Goal: Task Accomplishment & Management: Complete application form

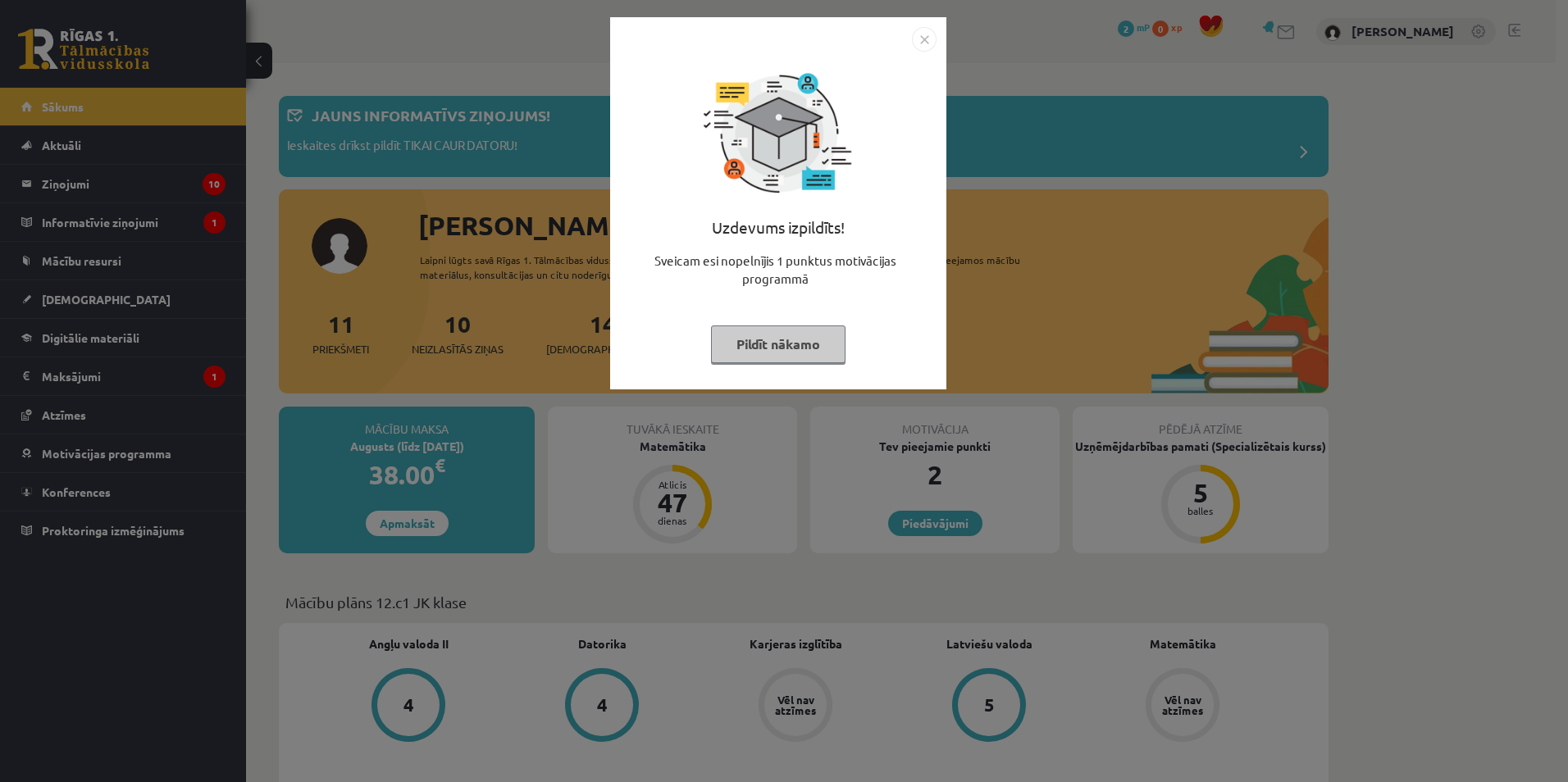
click at [922, 39] on img "Close" at bounding box center [924, 39] width 25 height 25
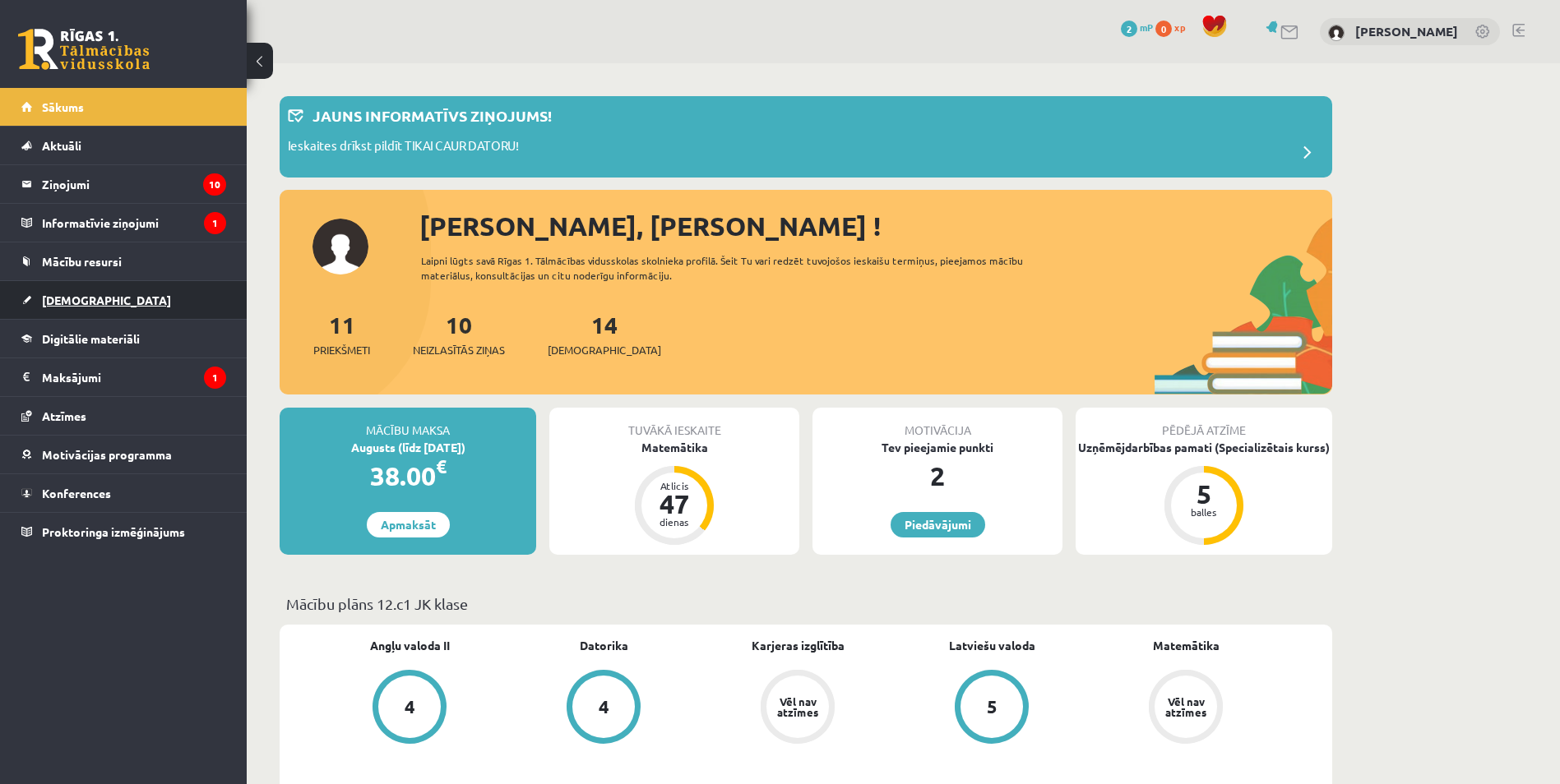
click at [75, 303] on span "[DEMOGRAPHIC_DATA]" at bounding box center [107, 300] width 129 height 15
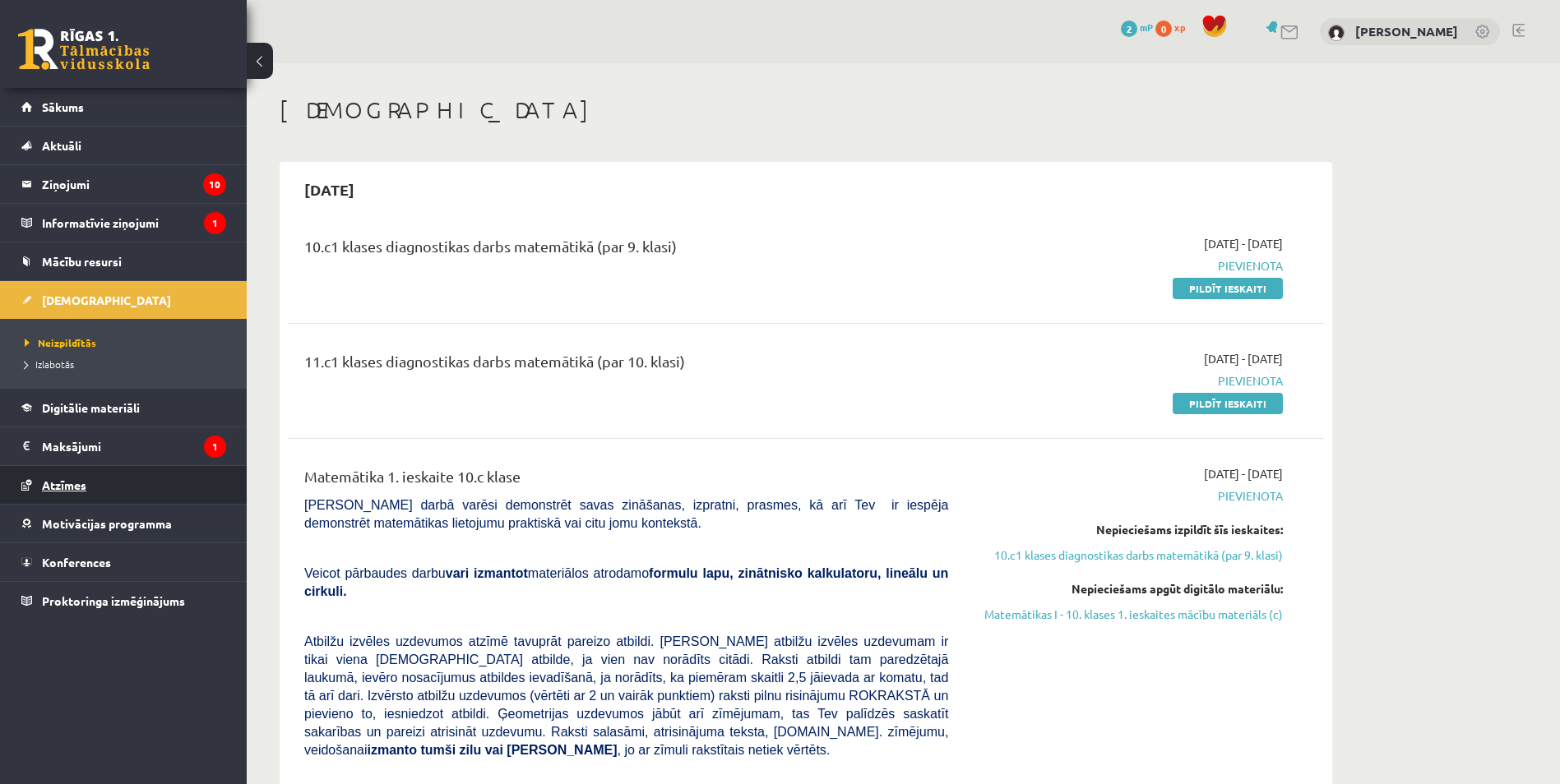
click at [217, 470] on link "Atzīmes" at bounding box center [123, 485] width 204 height 38
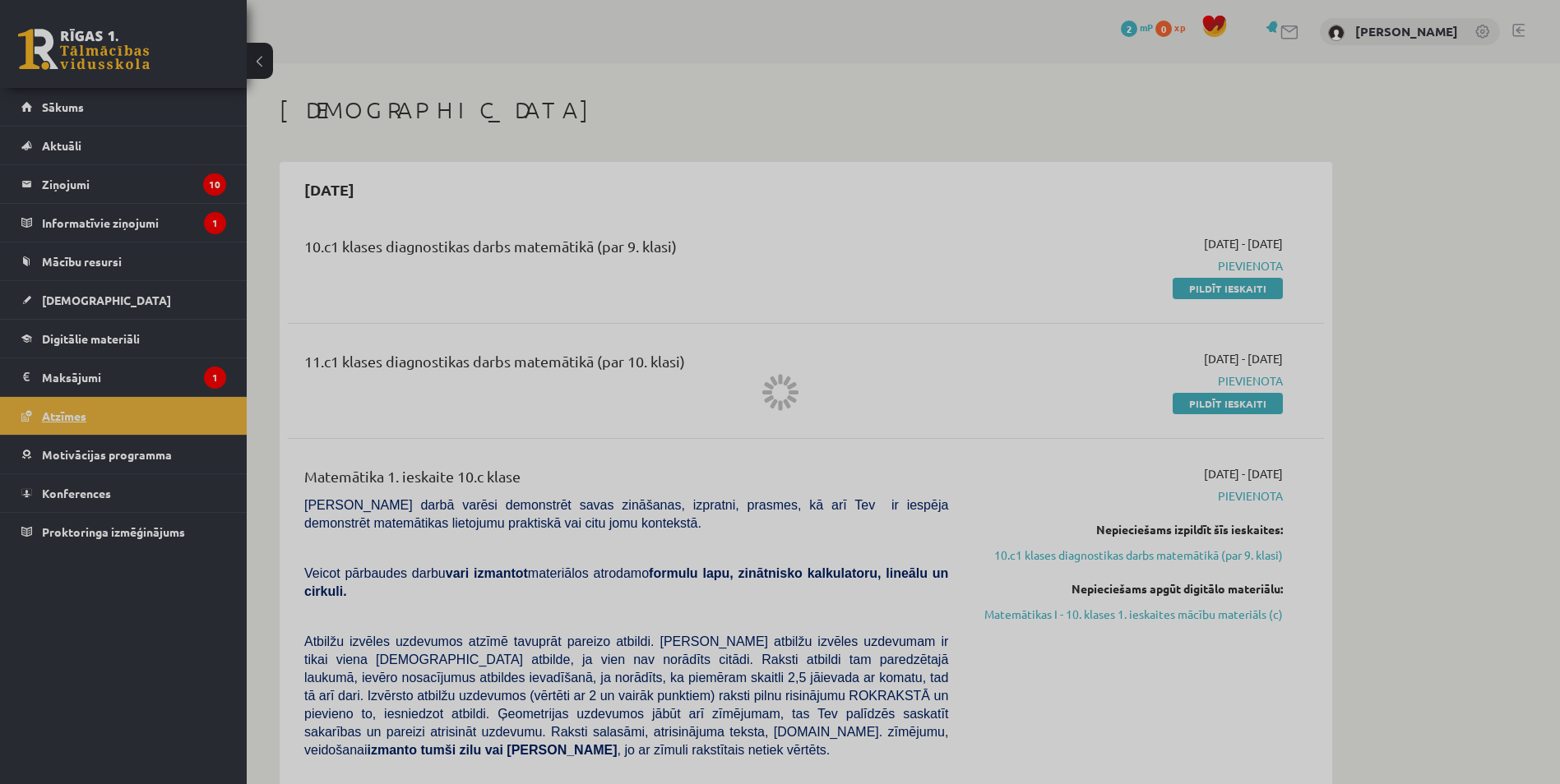
click at [215, 470] on div at bounding box center [780, 392] width 1560 height 784
click at [231, 474] on div at bounding box center [780, 392] width 1560 height 784
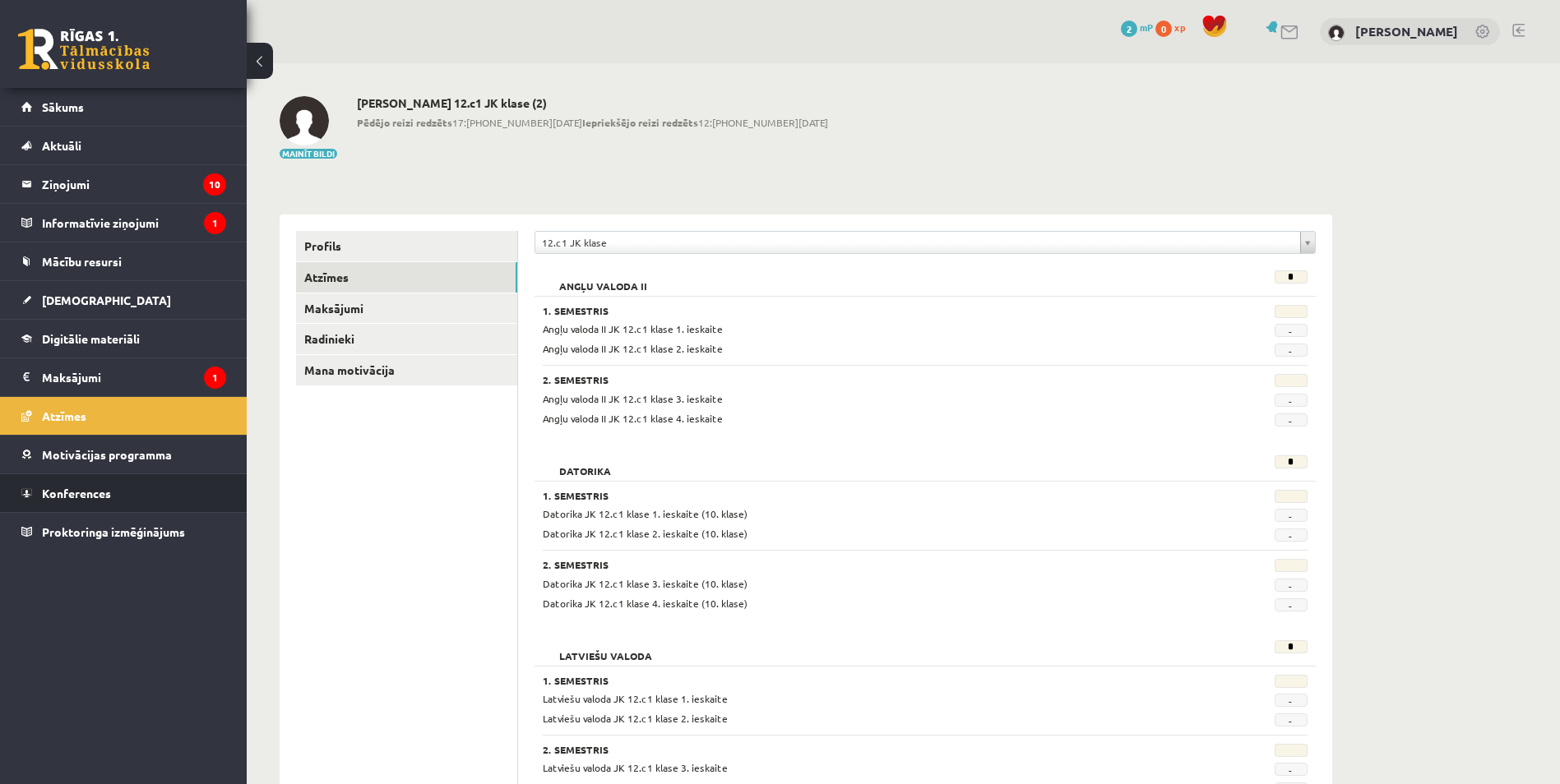
drag, startPoint x: 243, startPoint y: 490, endPoint x: 250, endPoint y: 497, distance: 9.9
drag, startPoint x: 250, startPoint y: 497, endPoint x: 249, endPoint y: 474, distance: 23.0
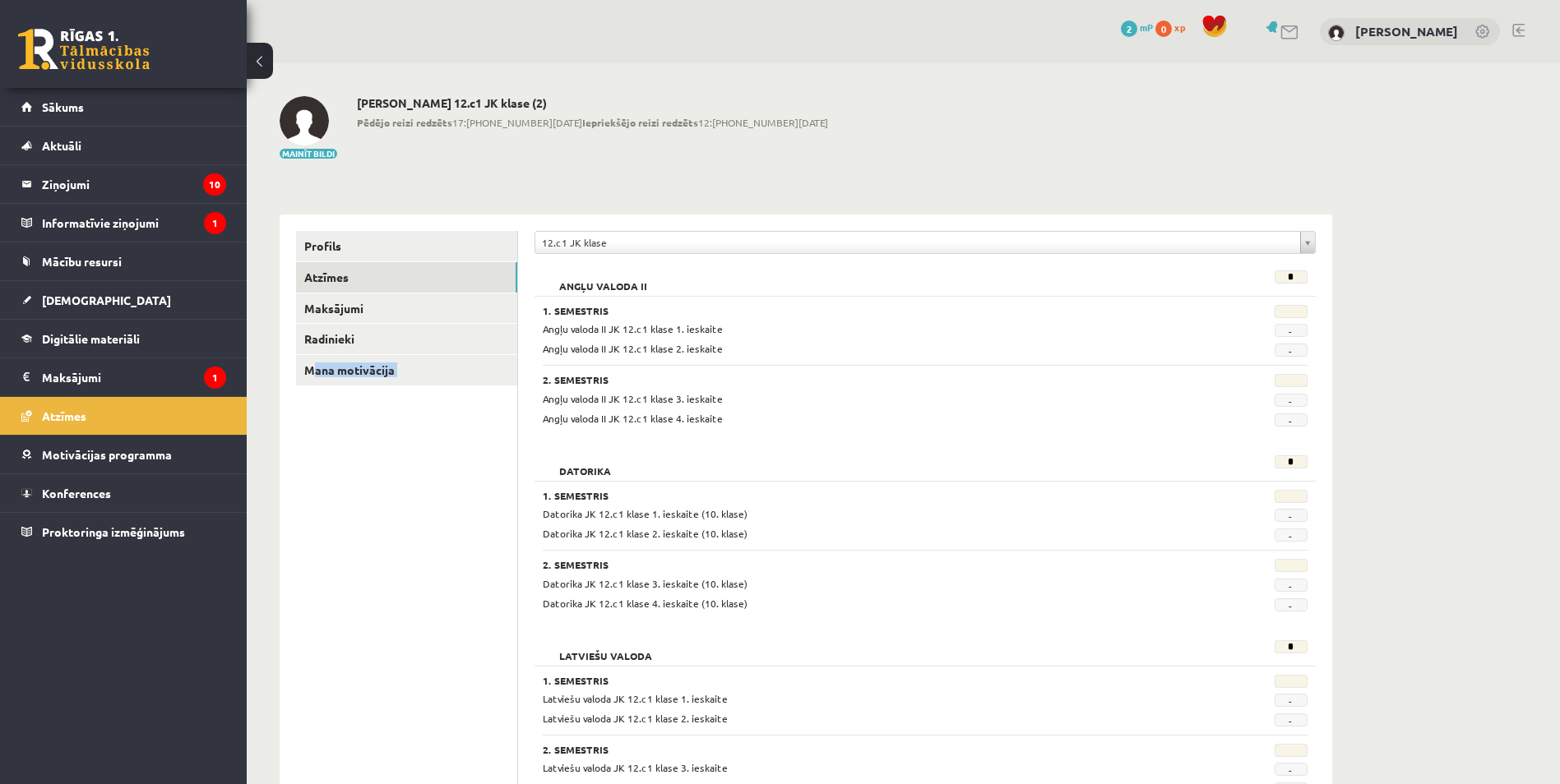
click at [81, 300] on span "[DEMOGRAPHIC_DATA]" at bounding box center [107, 300] width 129 height 15
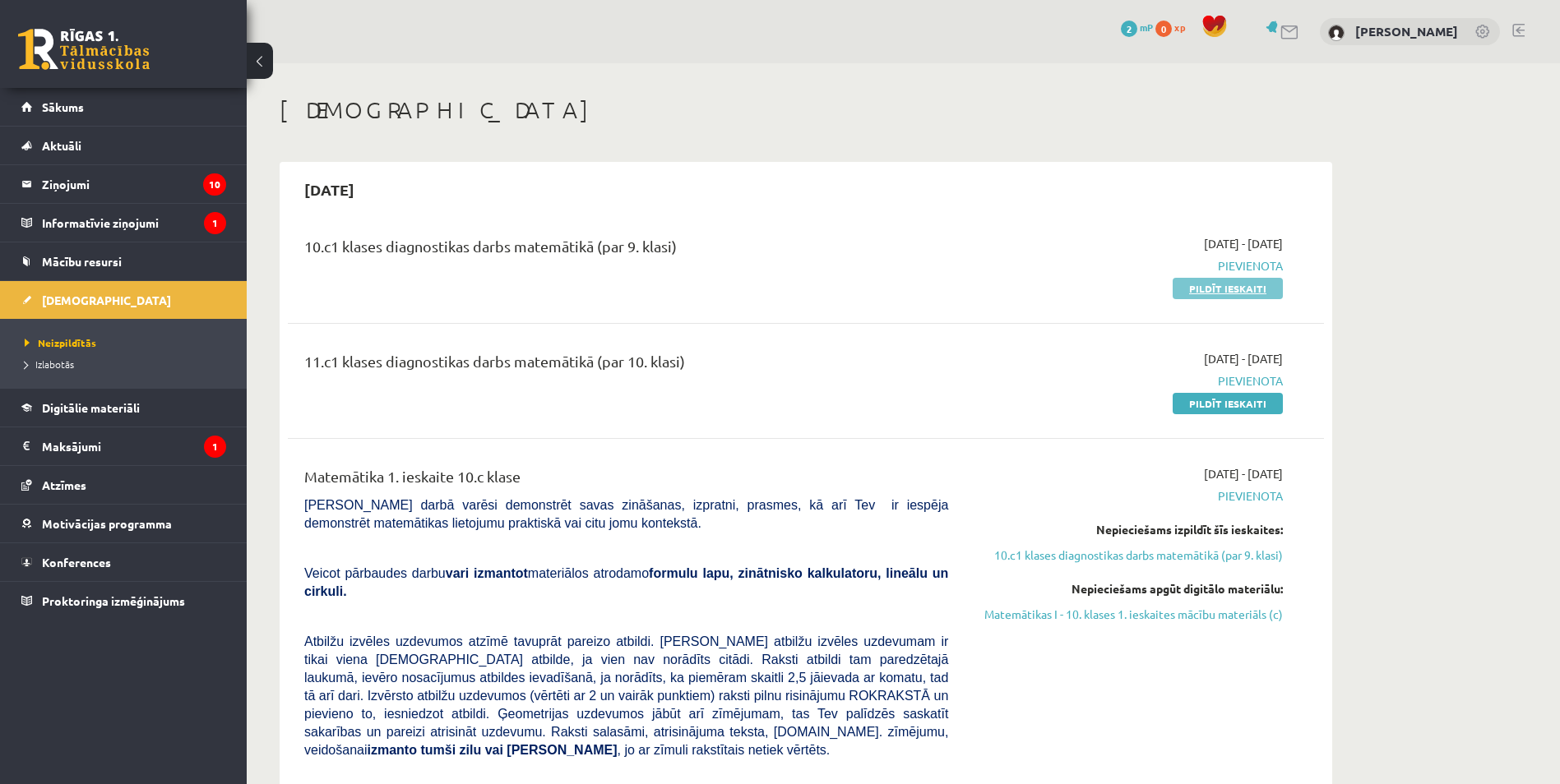
click at [1253, 288] on link "Pildīt ieskaiti" at bounding box center [1228, 288] width 110 height 21
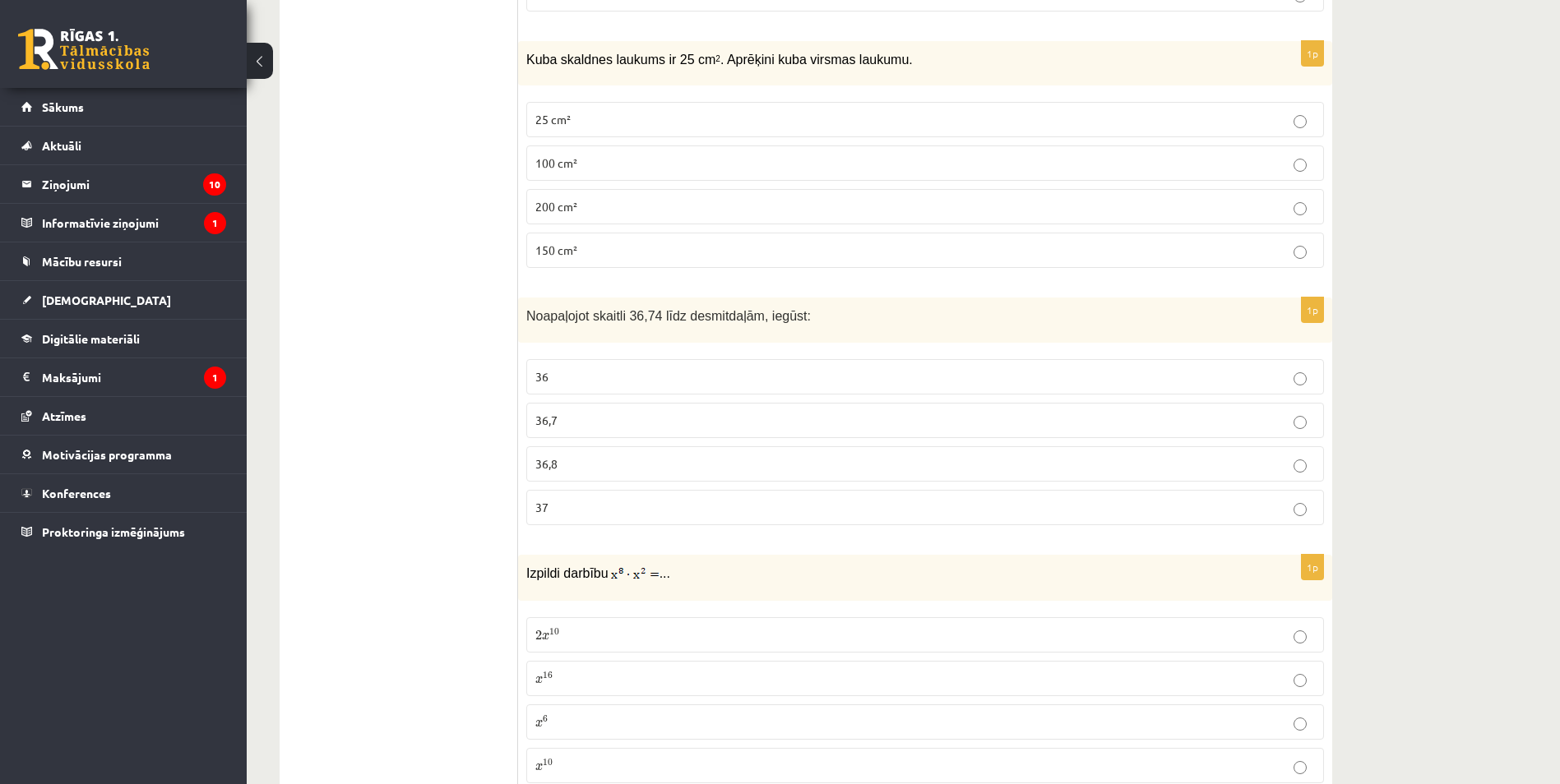
scroll to position [1427, 0]
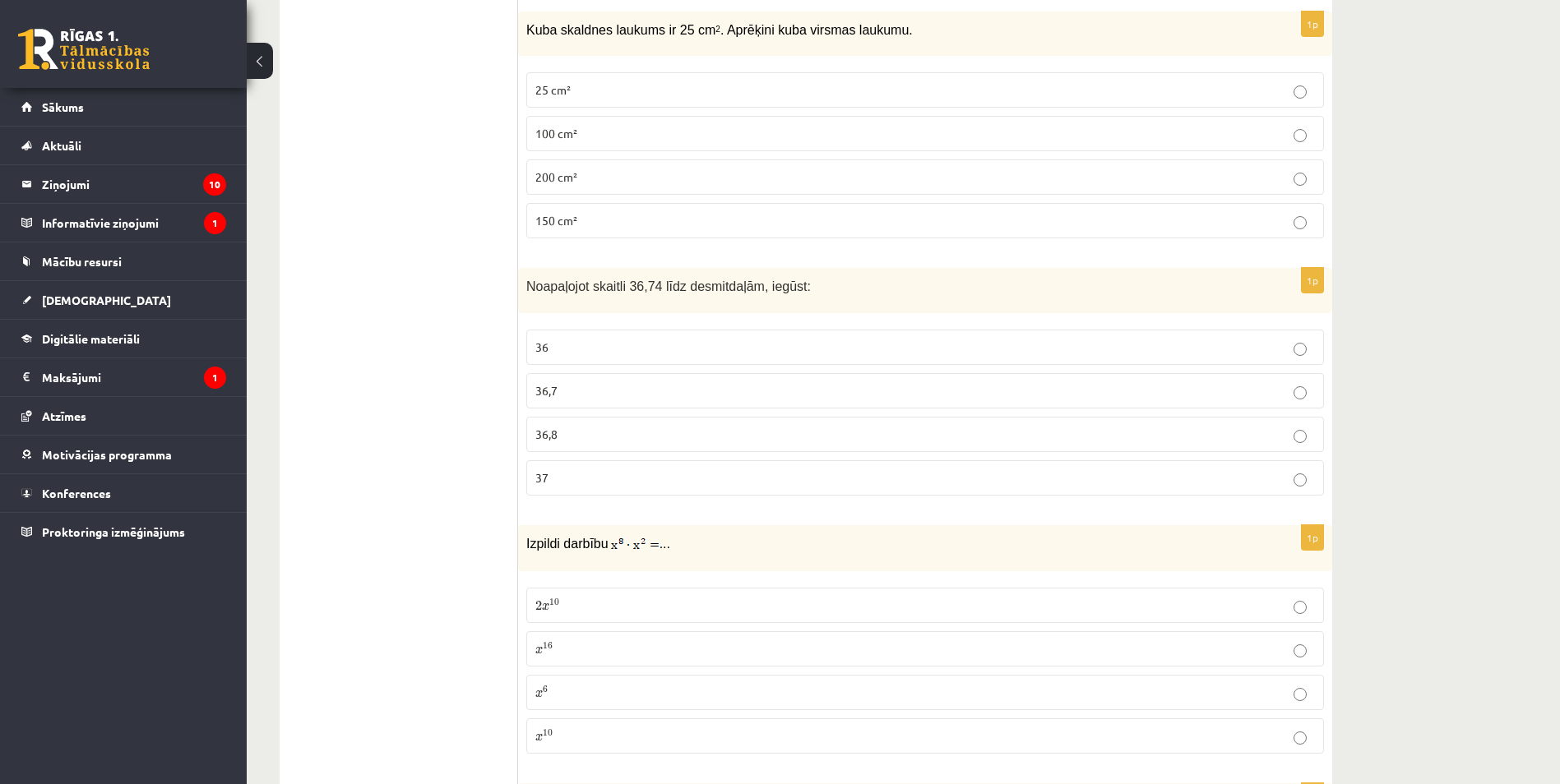
click at [549, 226] on span "150 cm²" at bounding box center [557, 220] width 42 height 15
click at [575, 382] on p "36,7" at bounding box center [925, 390] width 780 height 17
click at [573, 732] on p "x 10 x 10" at bounding box center [925, 736] width 780 height 17
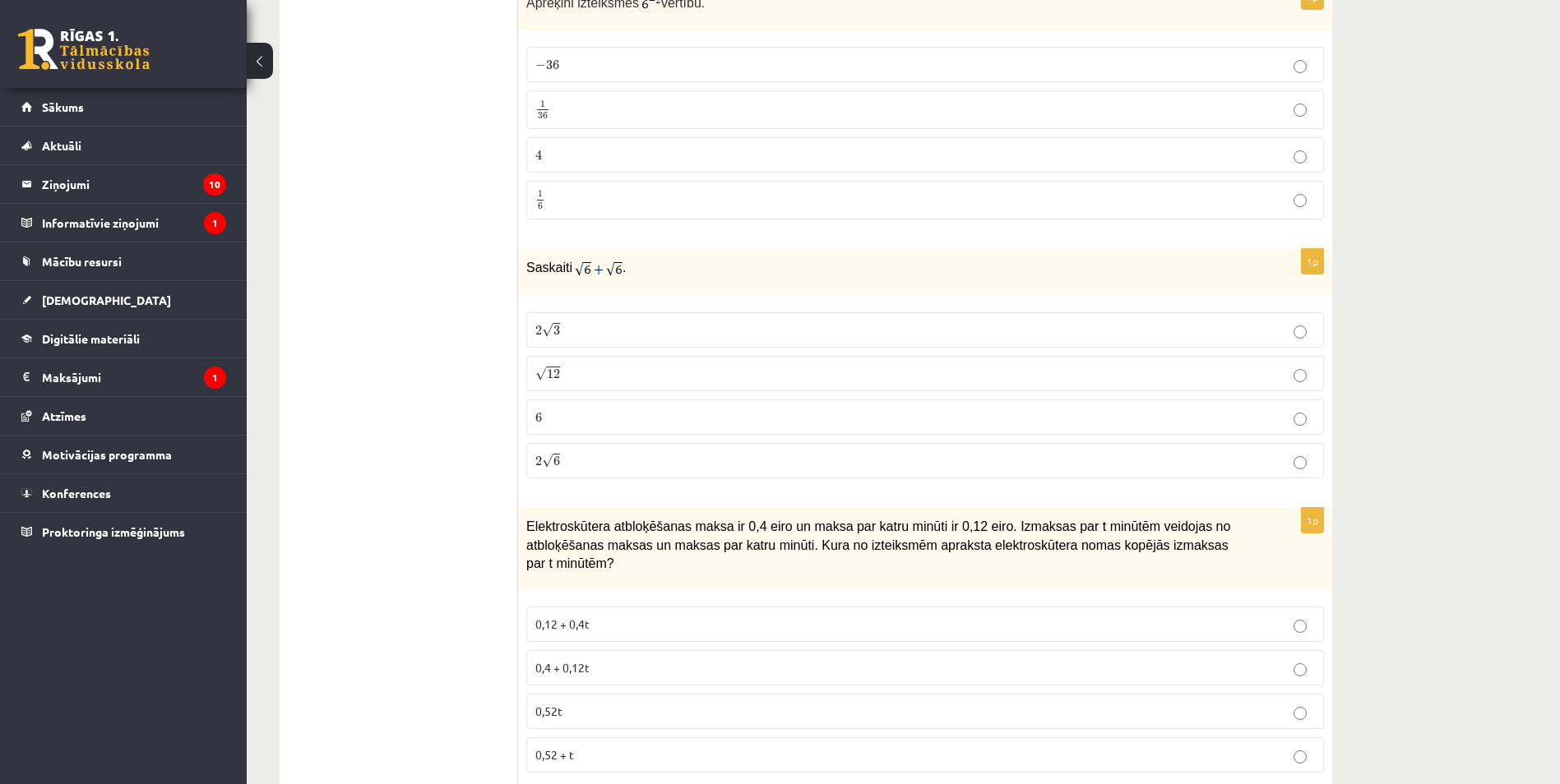
scroll to position [4384, 0]
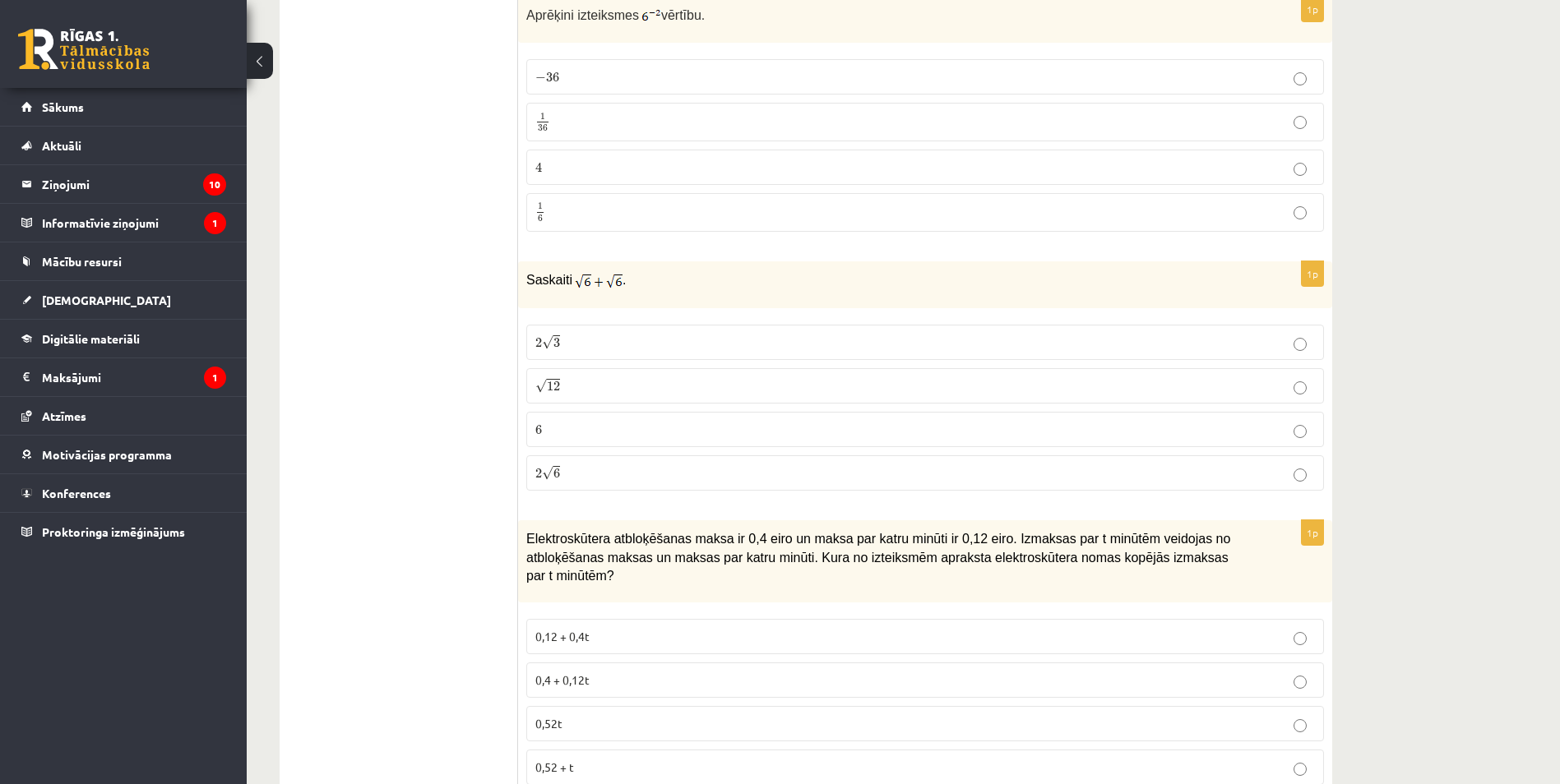
click at [590, 125] on p "1 36 1 36" at bounding box center [925, 122] width 780 height 20
click at [591, 484] on label "2 √ 6 2 6" at bounding box center [925, 473] width 798 height 35
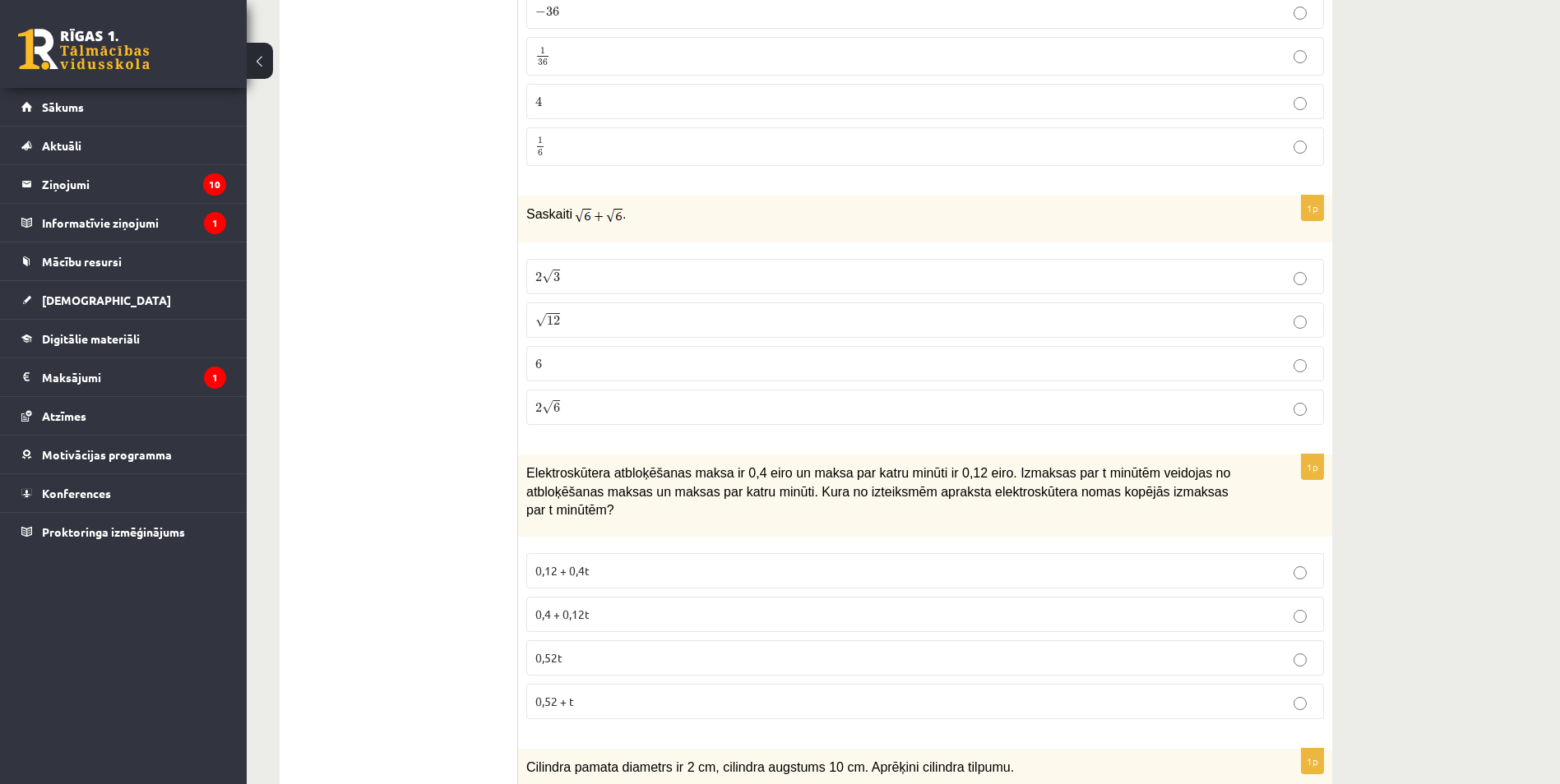
scroll to position [4467, 0]
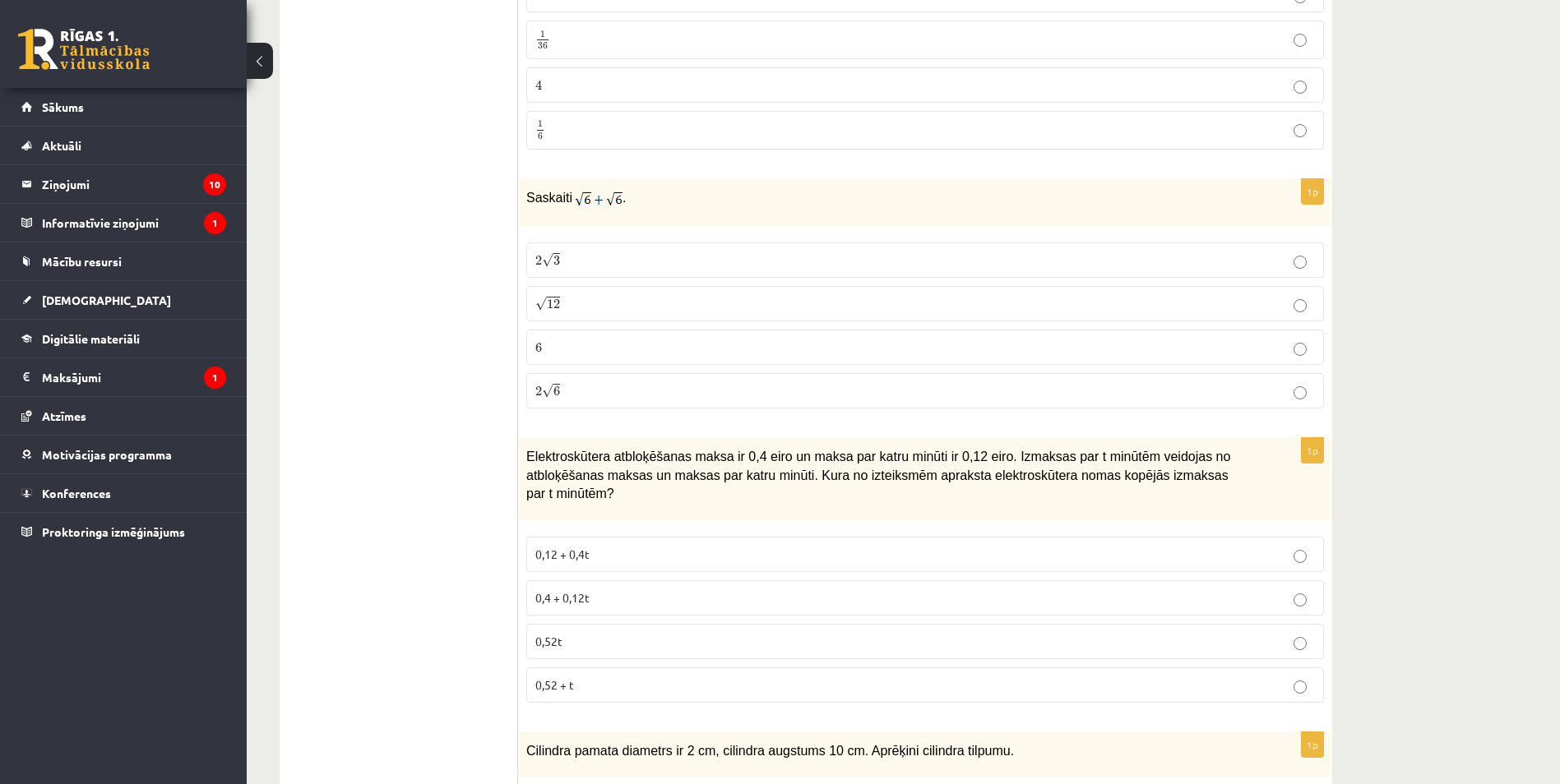
click at [643, 590] on p "0,4 + 0,12t" at bounding box center [925, 598] width 780 height 17
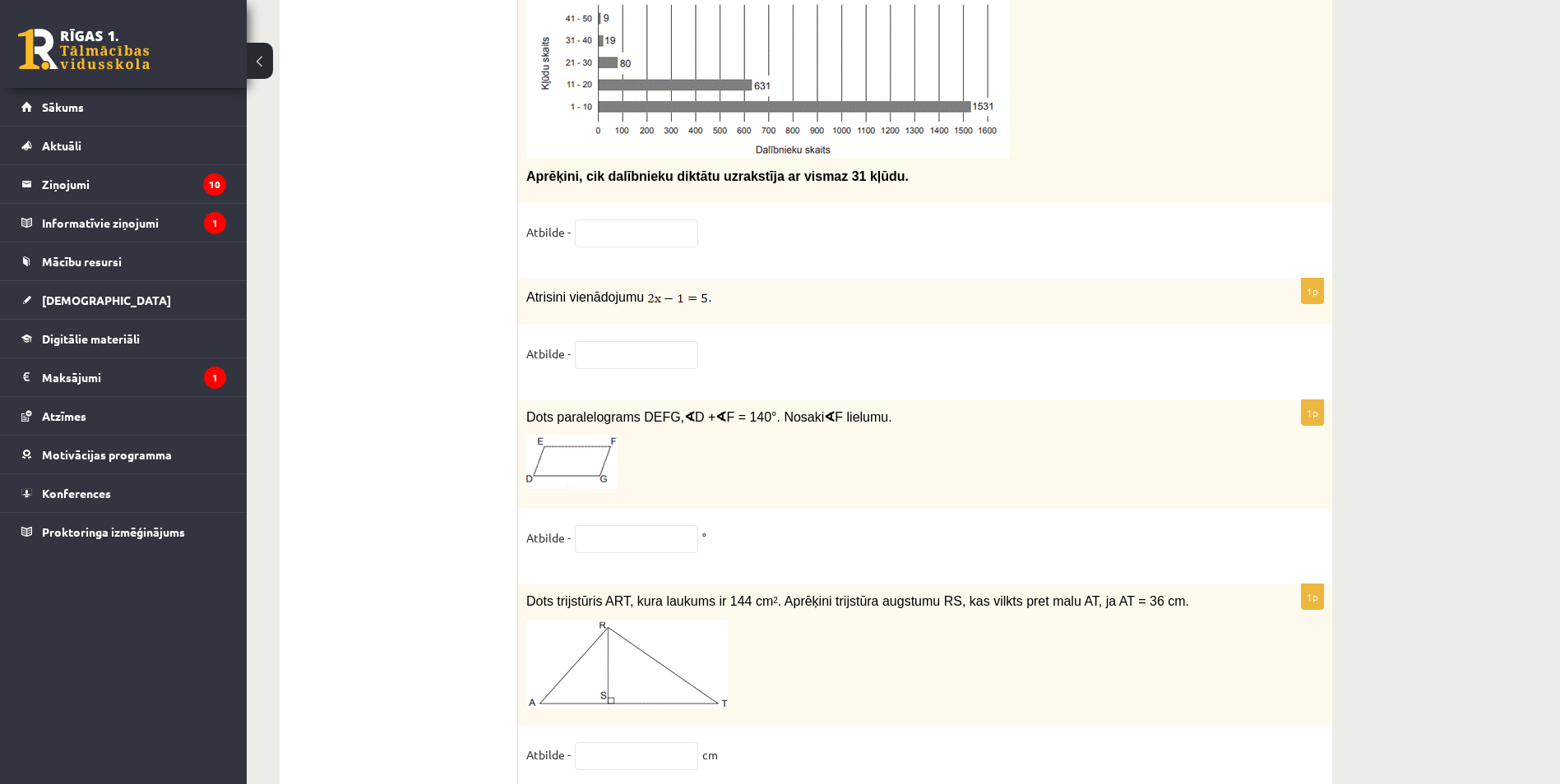
scroll to position [8278, 0]
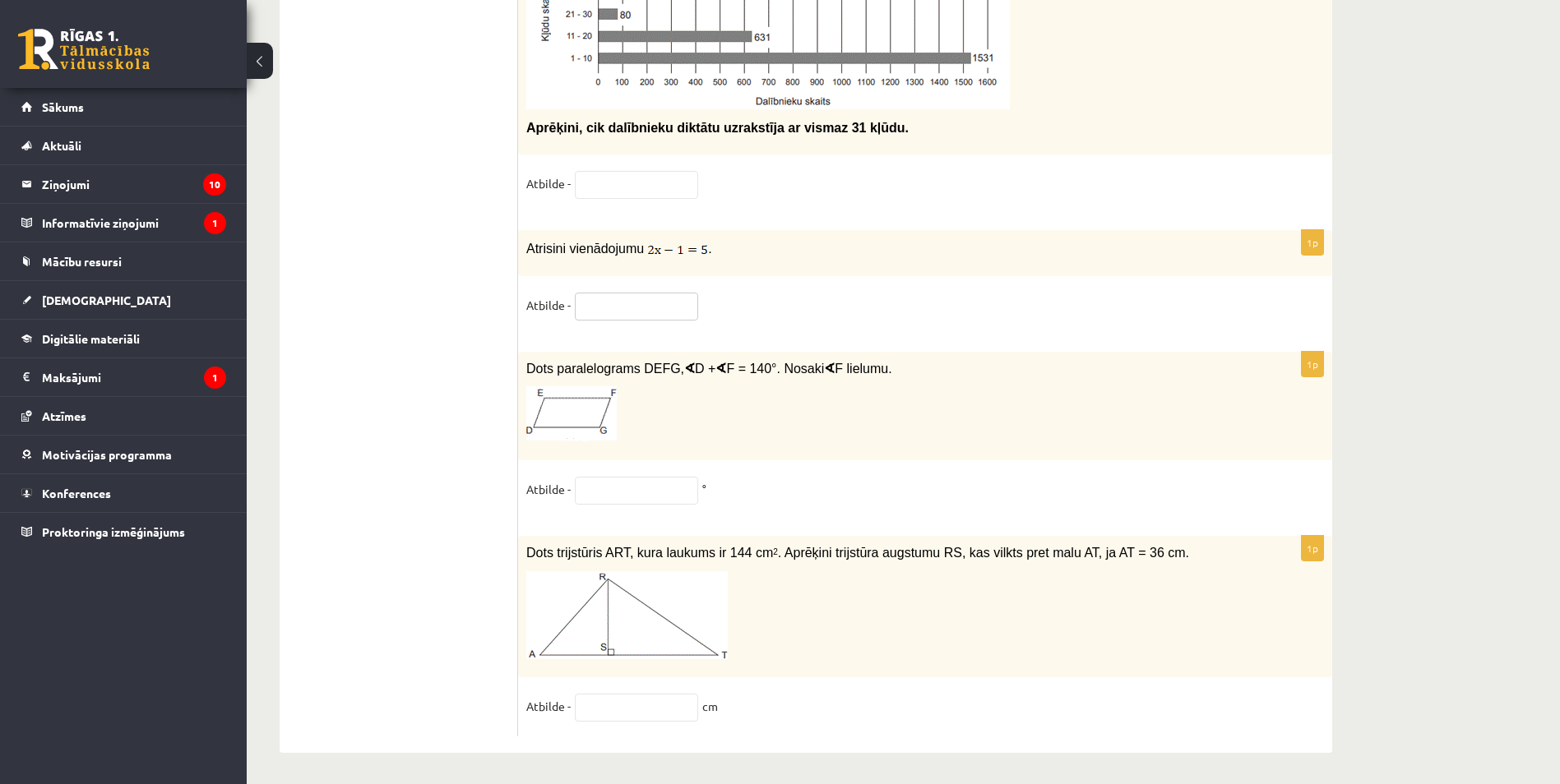
click at [652, 297] on input "text" at bounding box center [636, 306] width 123 height 28
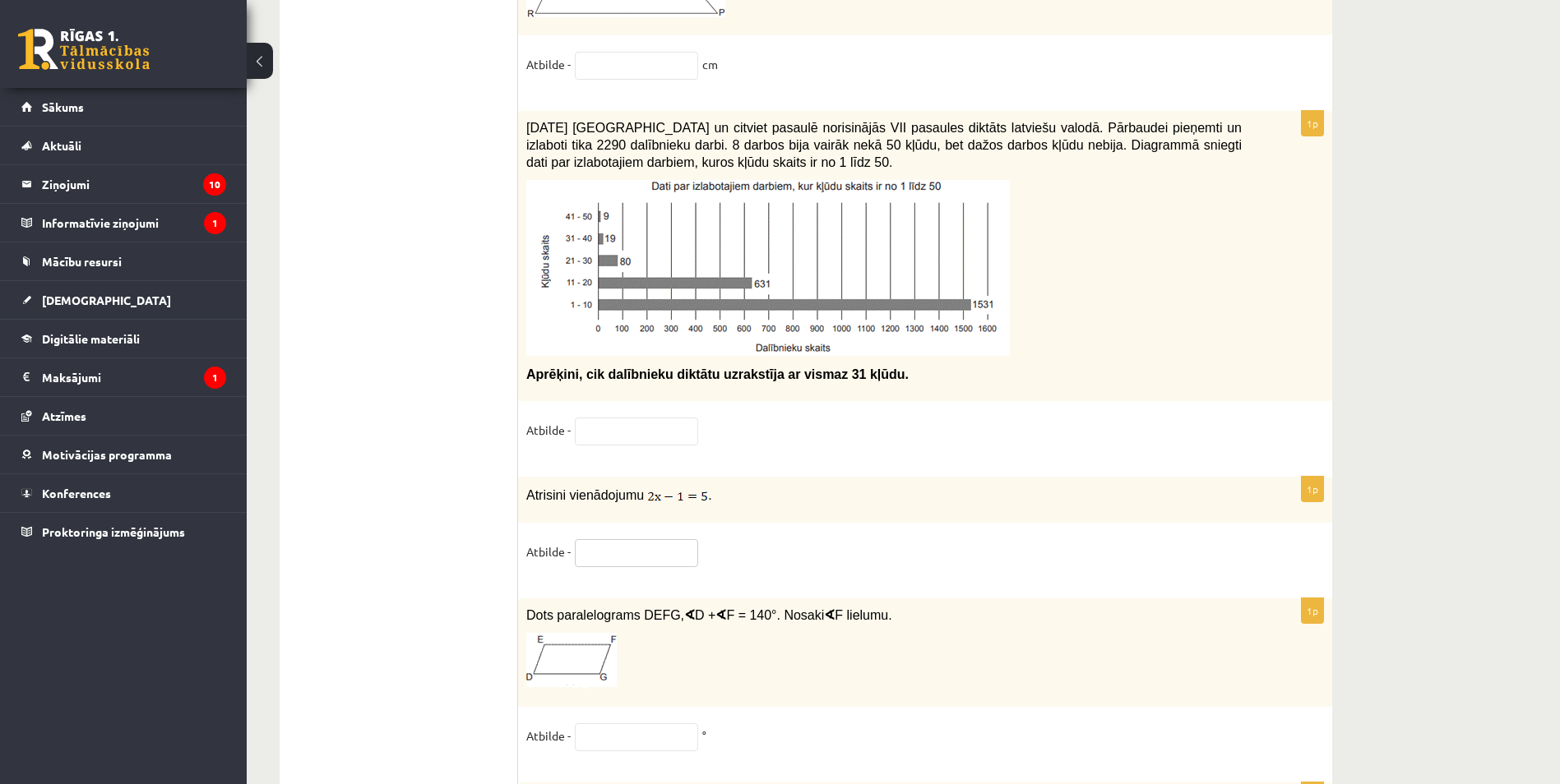
scroll to position [8114, 0]
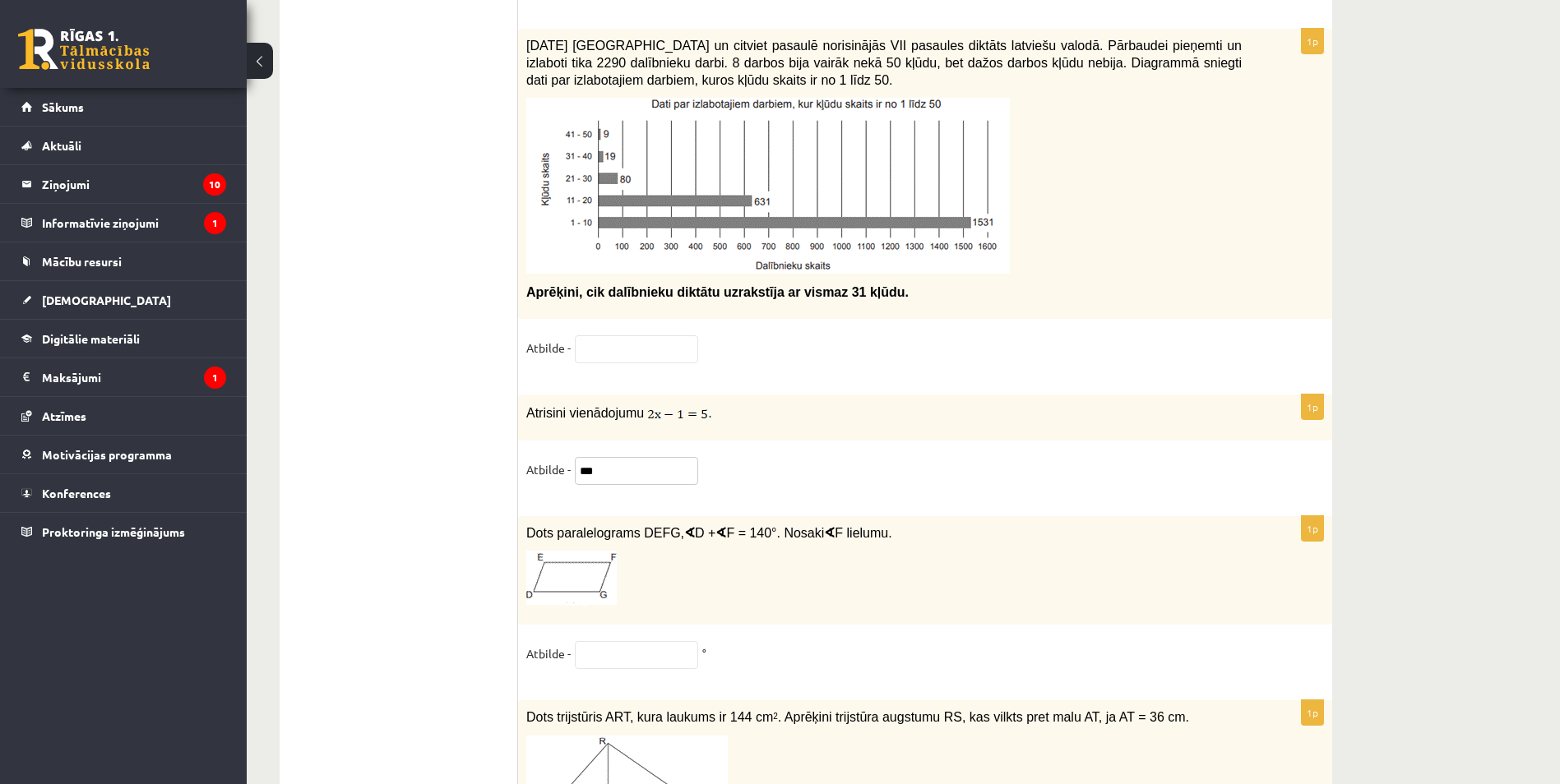
type input "***"
click at [614, 651] on input "text" at bounding box center [636, 655] width 123 height 28
type input "**"
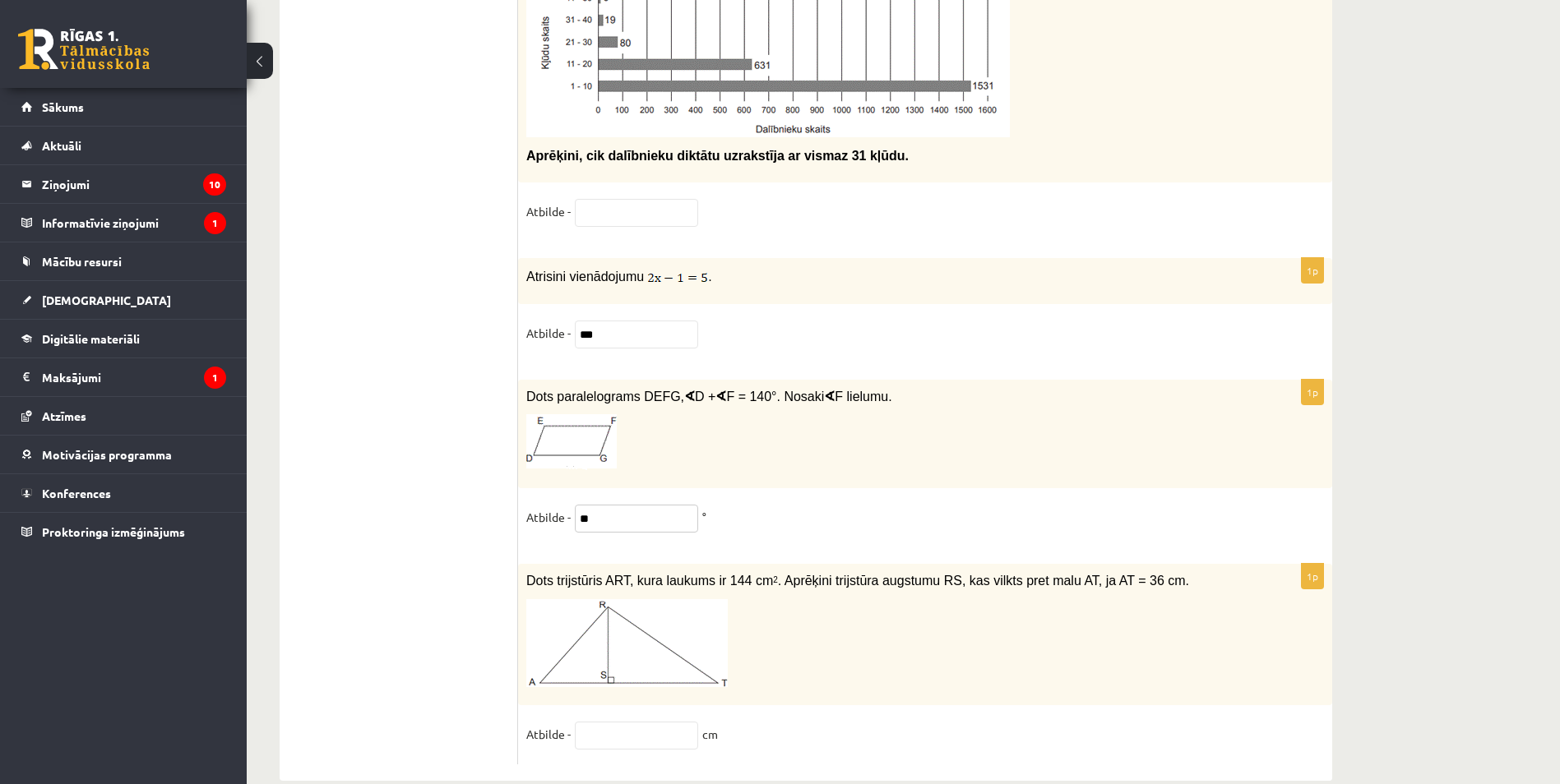
scroll to position [8278, 0]
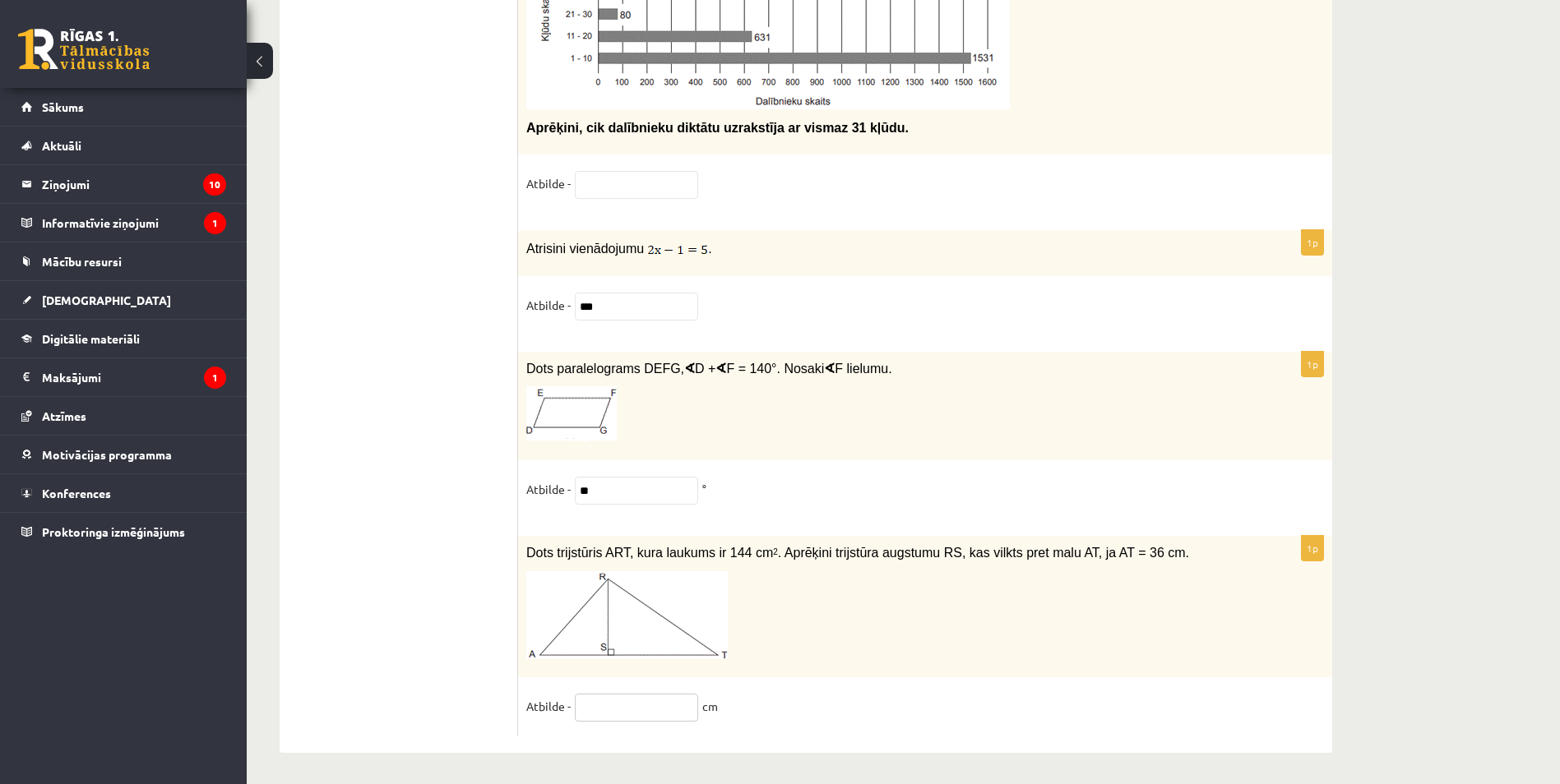
click at [641, 705] on input "text" at bounding box center [636, 708] width 123 height 28
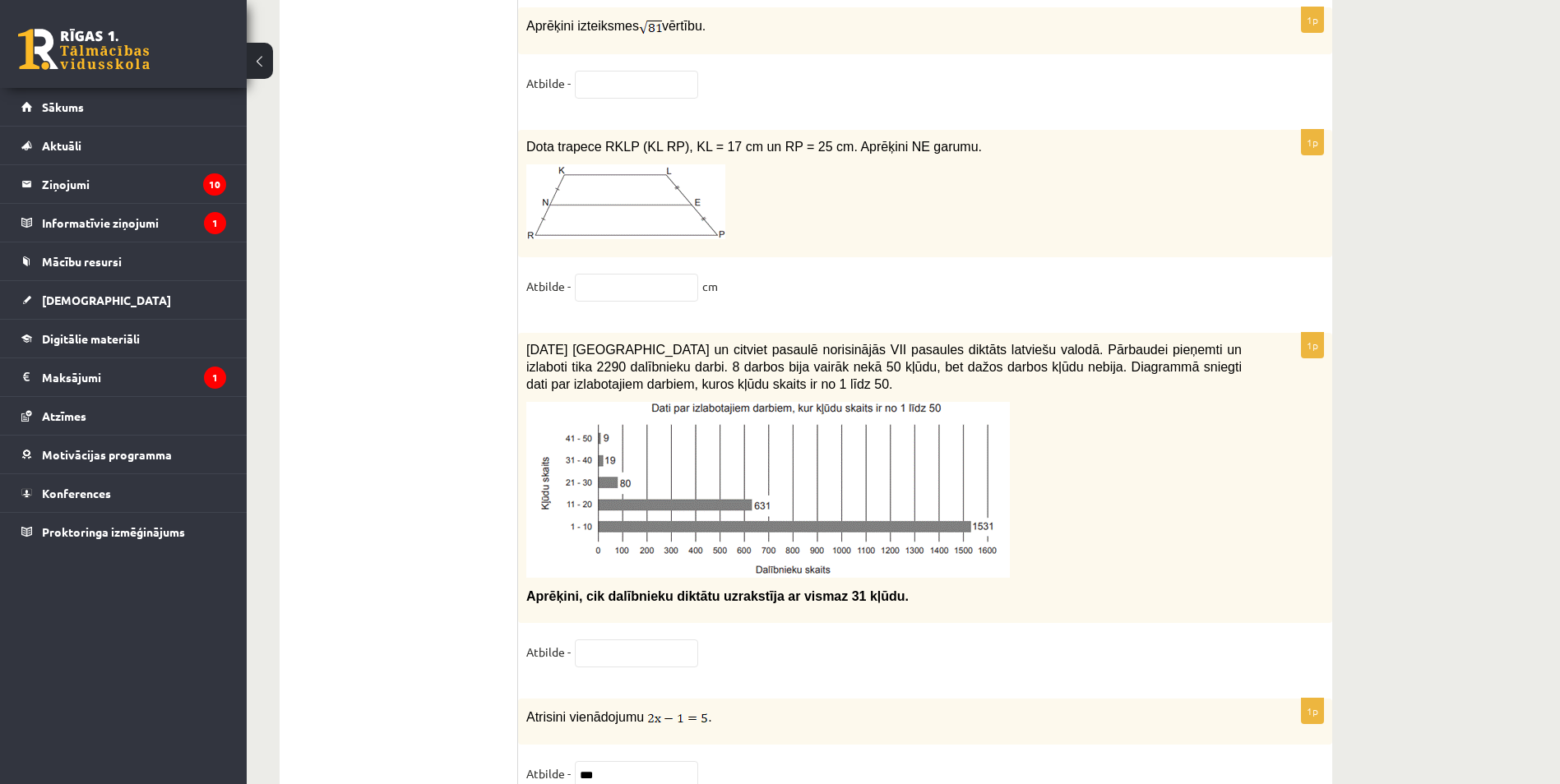
scroll to position [7785, 0]
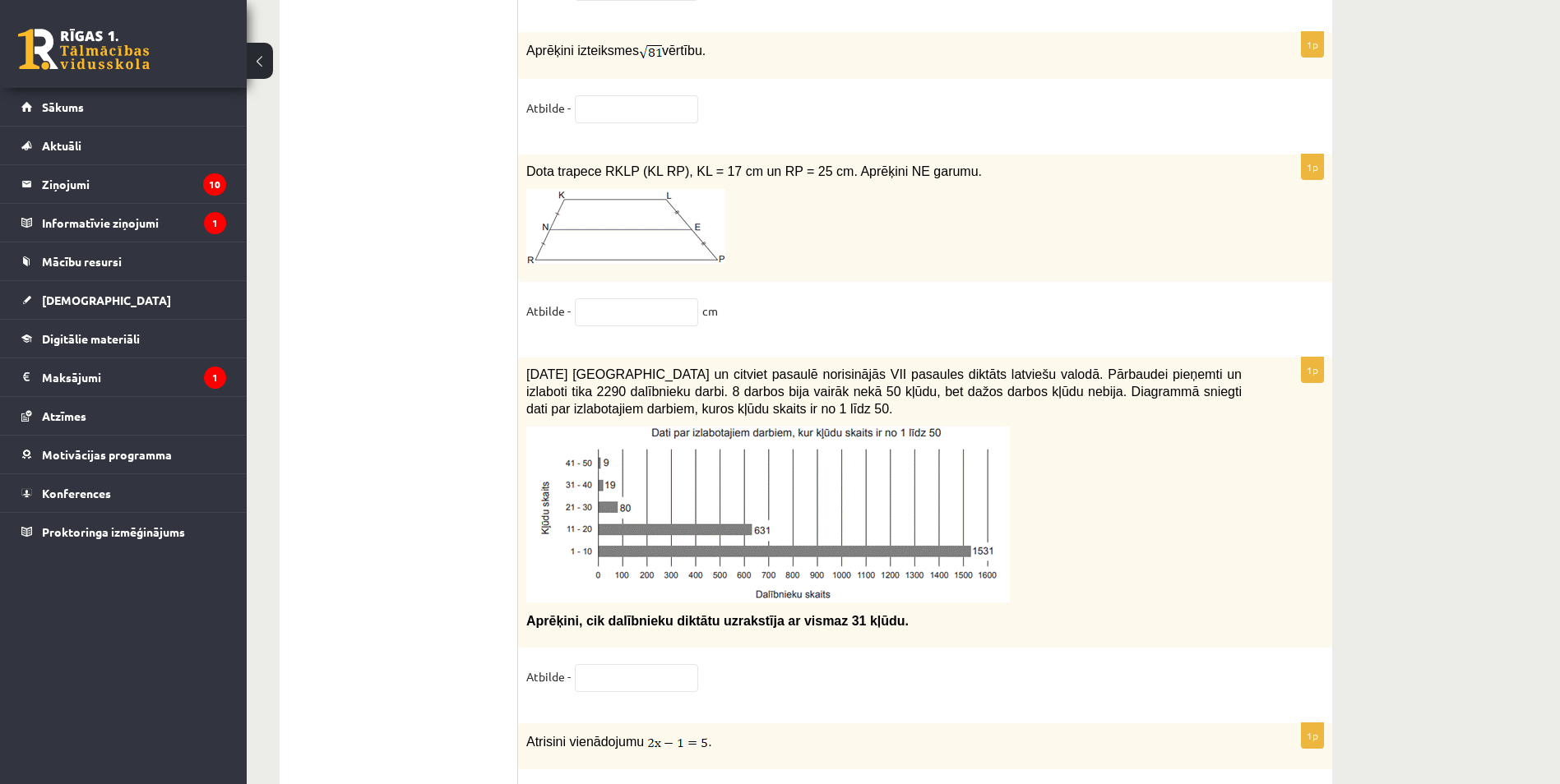
type input "*"
click at [641, 60] on div "Aprēķini izteiksmes vērtību." at bounding box center [925, 55] width 814 height 47
click at [628, 97] on input "text" at bounding box center [636, 110] width 123 height 28
type input "*"
click at [593, 298] on input "text" at bounding box center [636, 312] width 123 height 28
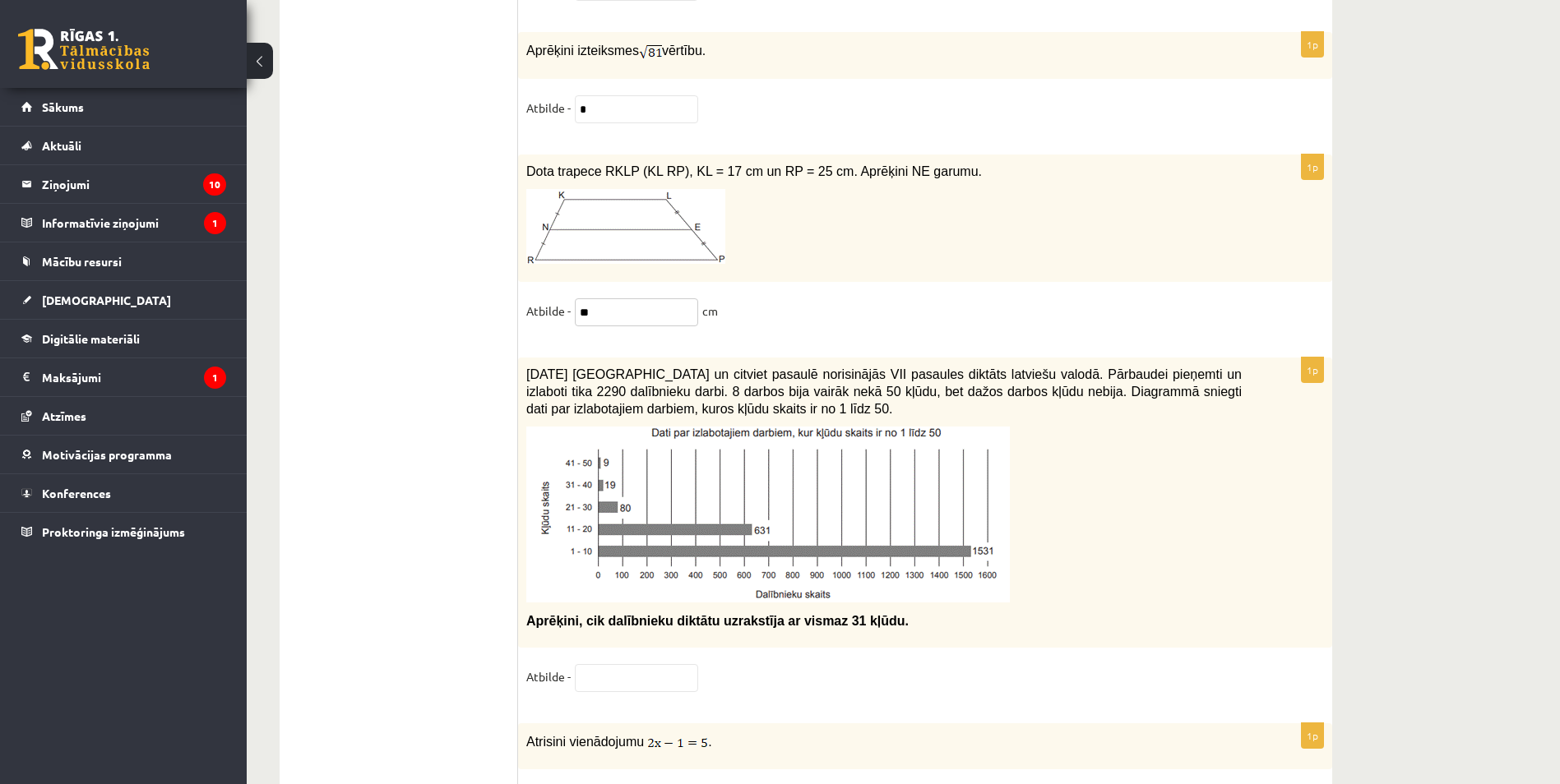
type input "**"
click at [643, 670] on input "text" at bounding box center [636, 678] width 123 height 28
type input "**"
drag, startPoint x: 612, startPoint y: 690, endPoint x: 1361, endPoint y: 527, distance: 766.5
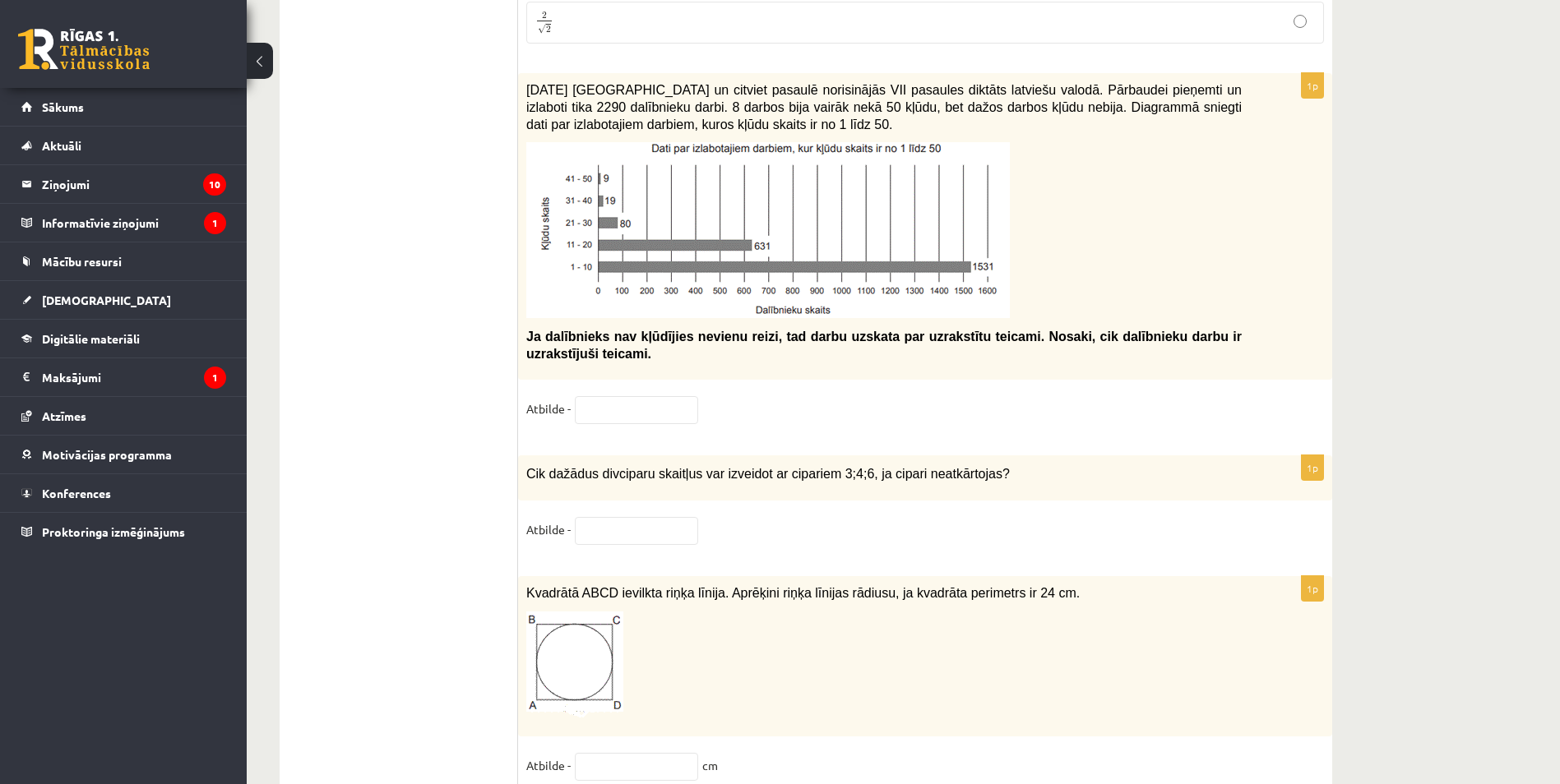
scroll to position [6995, 0]
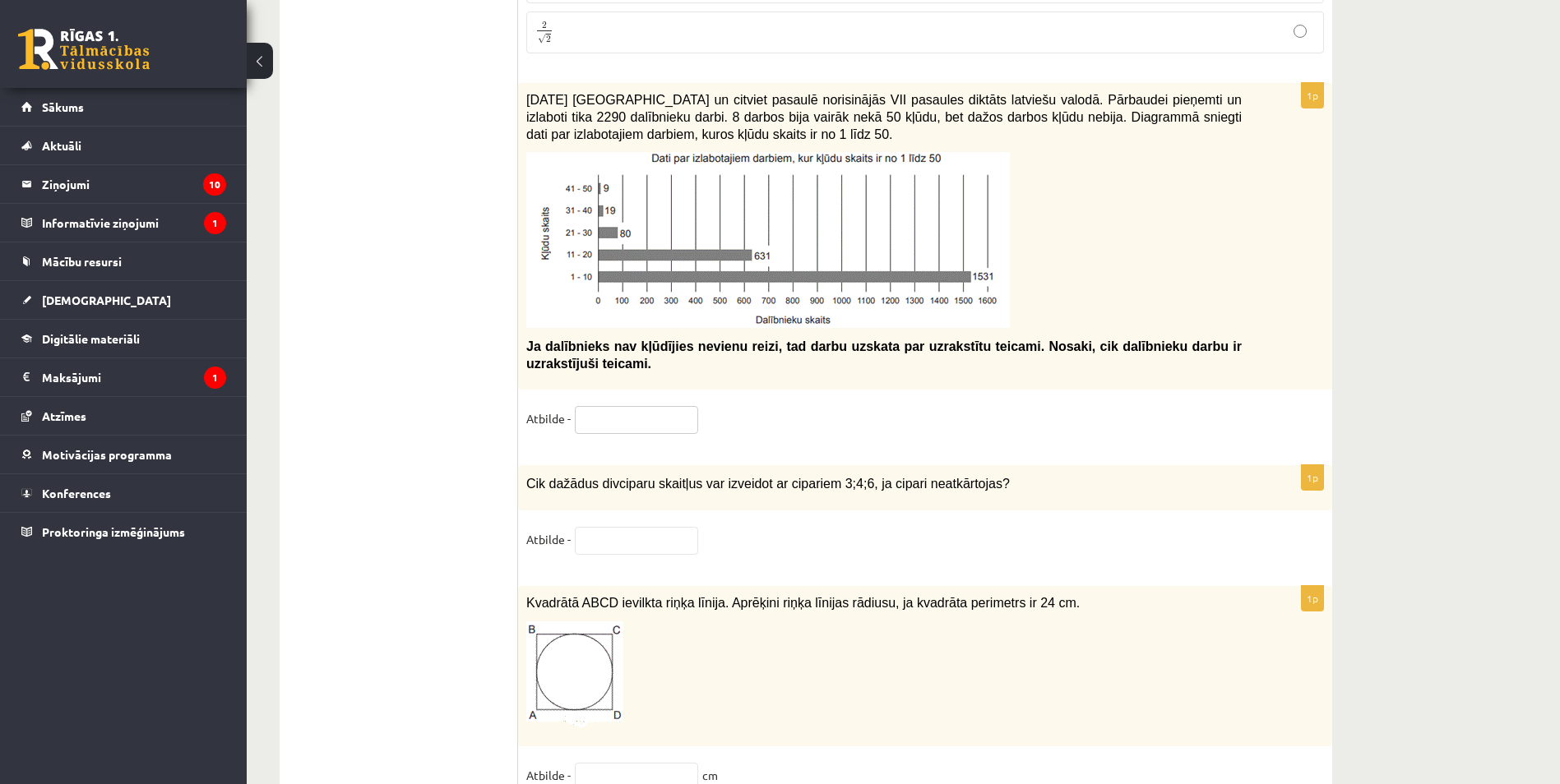
click at [622, 406] on input "text" at bounding box center [636, 420] width 123 height 28
type input "**"
click at [640, 536] on input "text" at bounding box center [636, 541] width 123 height 28
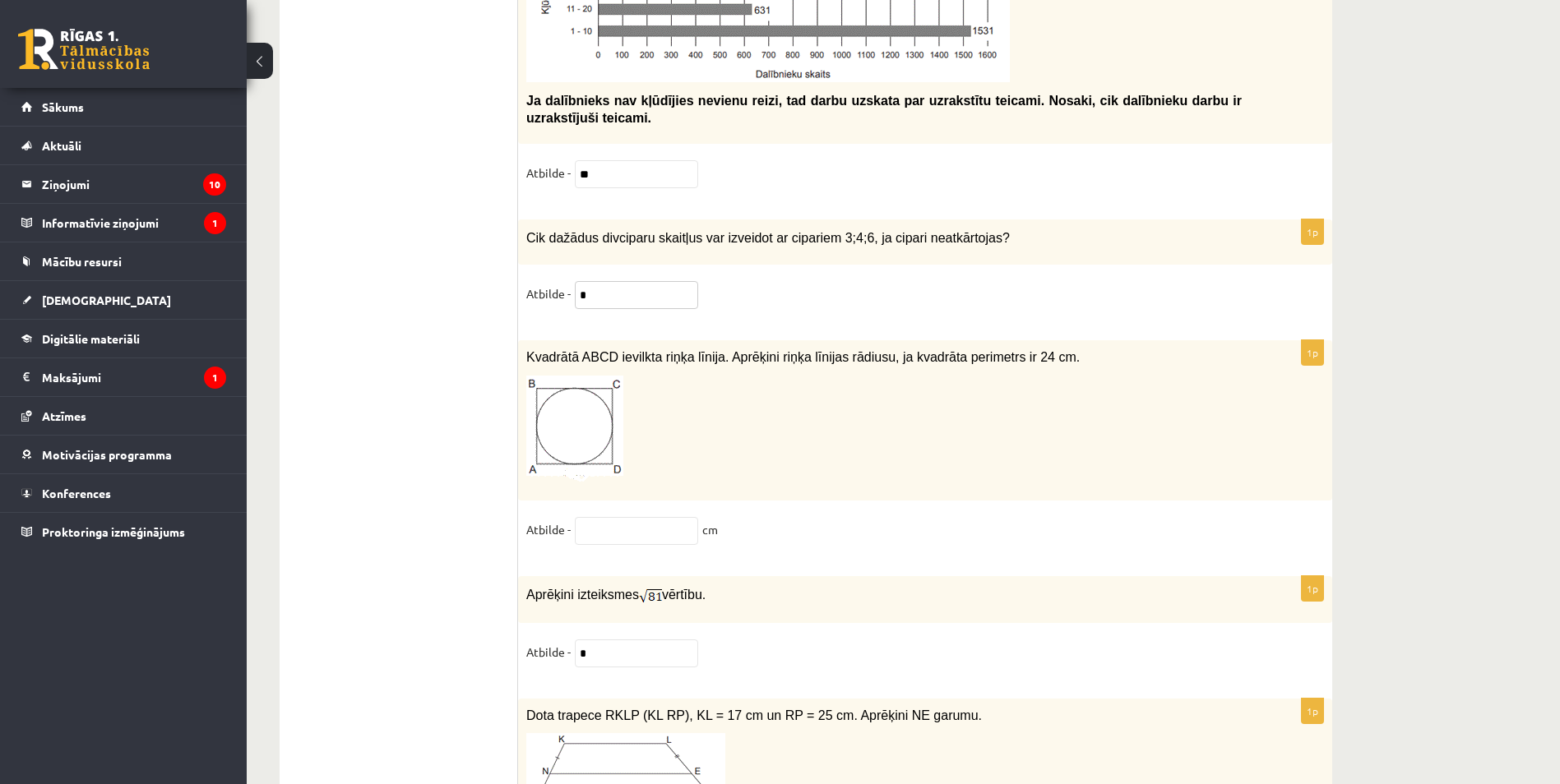
scroll to position [7242, 0]
type input "*"
click at [641, 530] on input "text" at bounding box center [636, 530] width 123 height 28
type input "*"
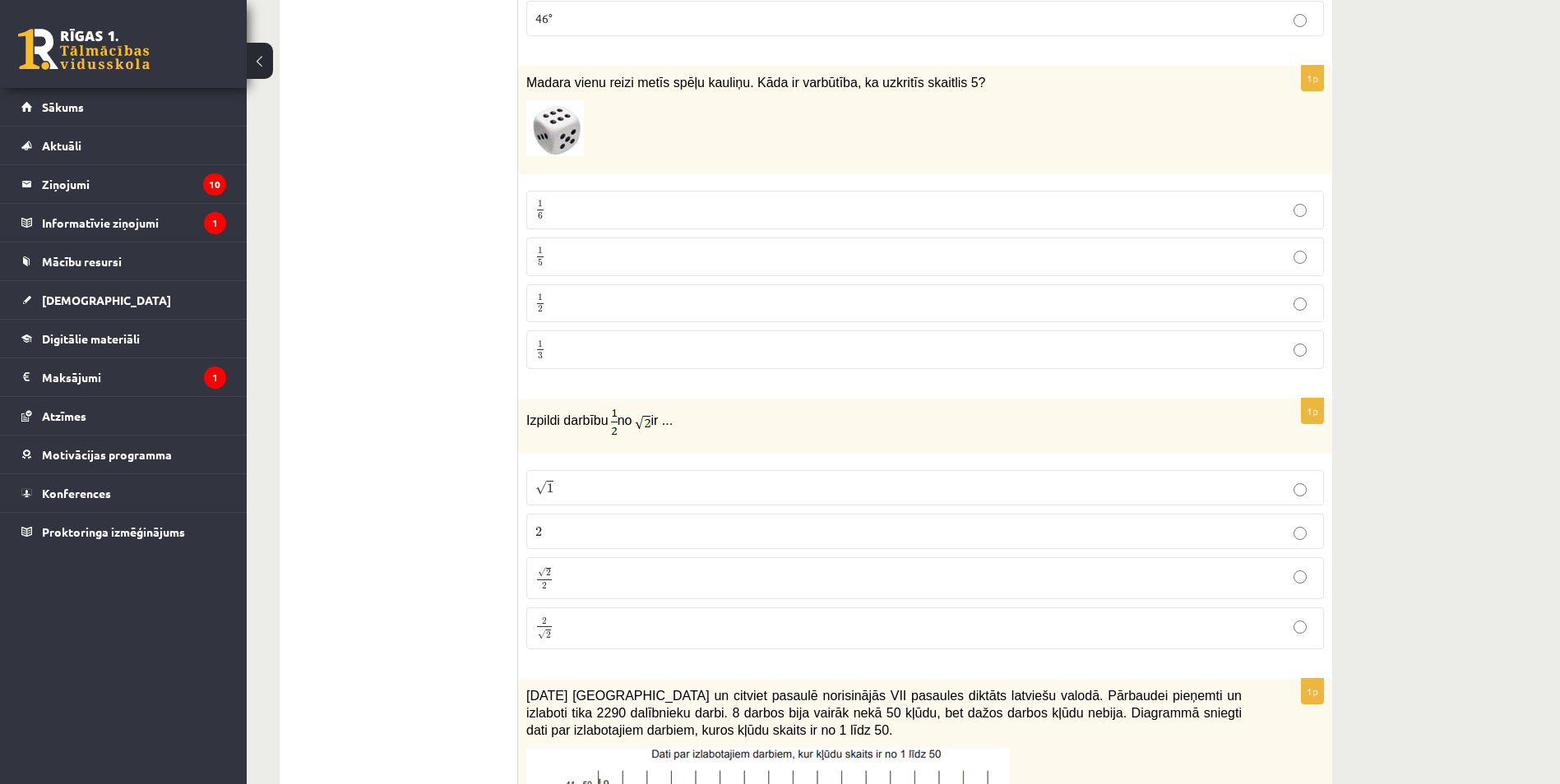
scroll to position [6417, 0]
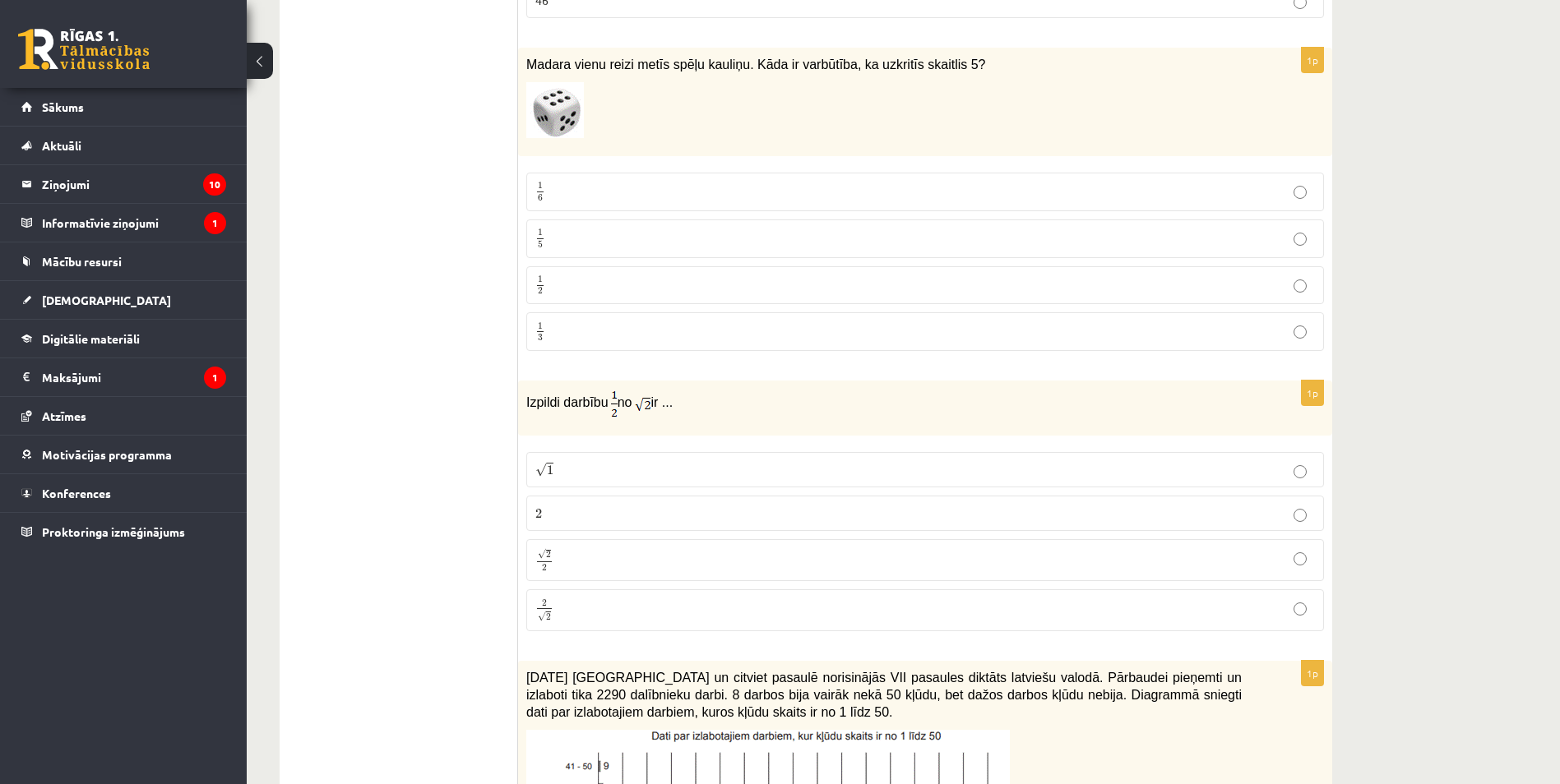
type input "*"
click at [611, 184] on p "1 6 1 6" at bounding box center [925, 191] width 780 height 20
click at [593, 548] on p "√ 2 2 2 2" at bounding box center [925, 560] width 780 height 24
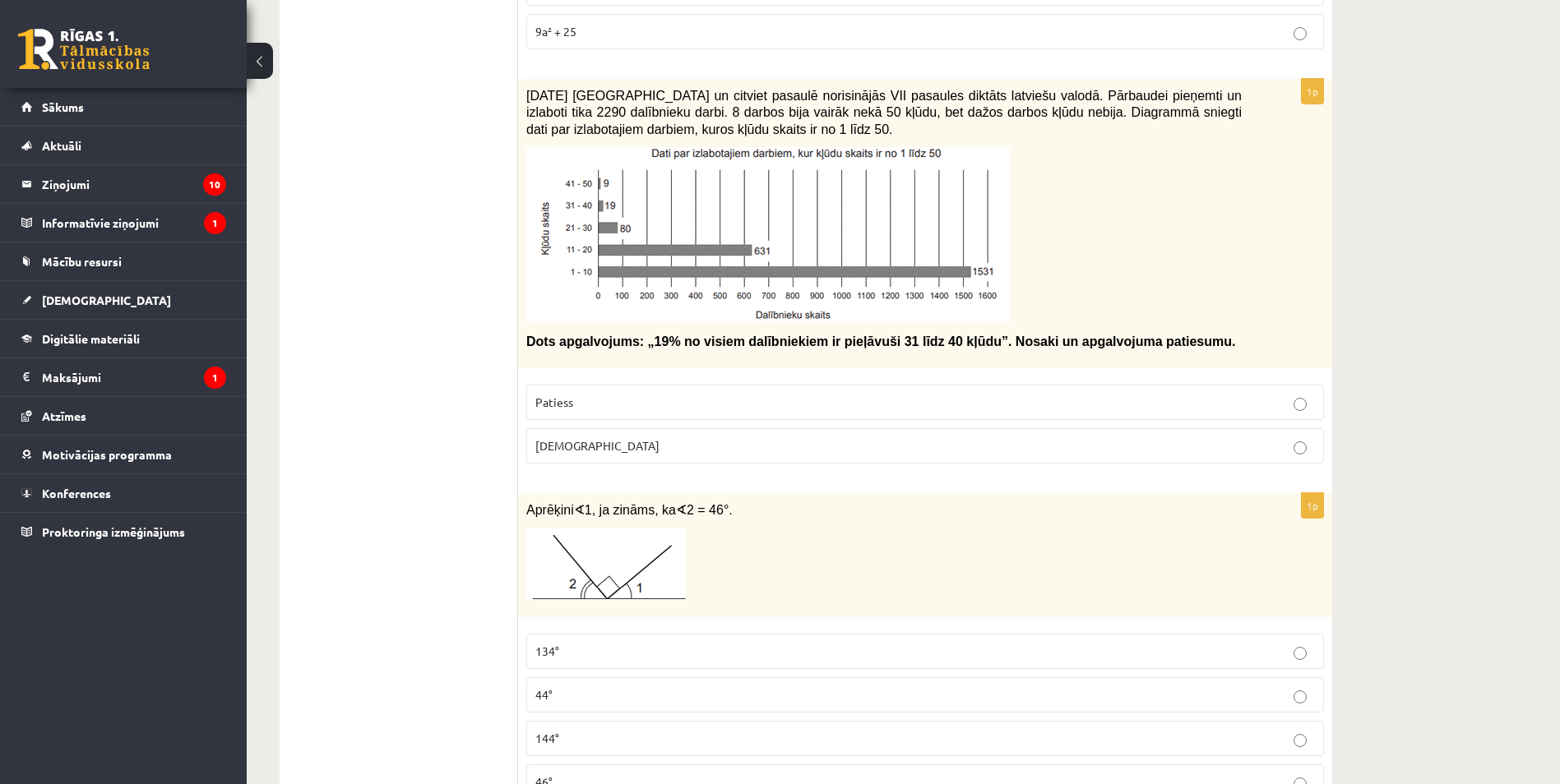
scroll to position [5666, 0]
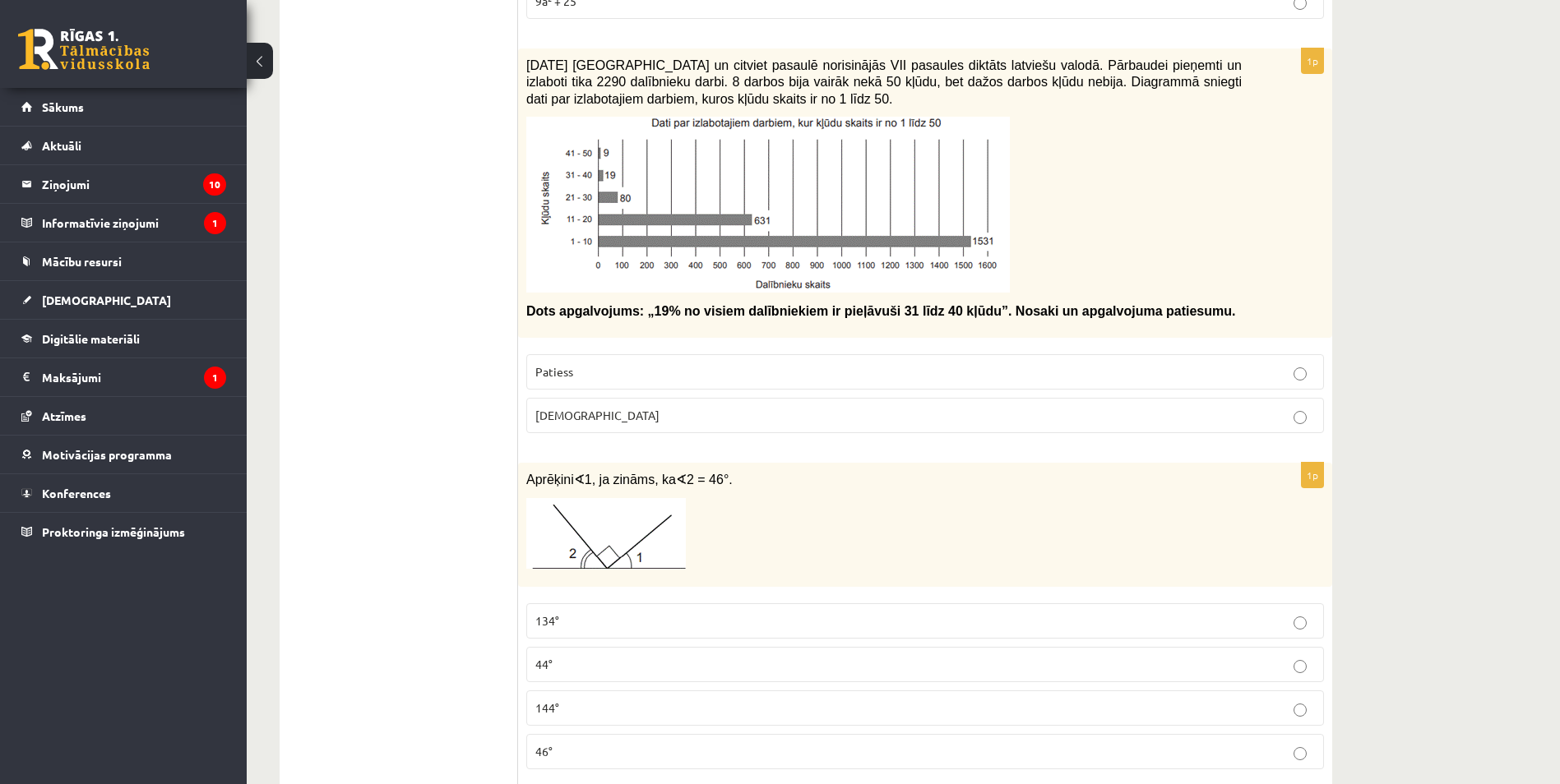
click at [699, 656] on p "44°" at bounding box center [925, 664] width 780 height 17
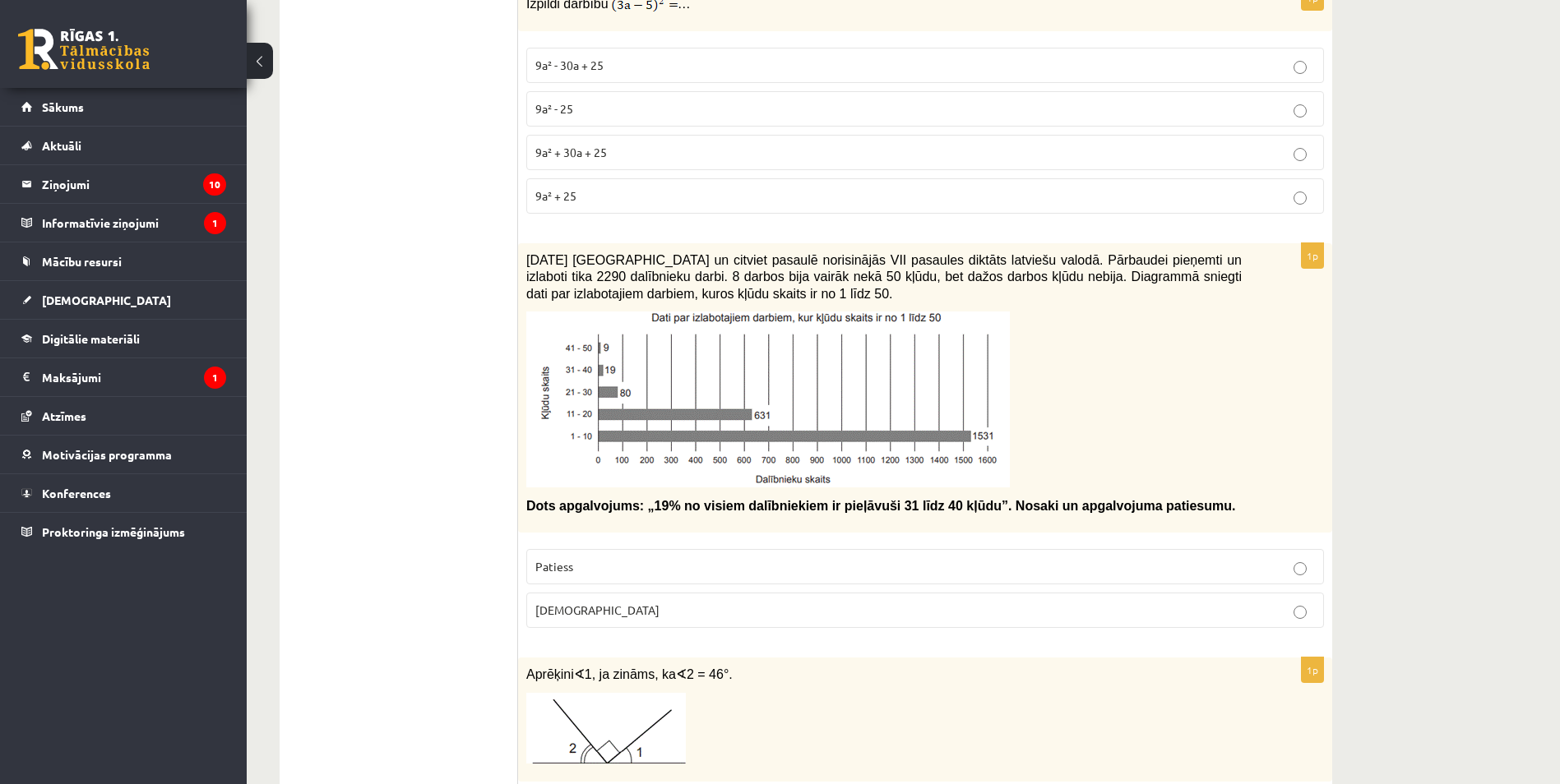
scroll to position [5459, 0]
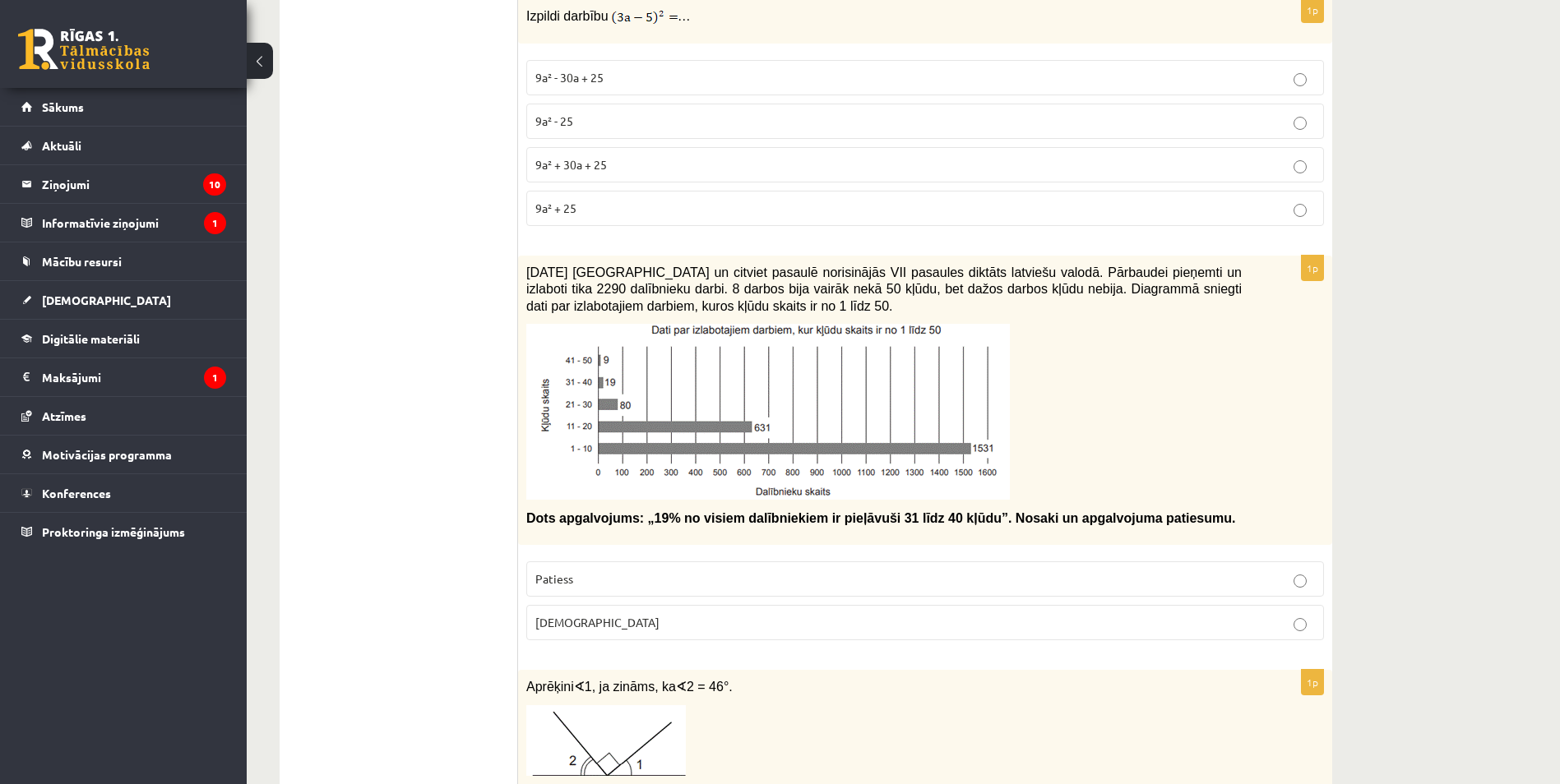
click at [832, 561] on label "Patiess" at bounding box center [925, 579] width 798 height 35
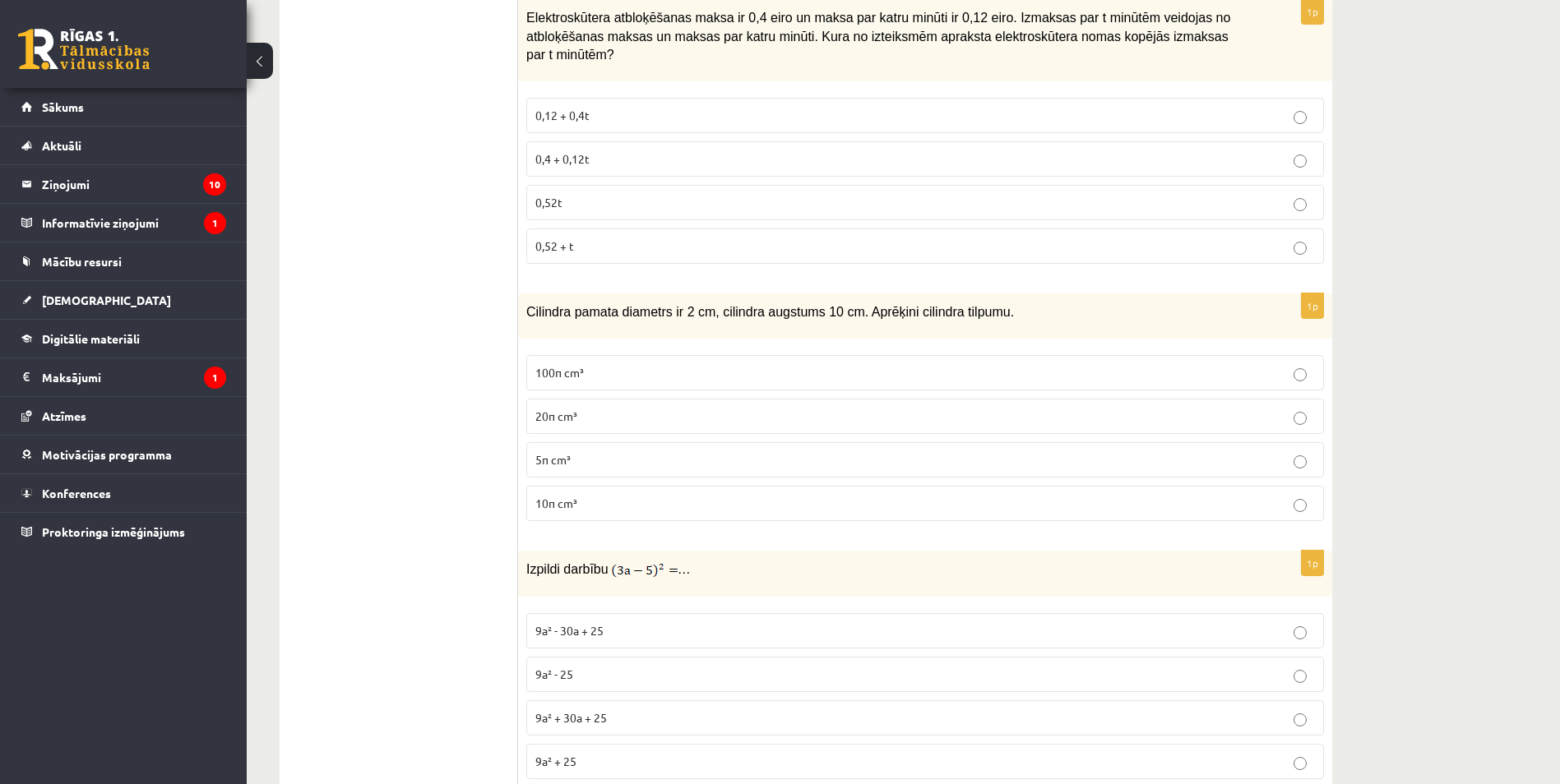
scroll to position [4965, 0]
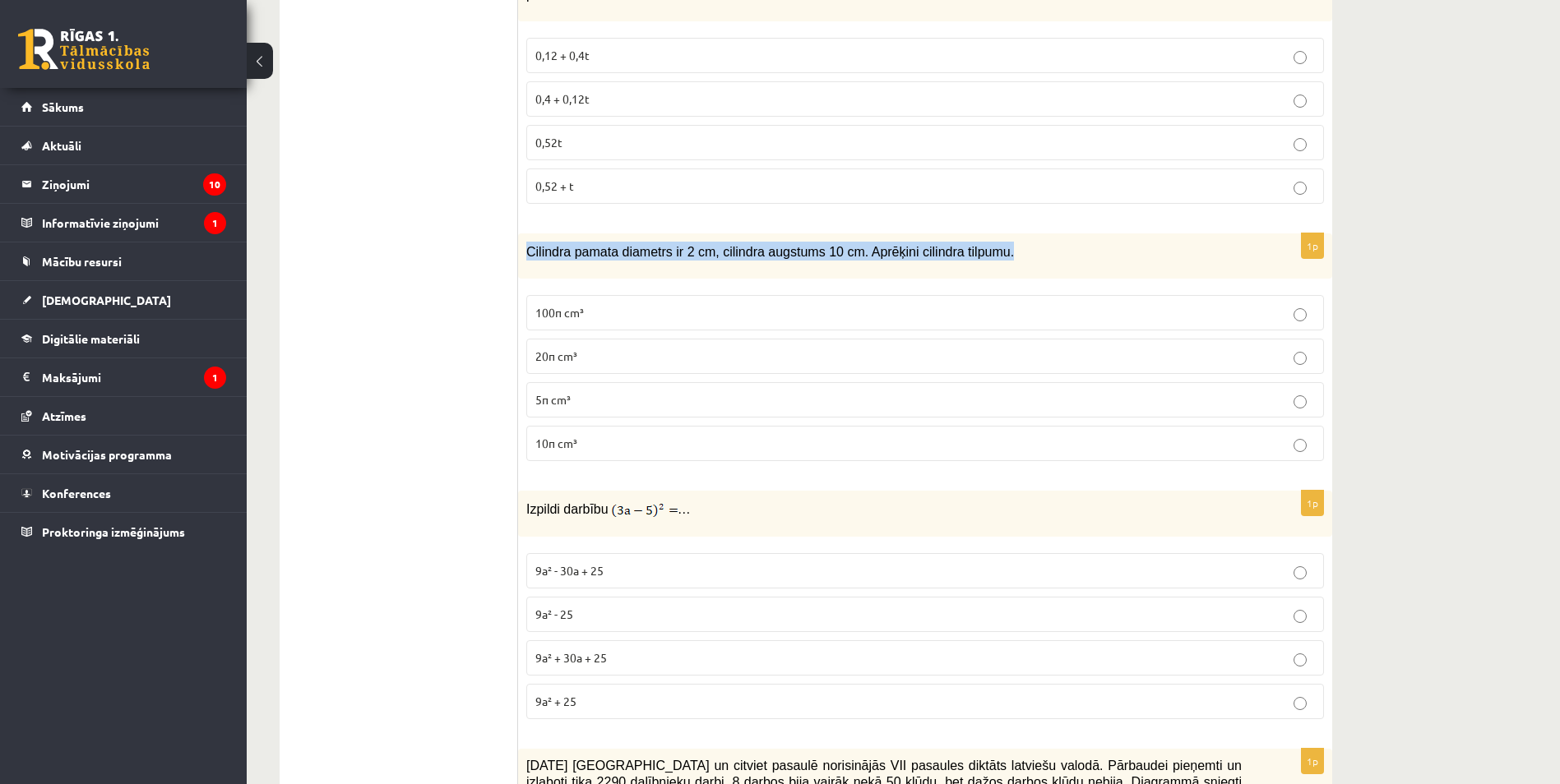
drag, startPoint x: 988, startPoint y: 234, endPoint x: 528, endPoint y: 257, distance: 460.6
click at [528, 257] on div "Cilindra pamata diametrs ir 2 cm, cilindra augstums 10 cm. Aprēķini cilindra ti…" at bounding box center [925, 256] width 814 height 45
copy span "Cilindra pamata diametrs ir 2 cm, cilindra augstums 10 cm. Aprēķini cilindra ti…"
click at [699, 453] on div "1p Cilindra pamata diametrs ir 2 cm, cilindra augstums 10 cm. Aprēķini cilindra…" at bounding box center [925, 354] width 814 height 241
click at [593, 435] on p "10π cm³" at bounding box center [925, 444] width 780 height 17
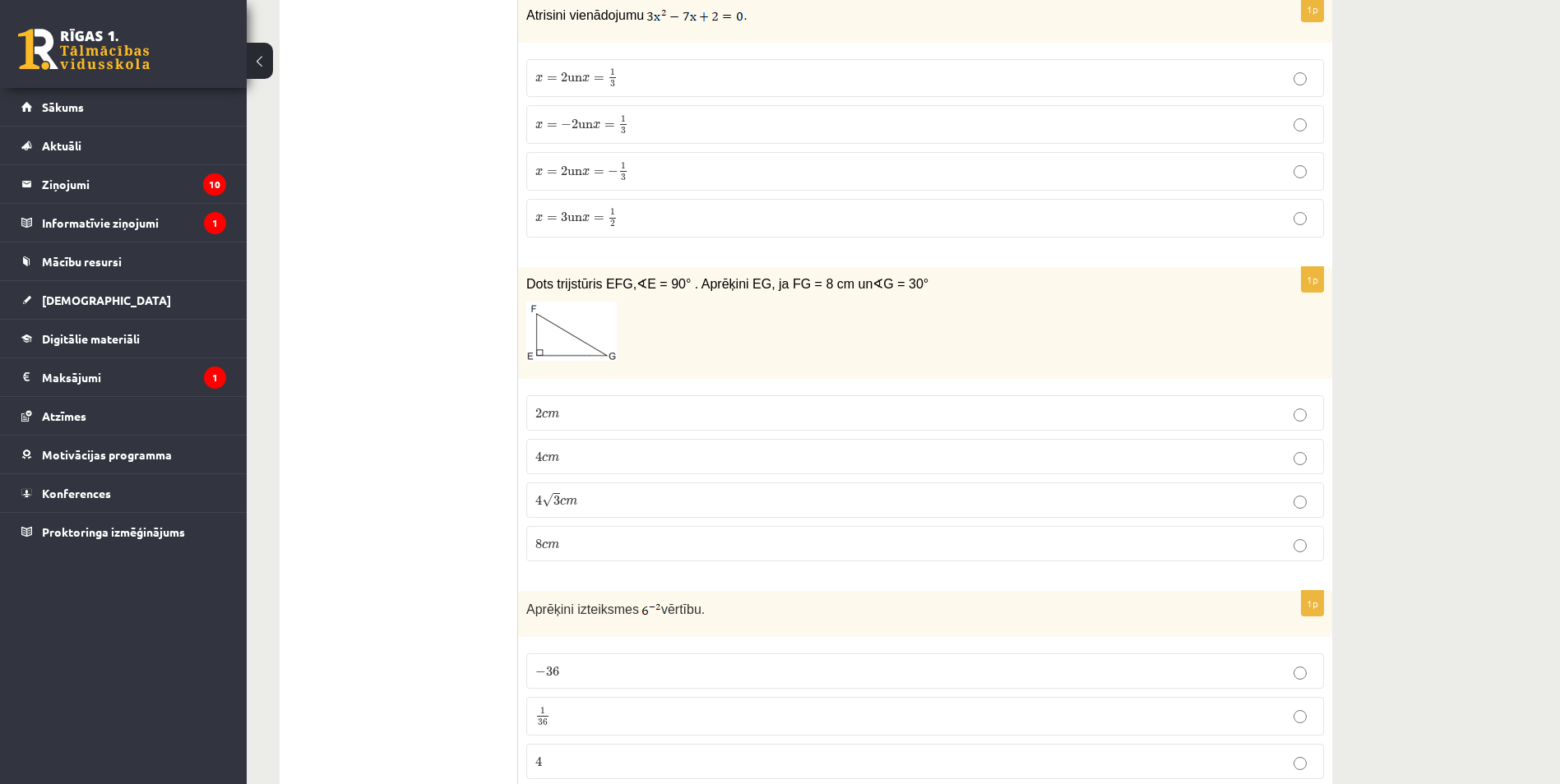
scroll to position [3732, 0]
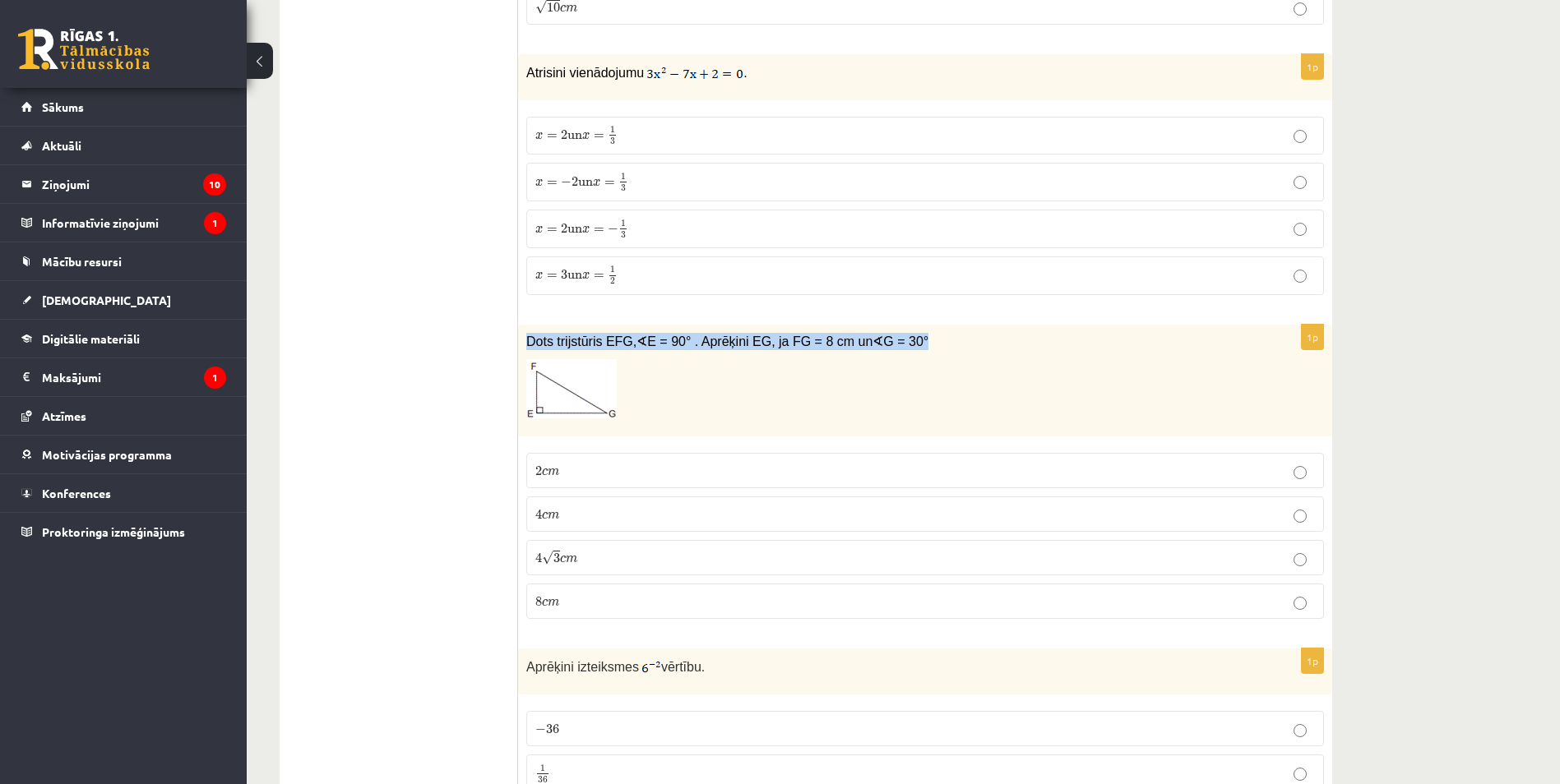
drag, startPoint x: 899, startPoint y: 336, endPoint x: 524, endPoint y: 336, distance: 375.0
click at [524, 336] on div "Dots trijstūris EFG, ∢ E = 90° . Aprēķini EG, ja FG = 8 cm un ∢ G = 30°" at bounding box center [925, 381] width 814 height 112
drag, startPoint x: 524, startPoint y: 336, endPoint x: 735, endPoint y: 365, distance: 213.0
click at [735, 365] on p at bounding box center [884, 388] width 715 height 59
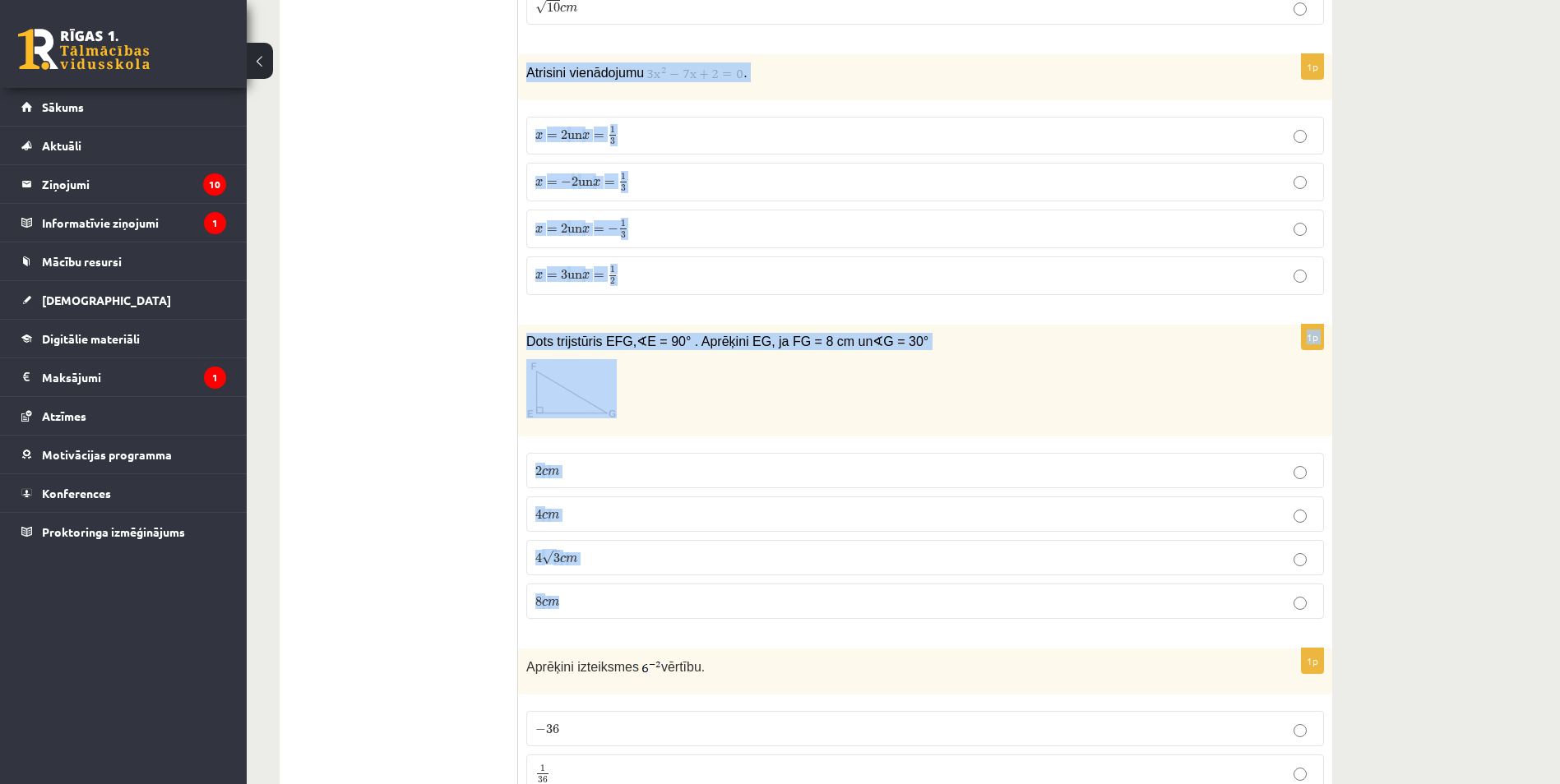
drag, startPoint x: 528, startPoint y: 67, endPoint x: 904, endPoint y: 596, distance: 649.0
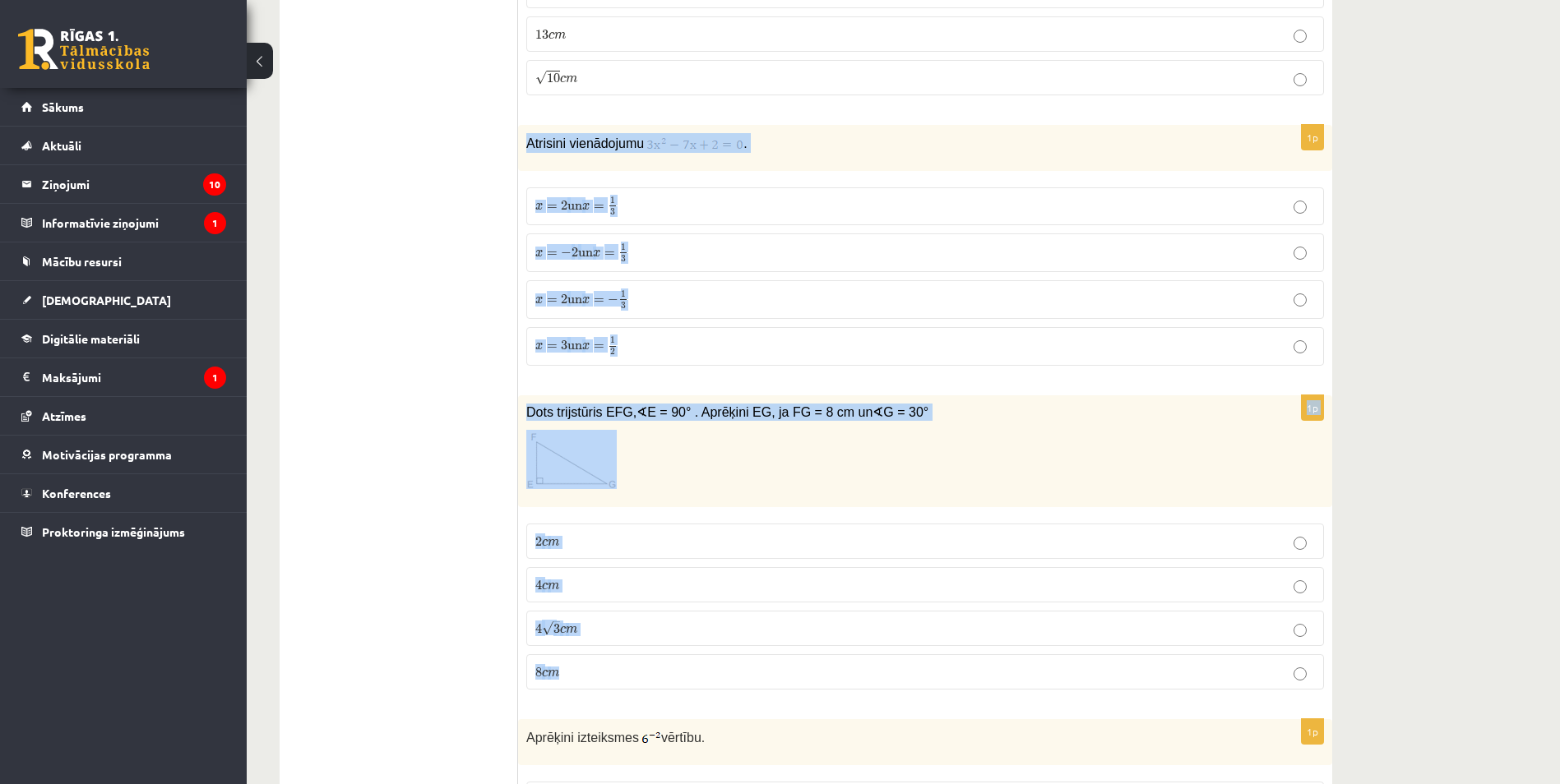
scroll to position [3650, 0]
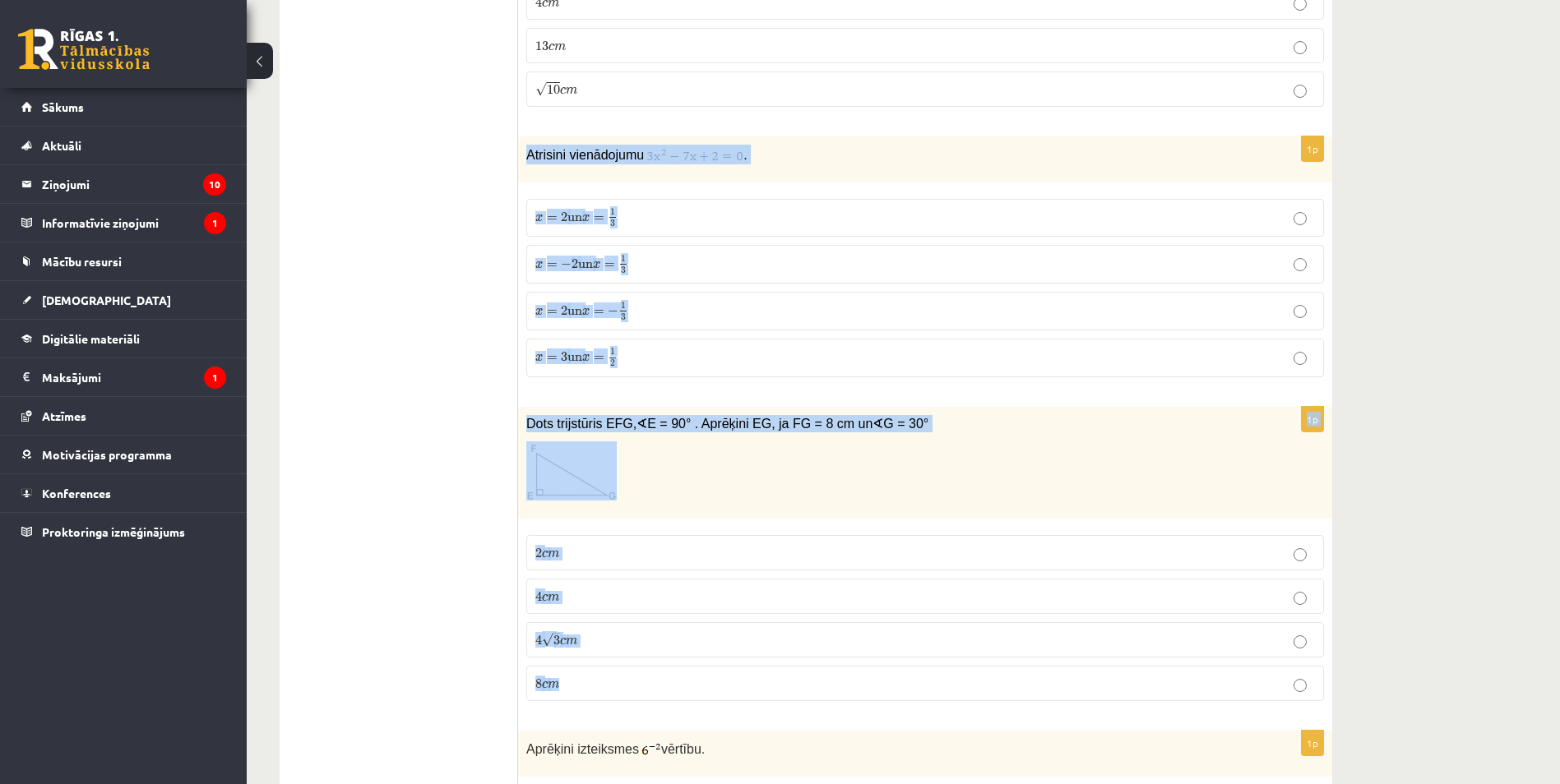
copy form "Atrisini vienādojumu . x = 2 un x = 1 3 x = 2 un x = 1 3 x = − 2 un x = 1 3 x =…"
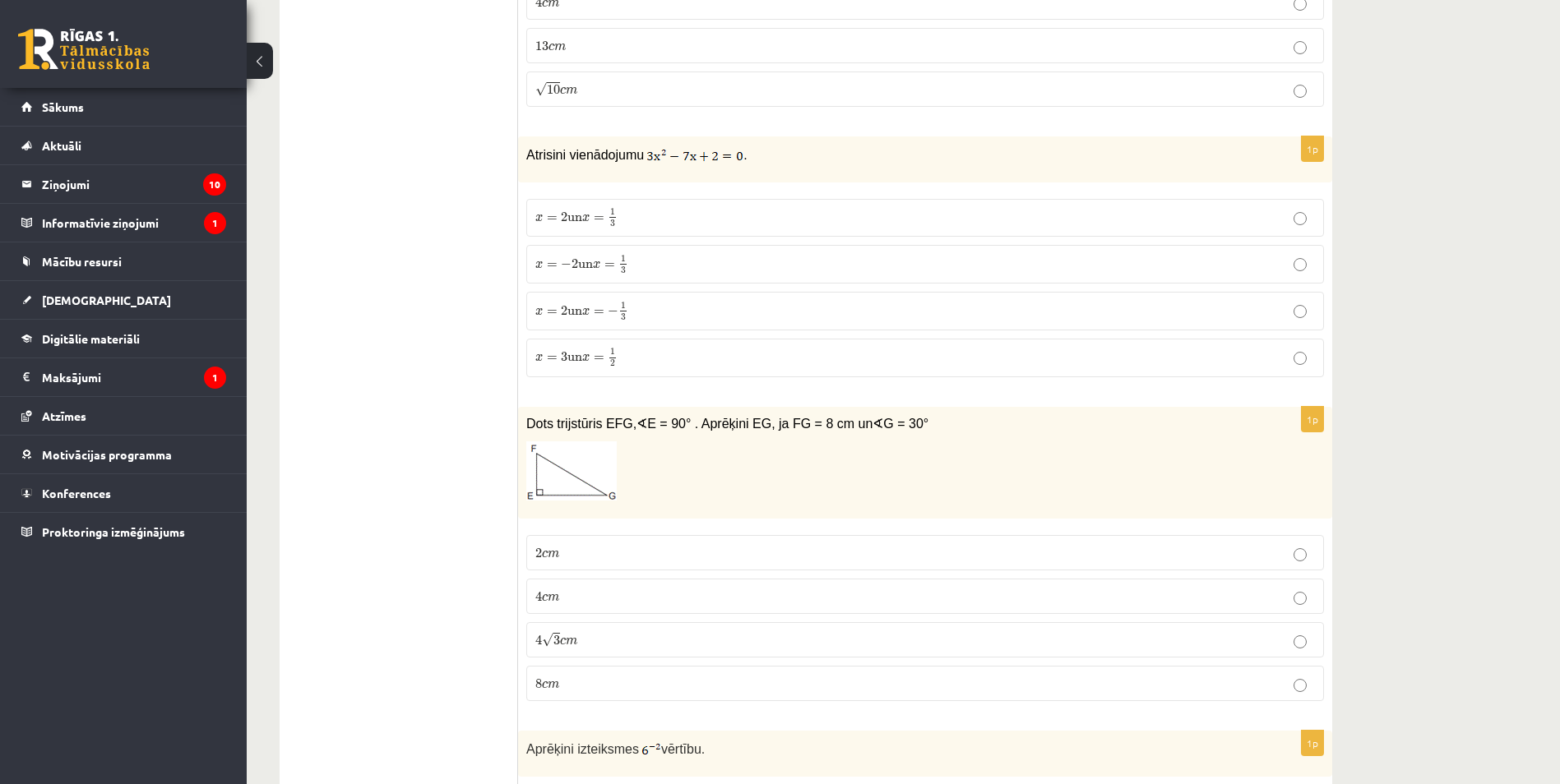
click at [605, 315] on span "=" at bounding box center [599, 312] width 11 height 5
click at [560, 599] on p "4 c m 4 c m" at bounding box center [925, 596] width 780 height 17
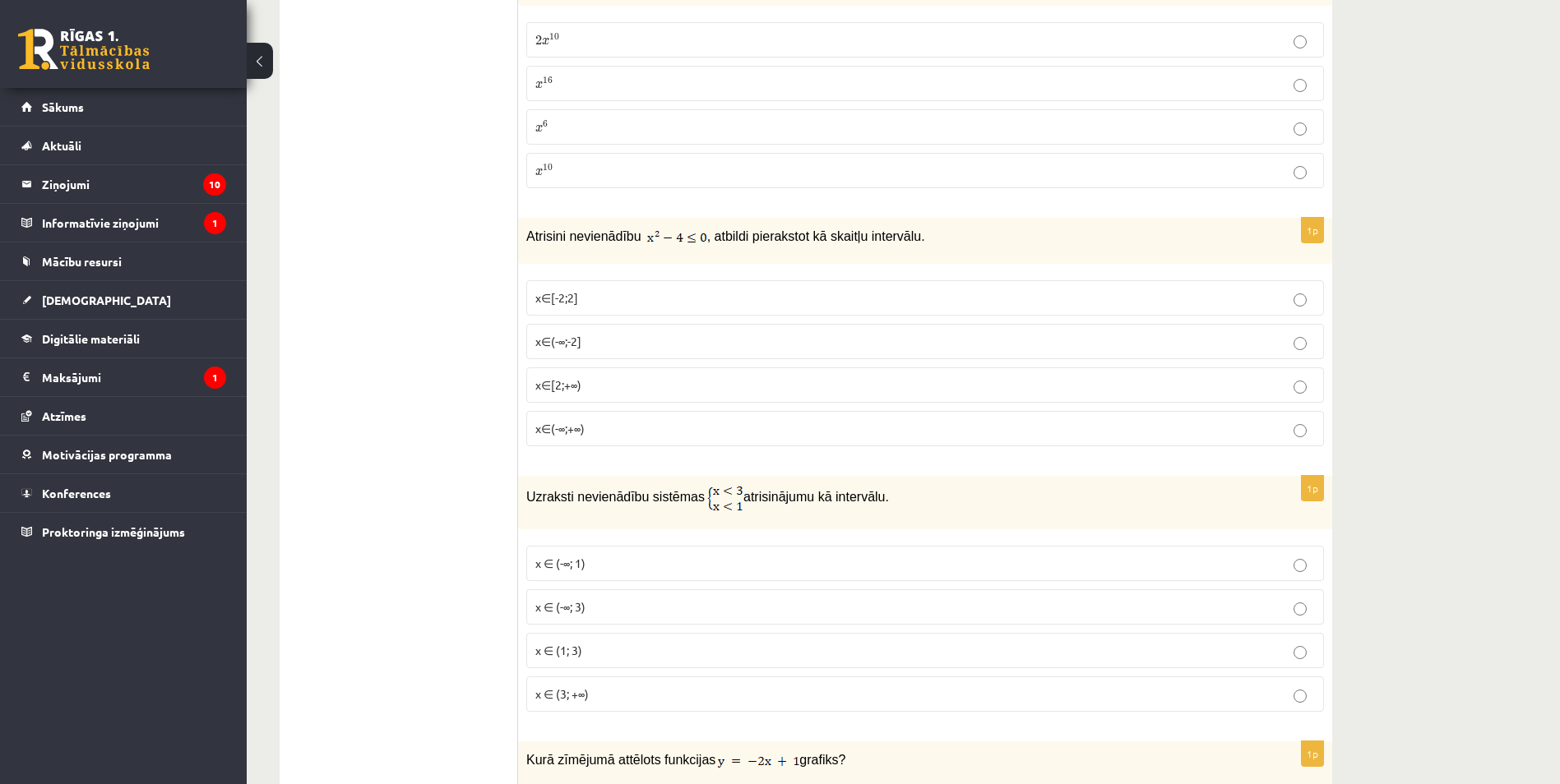
scroll to position [2006, 0]
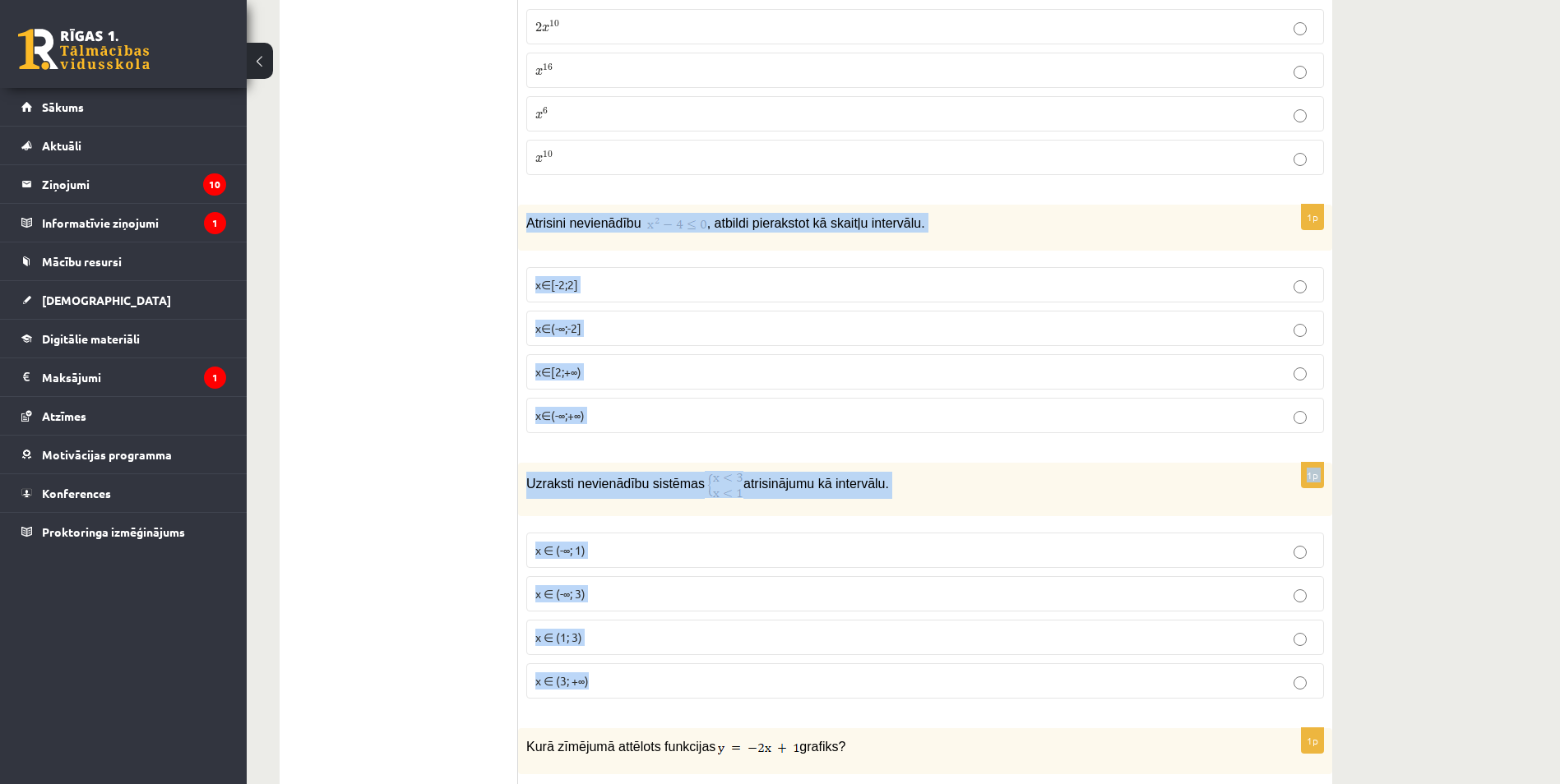
drag, startPoint x: 520, startPoint y: 220, endPoint x: 865, endPoint y: 666, distance: 563.9
copy form "Atrisini nevienādību , atbildi pierakstot kā skaitļu intervālu. x∈[-2;2] x∈(-∞;…"
click at [537, 421] on span "x∈(-∞;+∞)" at bounding box center [560, 415] width 50 height 15
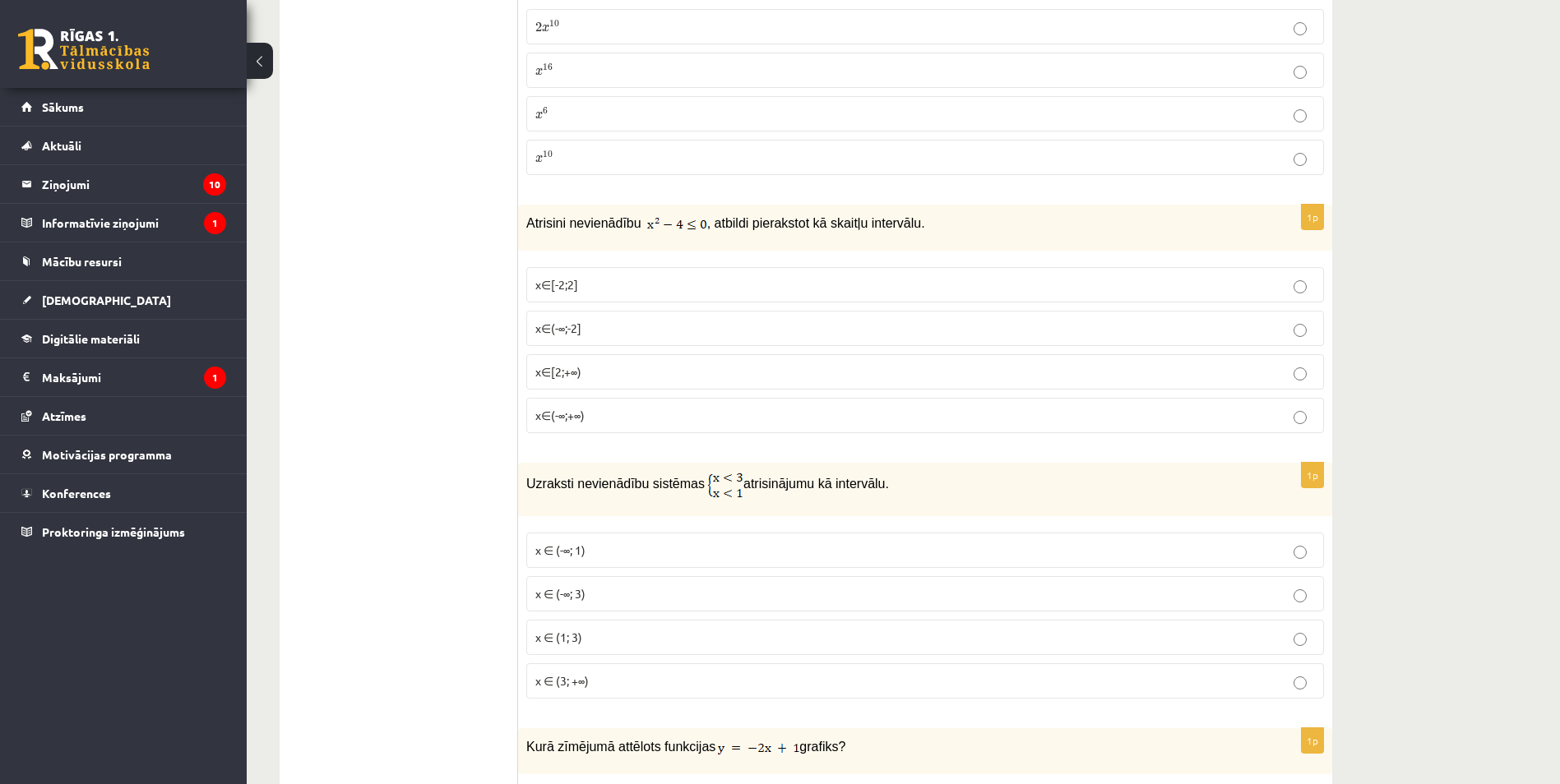
click at [583, 286] on p "x∈[-2;2]" at bounding box center [925, 284] width 780 height 17
click at [592, 640] on p "x ∈ (1; 3)" at bounding box center [925, 637] width 780 height 17
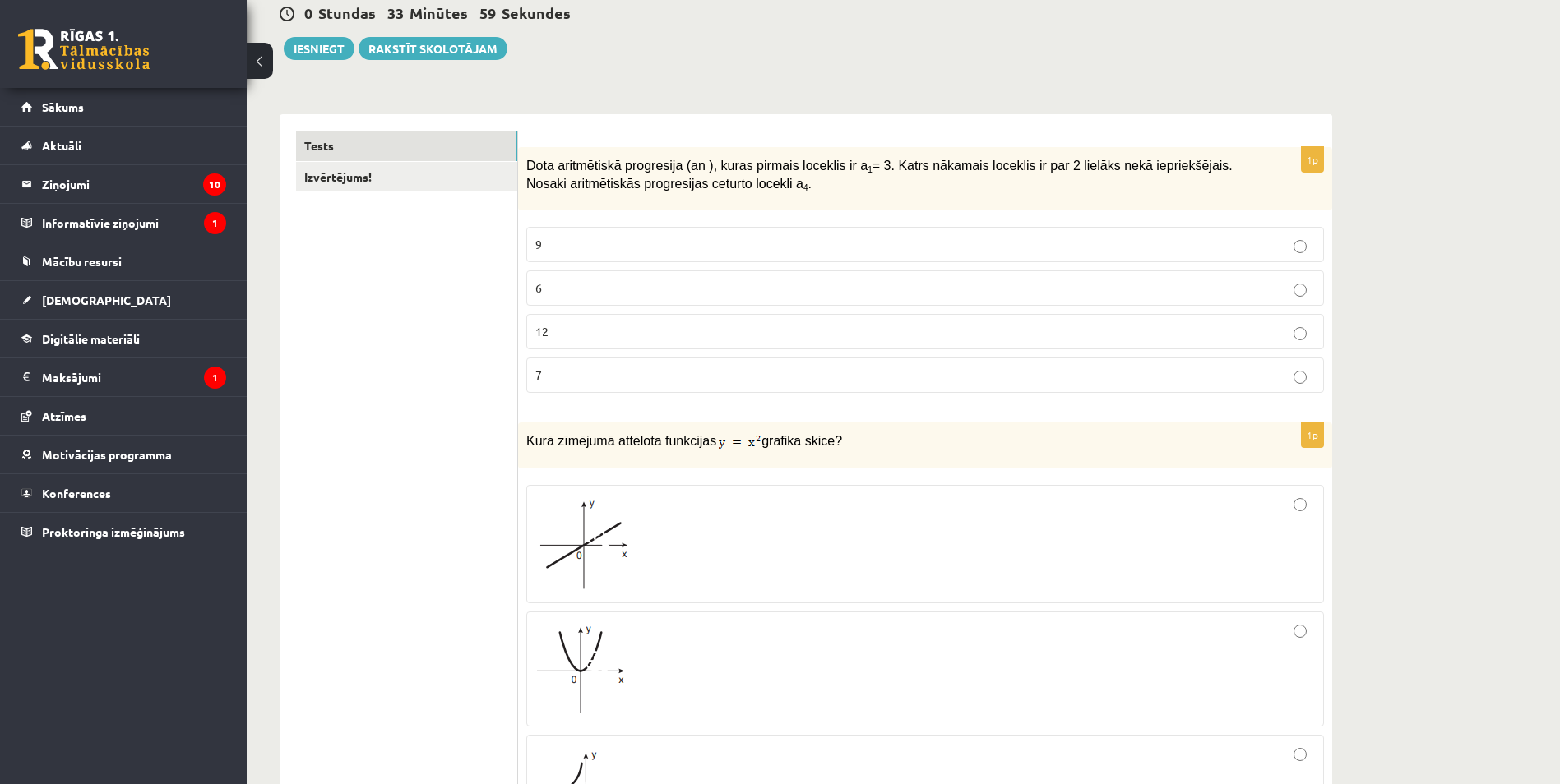
scroll to position [0, 0]
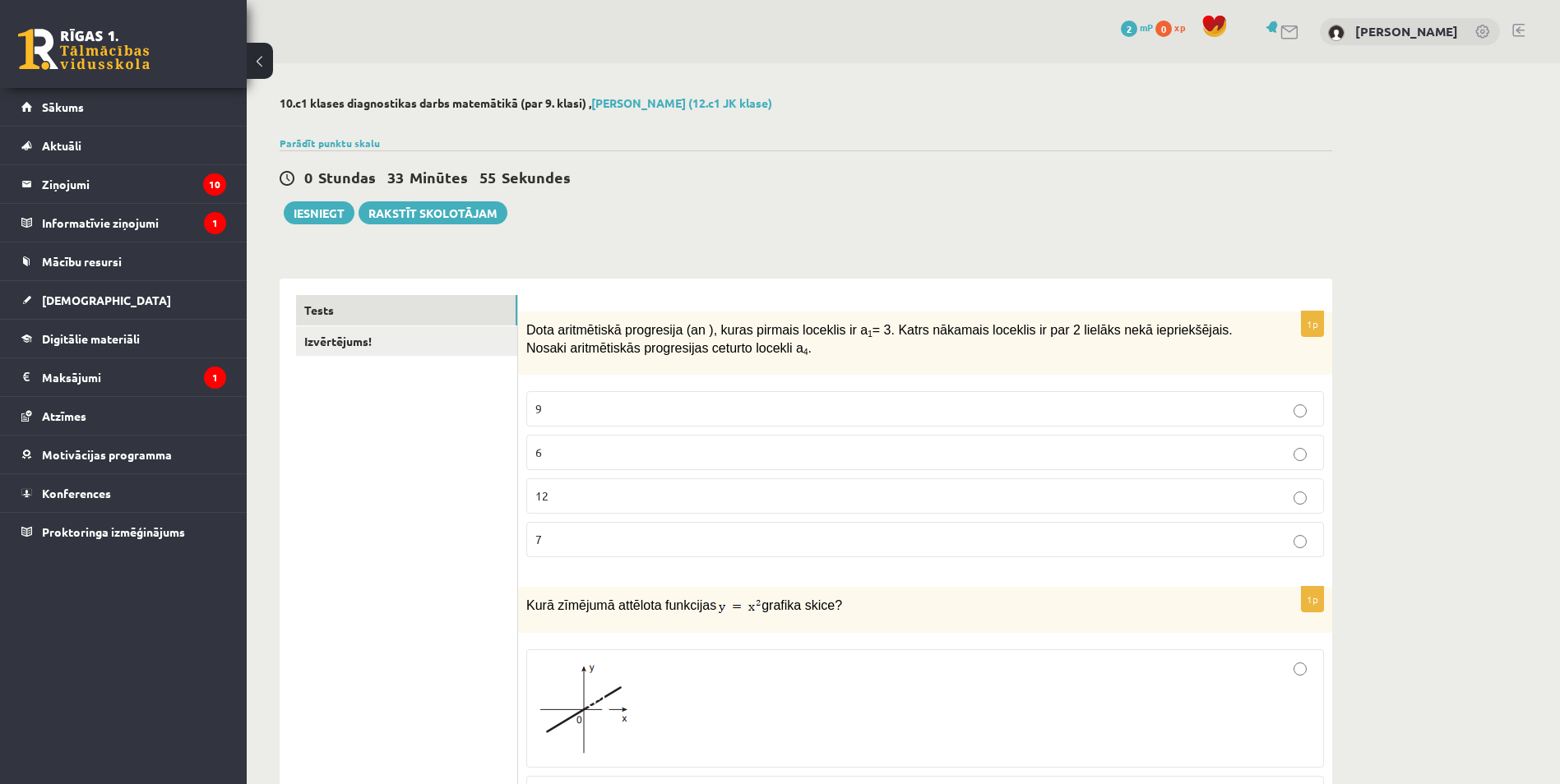
drag, startPoint x: 521, startPoint y: 323, endPoint x: 761, endPoint y: 358, distance: 242.5
click at [761, 358] on div "Dota aritmētiskā progresija (an ), kuras pirmais loceklis ir a 1 = 3. Katrs nāk…" at bounding box center [925, 343] width 814 height 63
copy span "Dota aritmētiskā progresija (an ), kuras pirmais loceklis ir a 1 = 3. Katrs nāk…"
click at [583, 405] on p "9" at bounding box center [925, 409] width 780 height 17
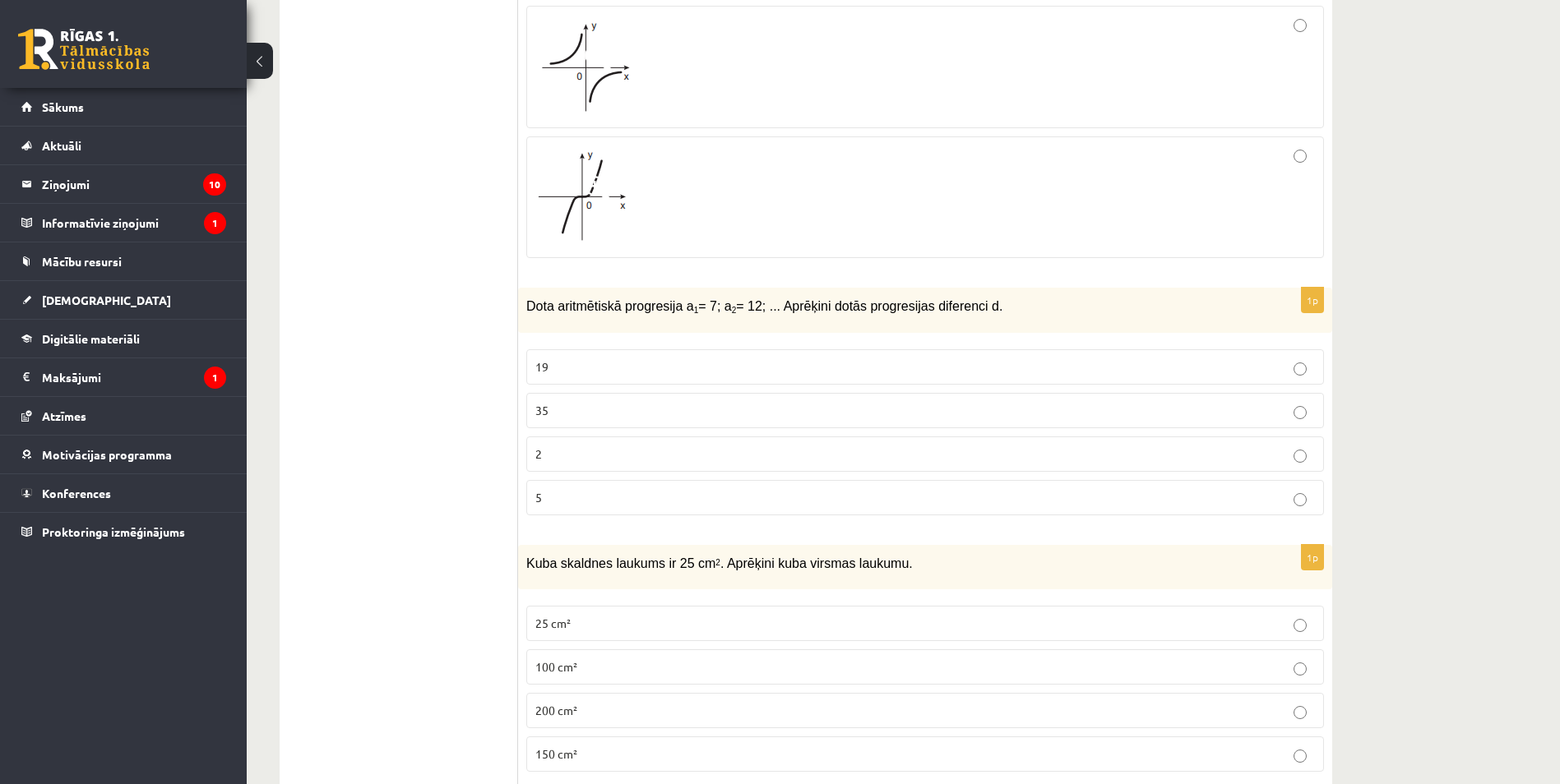
scroll to position [905, 0]
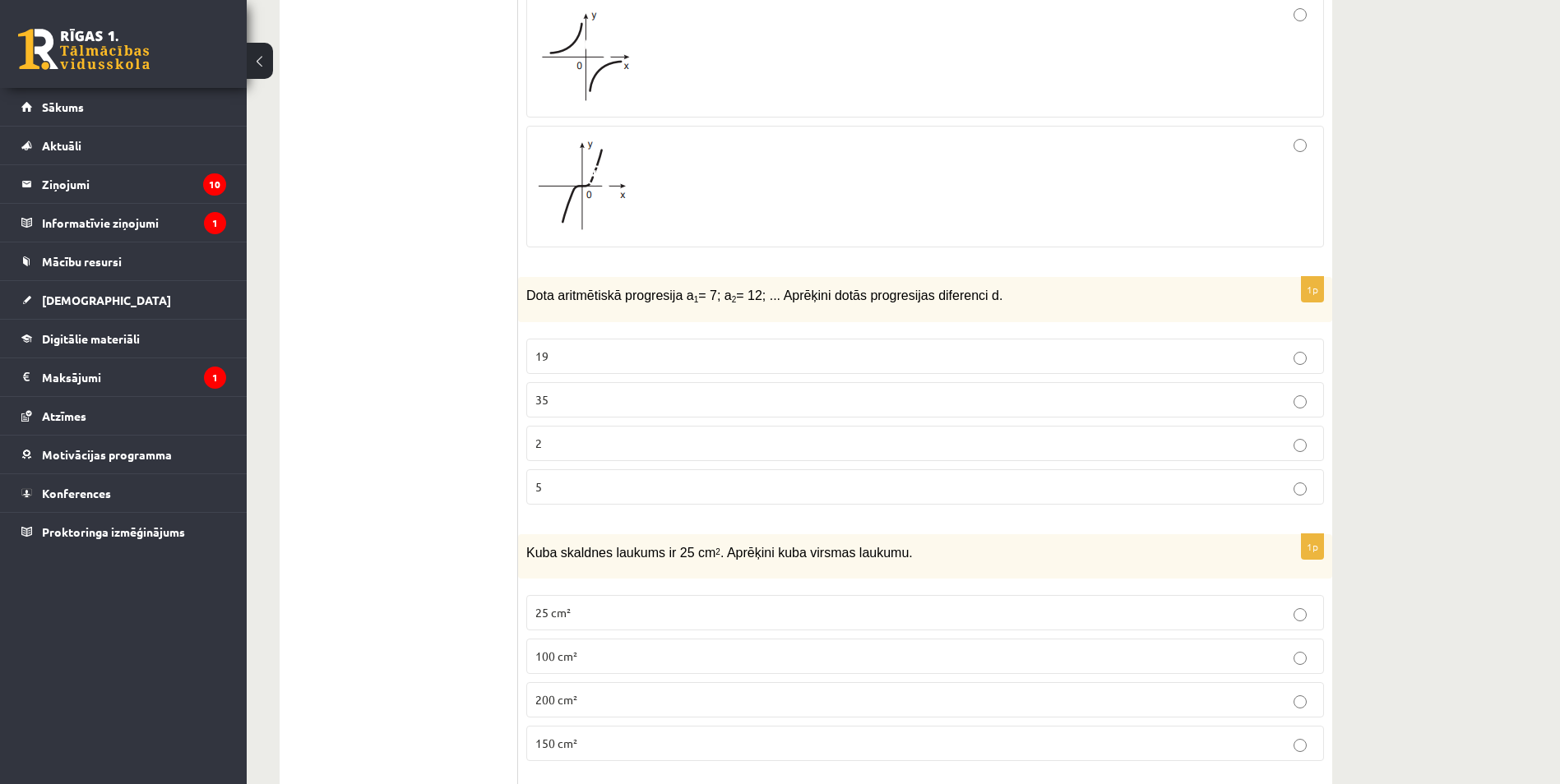
drag, startPoint x: 978, startPoint y: 294, endPoint x: 528, endPoint y: 303, distance: 450.1
click at [528, 303] on p "Dota aritmētiskā progresija a 1 = 7; a 2 = 12; ... Aprēķini dotās progresijas d…" at bounding box center [884, 294] width 715 height 19
copy span "Dota aritmētiskā progresija a 1 = 7; a 2 = 12; ... Aprēķini dotās progresijas d…"
click at [745, 467] on fieldset "19 35 2 5" at bounding box center [925, 420] width 798 height 179
click at [752, 497] on label "5" at bounding box center [925, 487] width 798 height 35
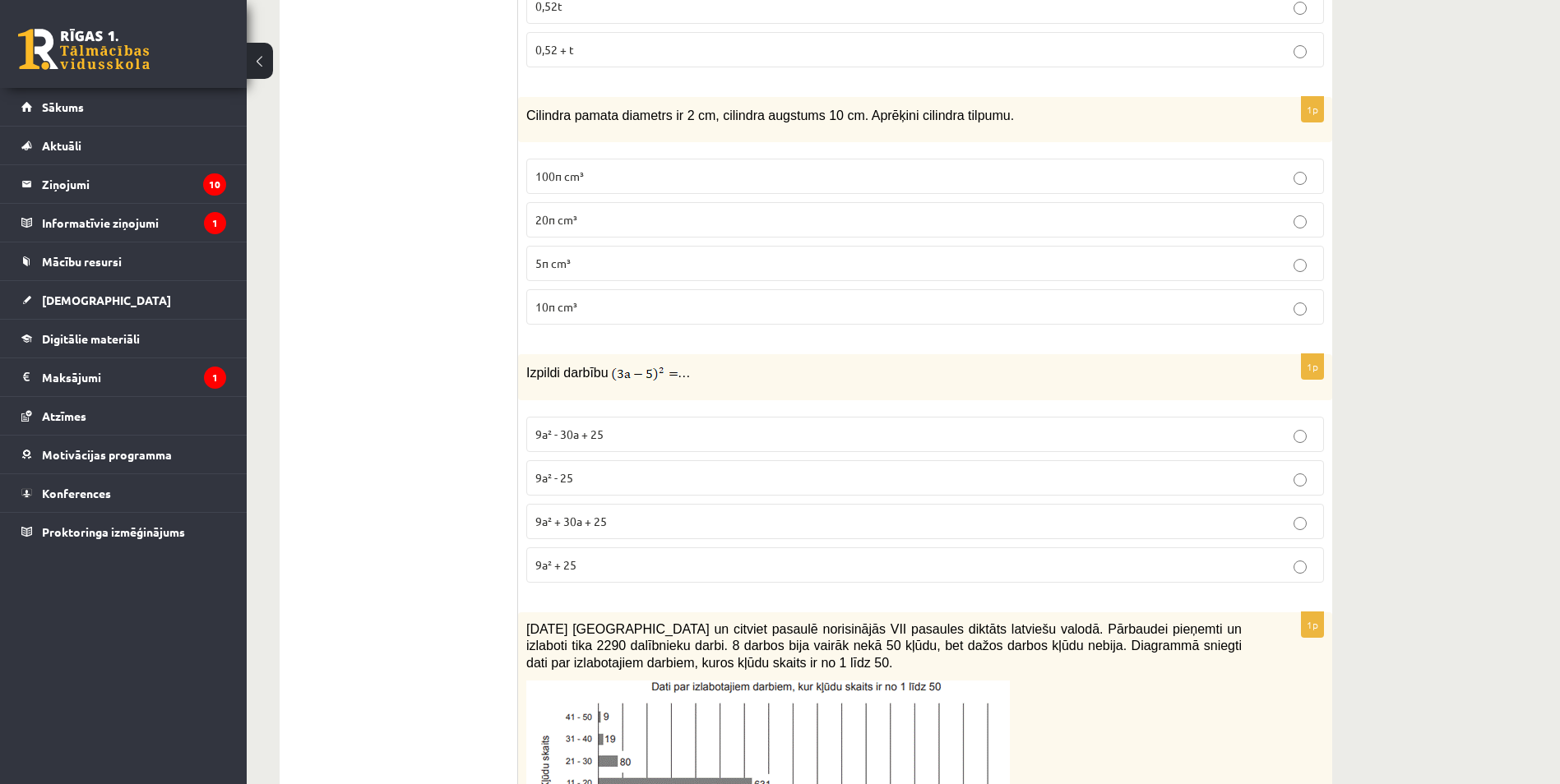
scroll to position [5344, 0]
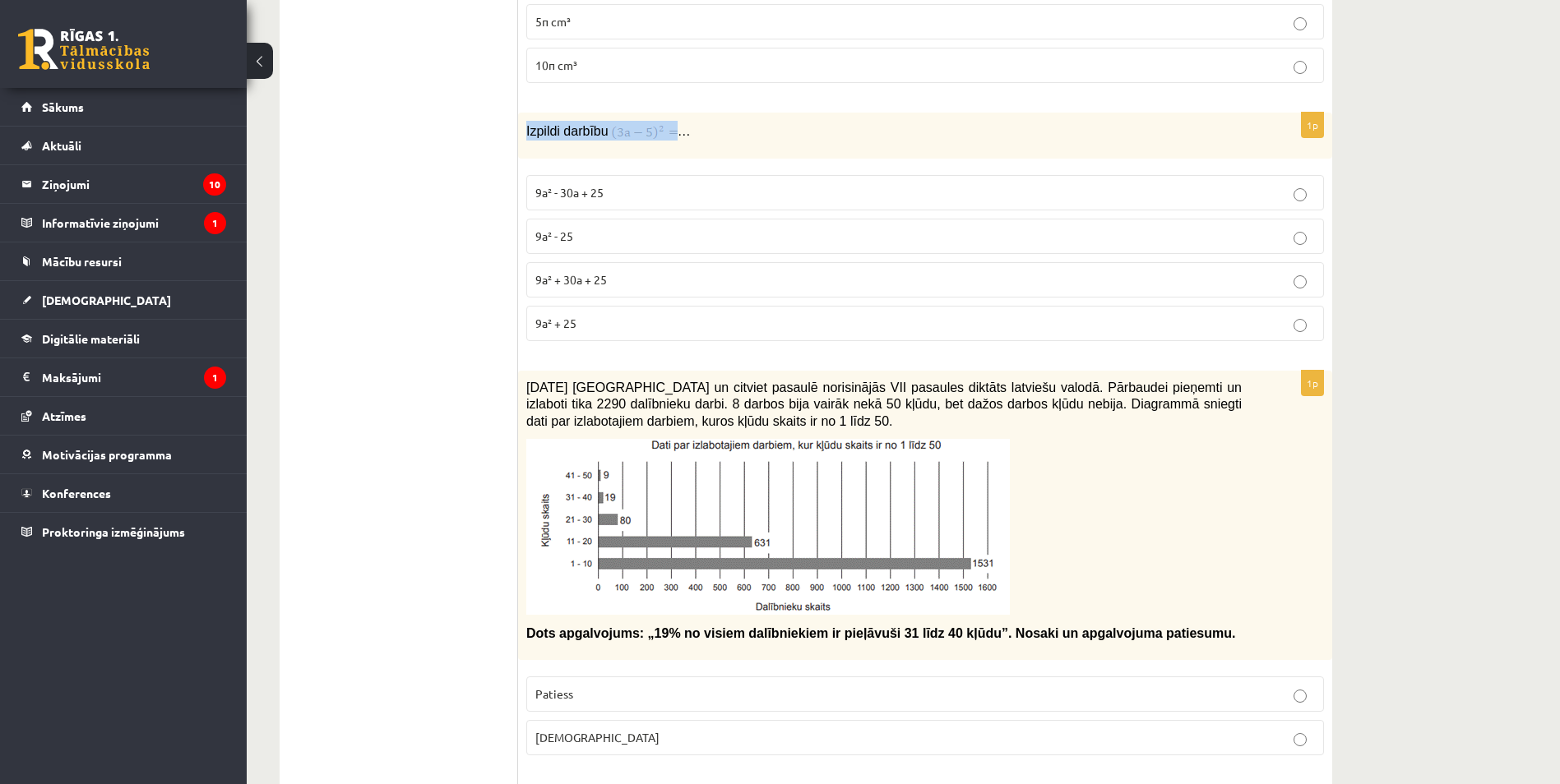
drag, startPoint x: 526, startPoint y: 112, endPoint x: 664, endPoint y: 120, distance: 138.2
click at [664, 121] on p "Izpildi darbību …" at bounding box center [884, 130] width 715 height 19
copy p "Izpildi darbību"
click at [720, 124] on div "Izpildi darbību …" at bounding box center [925, 135] width 814 height 46
click at [617, 184] on p "9a² - 30a + 25" at bounding box center [925, 192] width 780 height 17
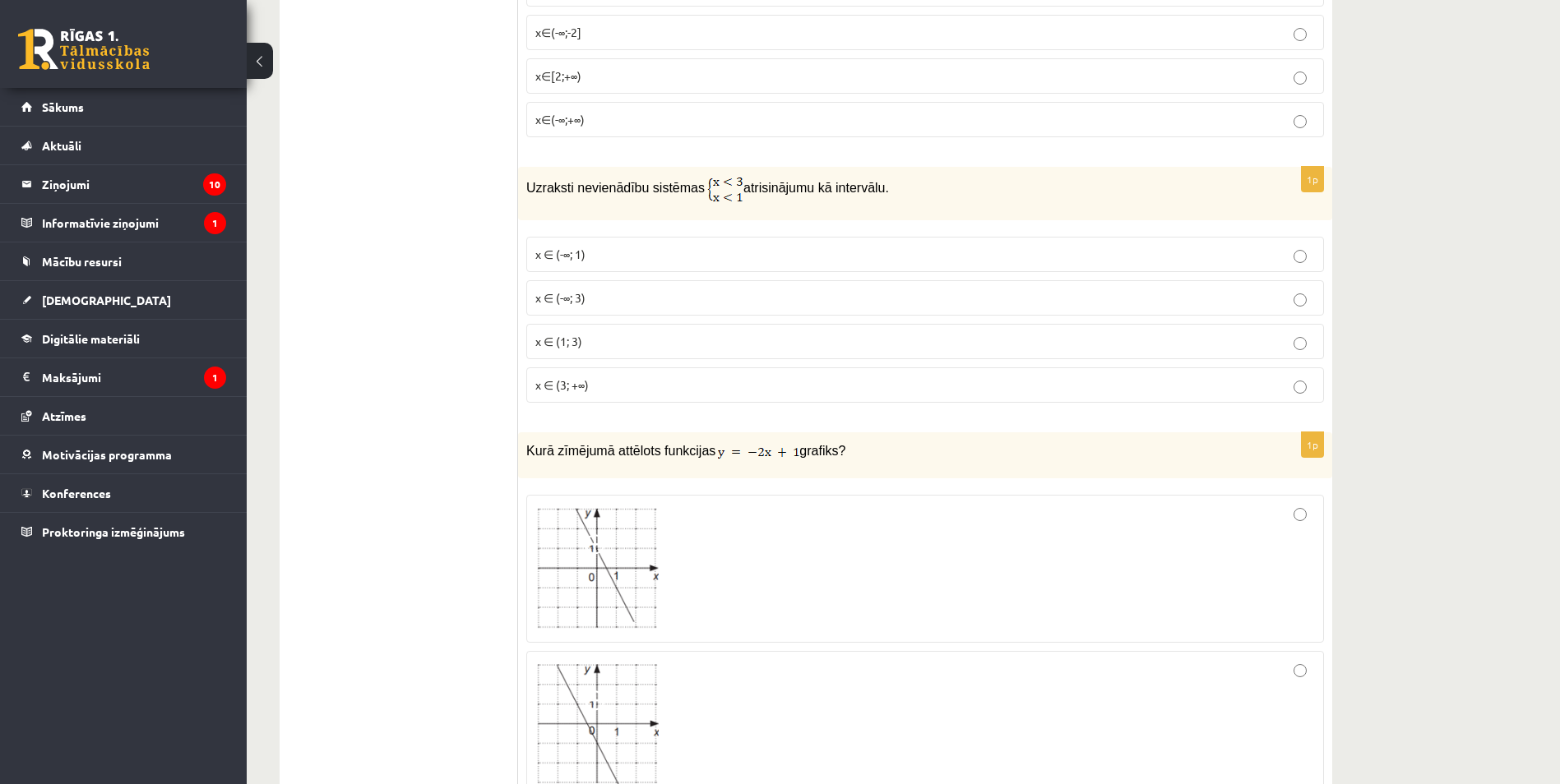
scroll to position [2631, 0]
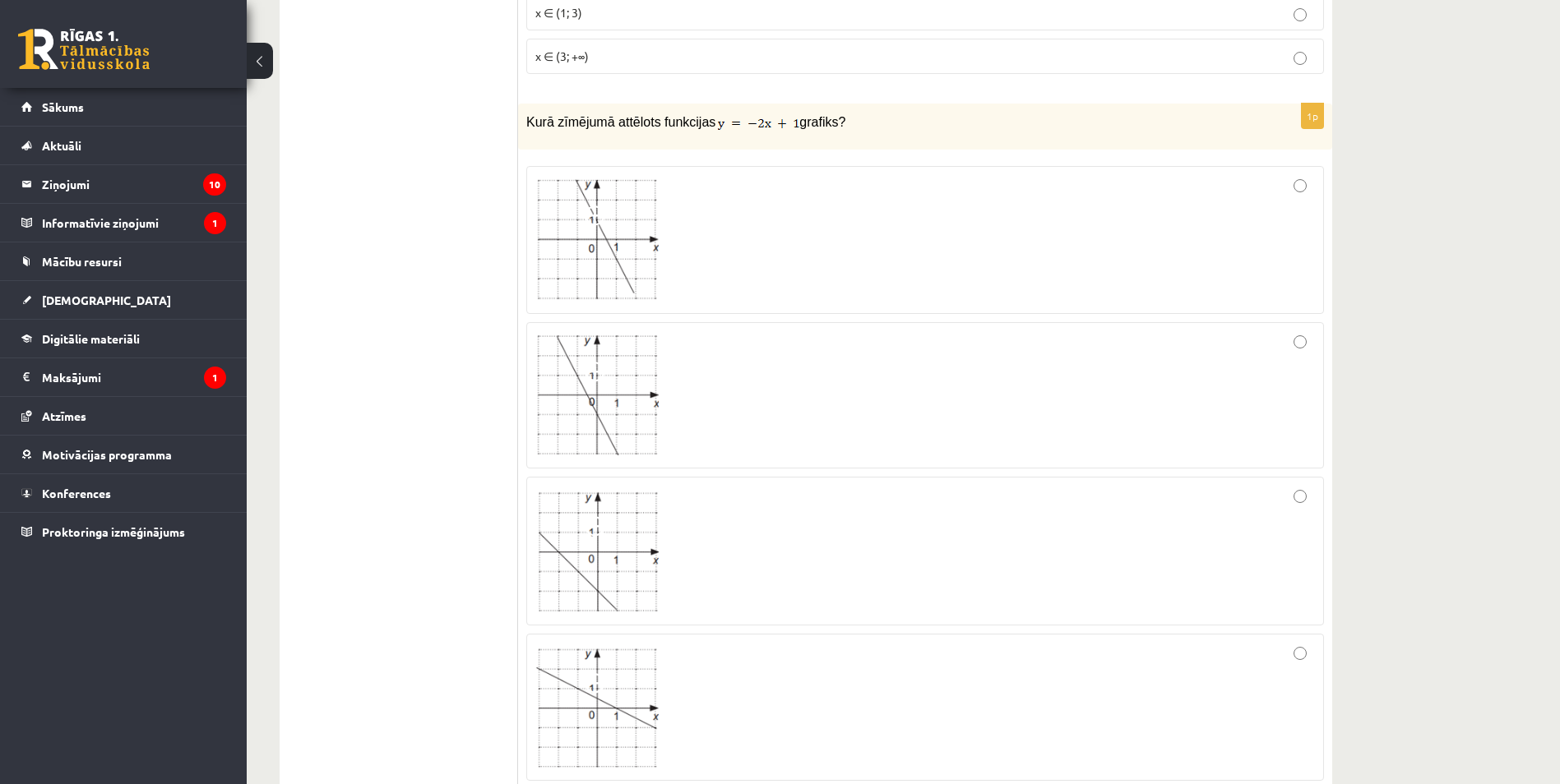
click at [1290, 656] on div at bounding box center [925, 707] width 780 height 128
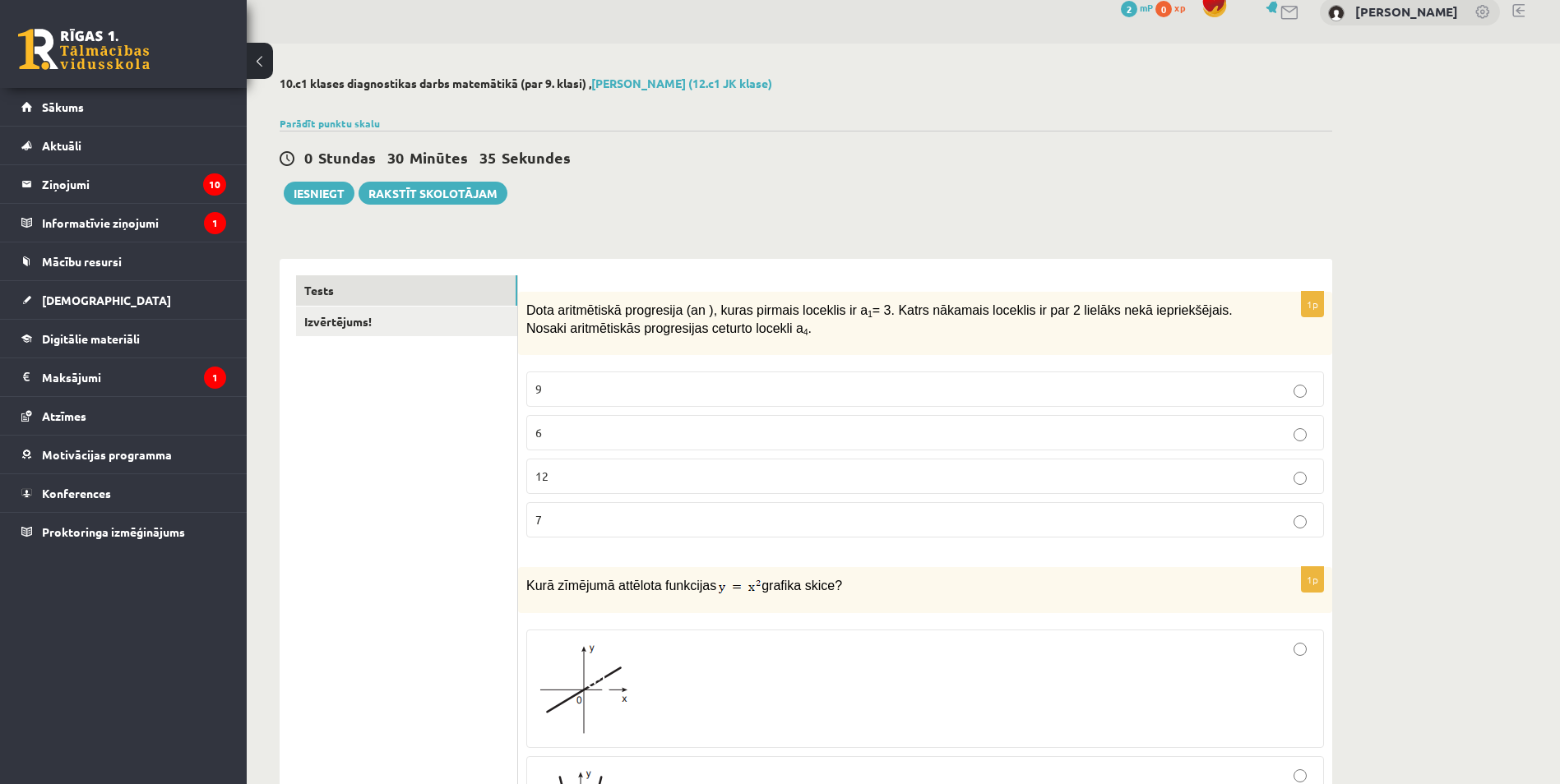
scroll to position [0, 0]
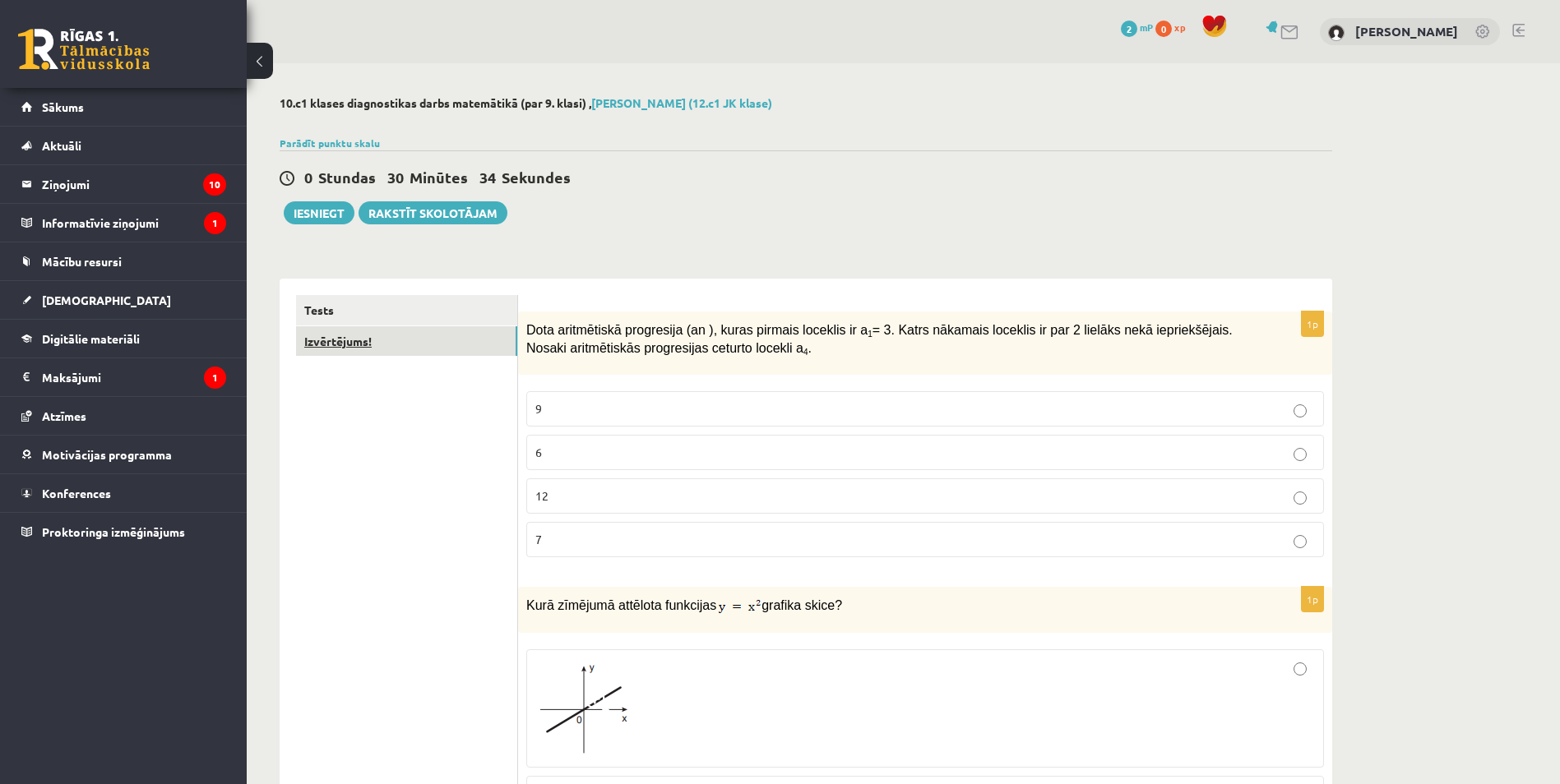
click at [355, 343] on link "Izvērtējums!" at bounding box center [407, 341] width 221 height 30
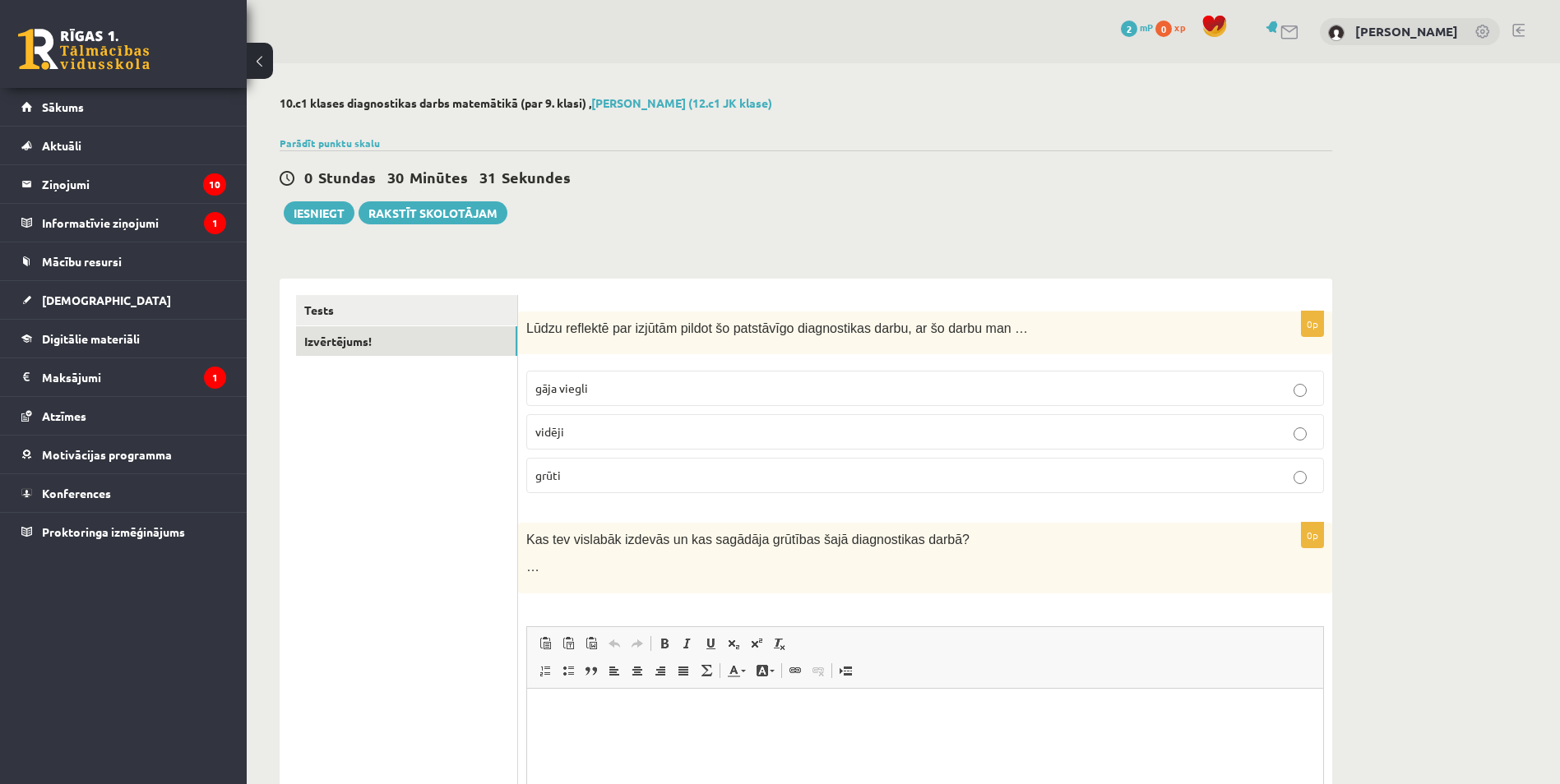
click at [654, 441] on p "vidēji" at bounding box center [925, 432] width 780 height 17
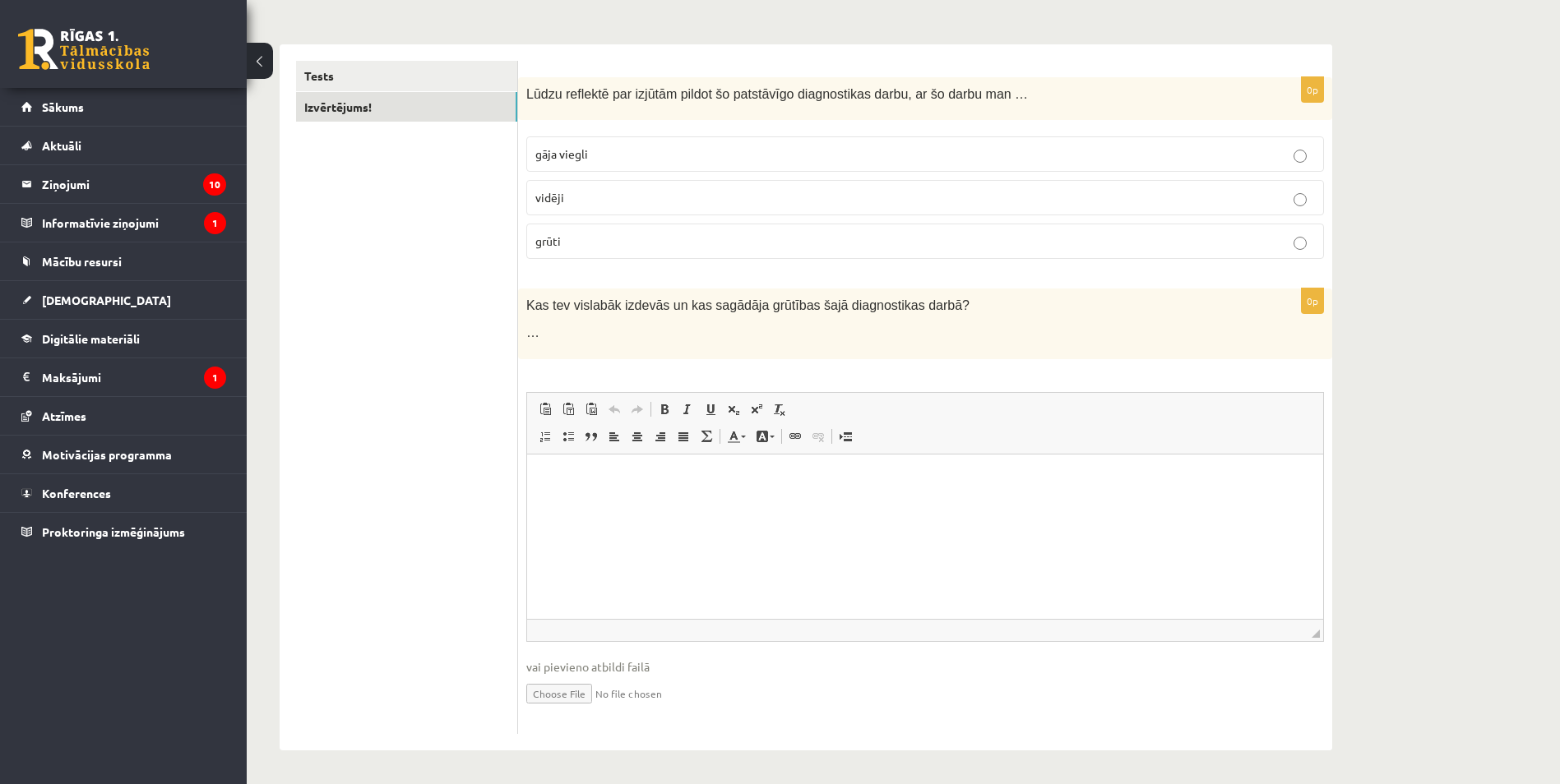
scroll to position [236, 0]
click at [617, 478] on p "Rich Text Editor, wiswyg-editor-user-answer-47024989847340" at bounding box center [925, 478] width 763 height 17
click at [567, 695] on input "file" at bounding box center [925, 692] width 798 height 34
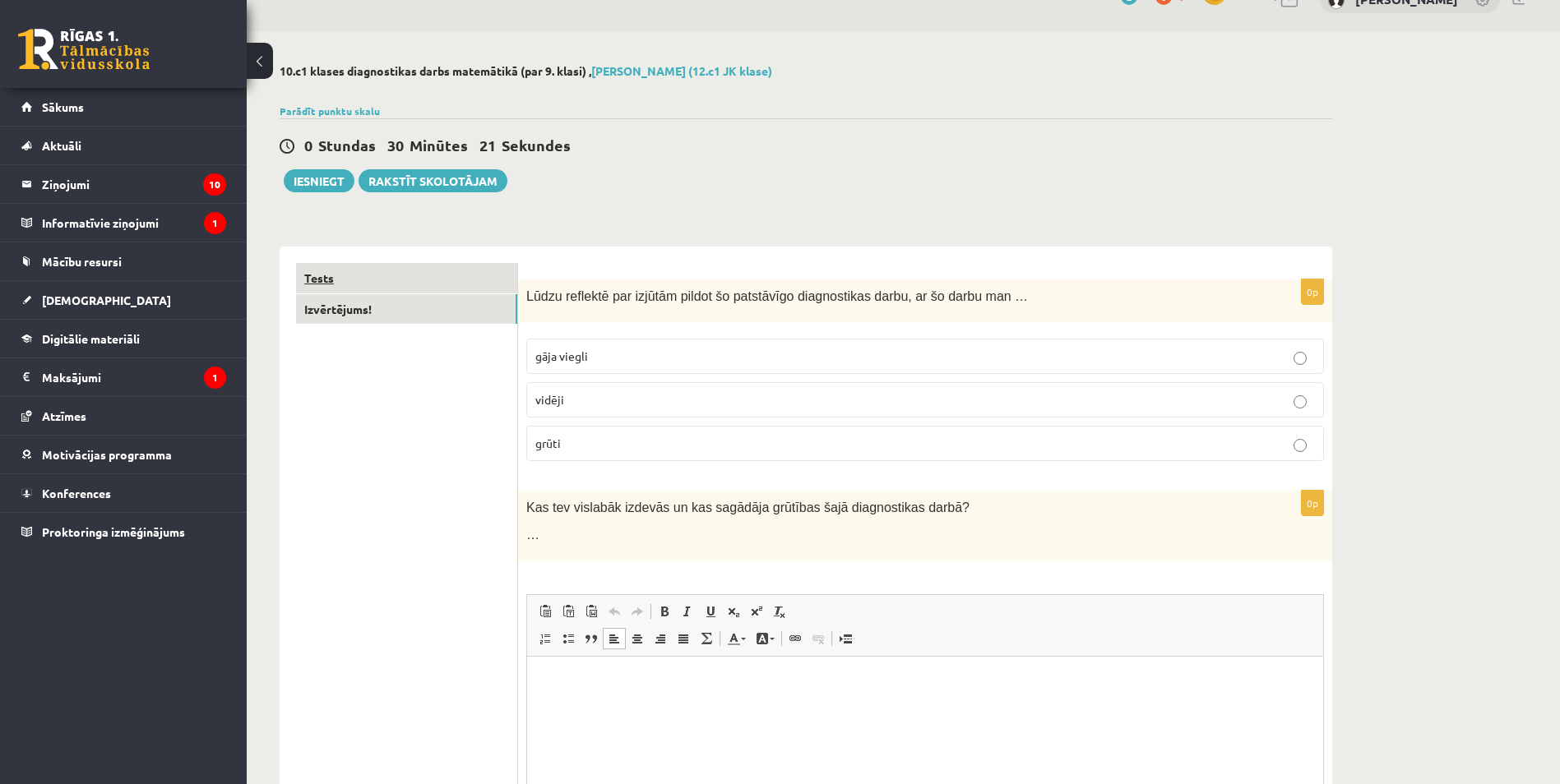
scroll to position [0, 0]
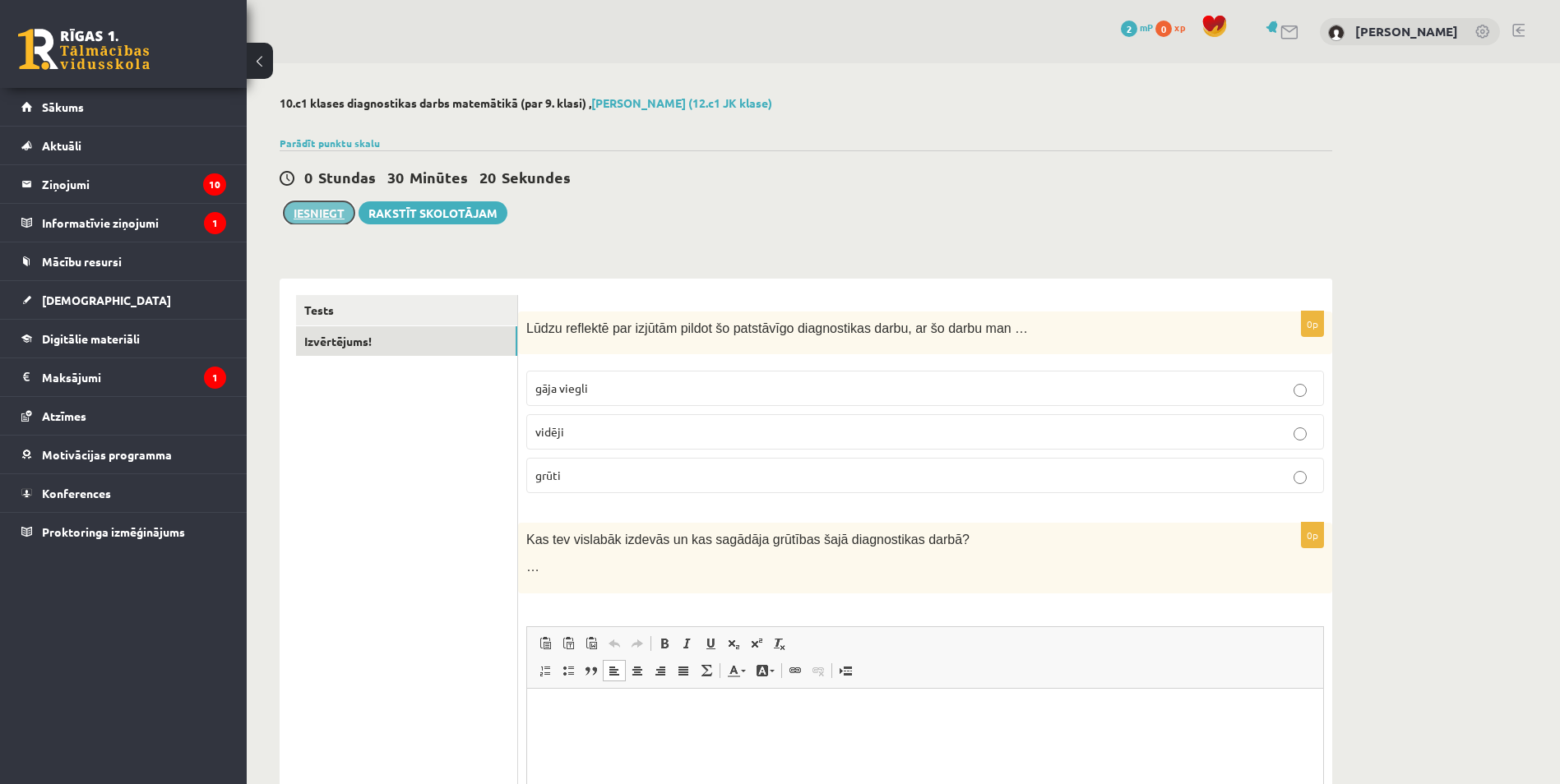
click at [314, 202] on button "Iesniegt" at bounding box center [318, 213] width 71 height 23
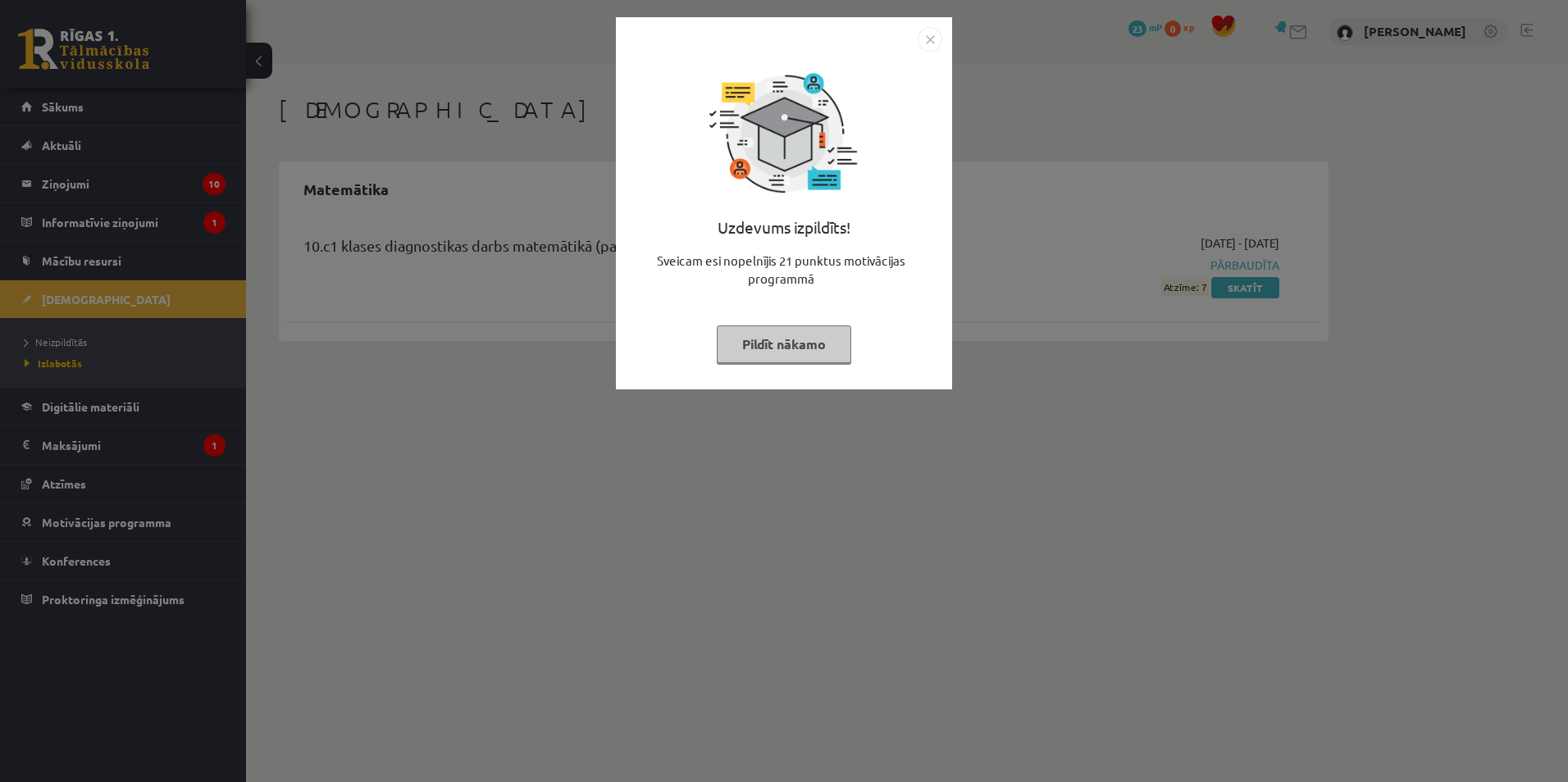
click at [932, 37] on img "Close" at bounding box center [930, 39] width 25 height 25
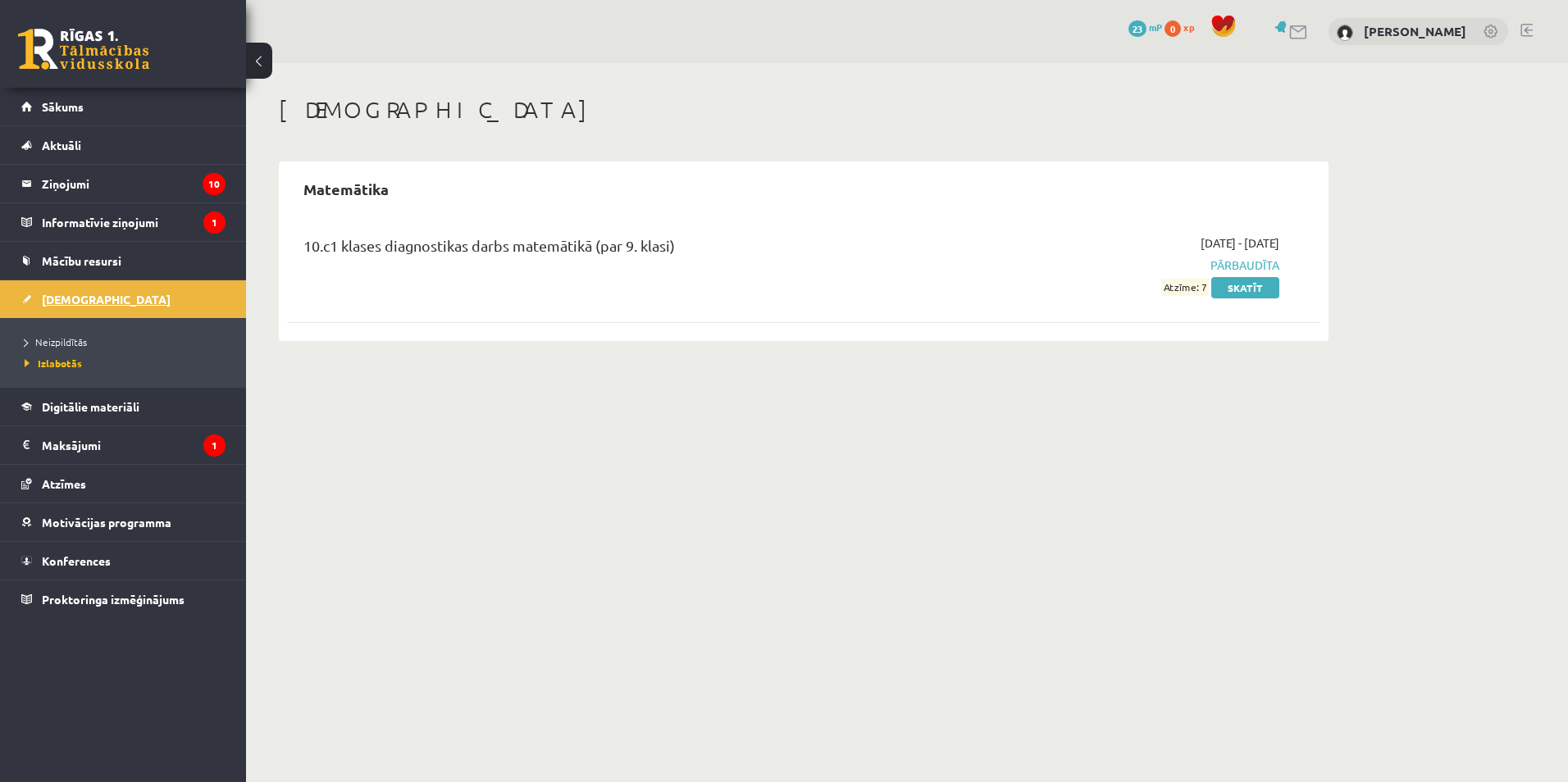
click at [82, 307] on link "[DEMOGRAPHIC_DATA]" at bounding box center [123, 299] width 204 height 38
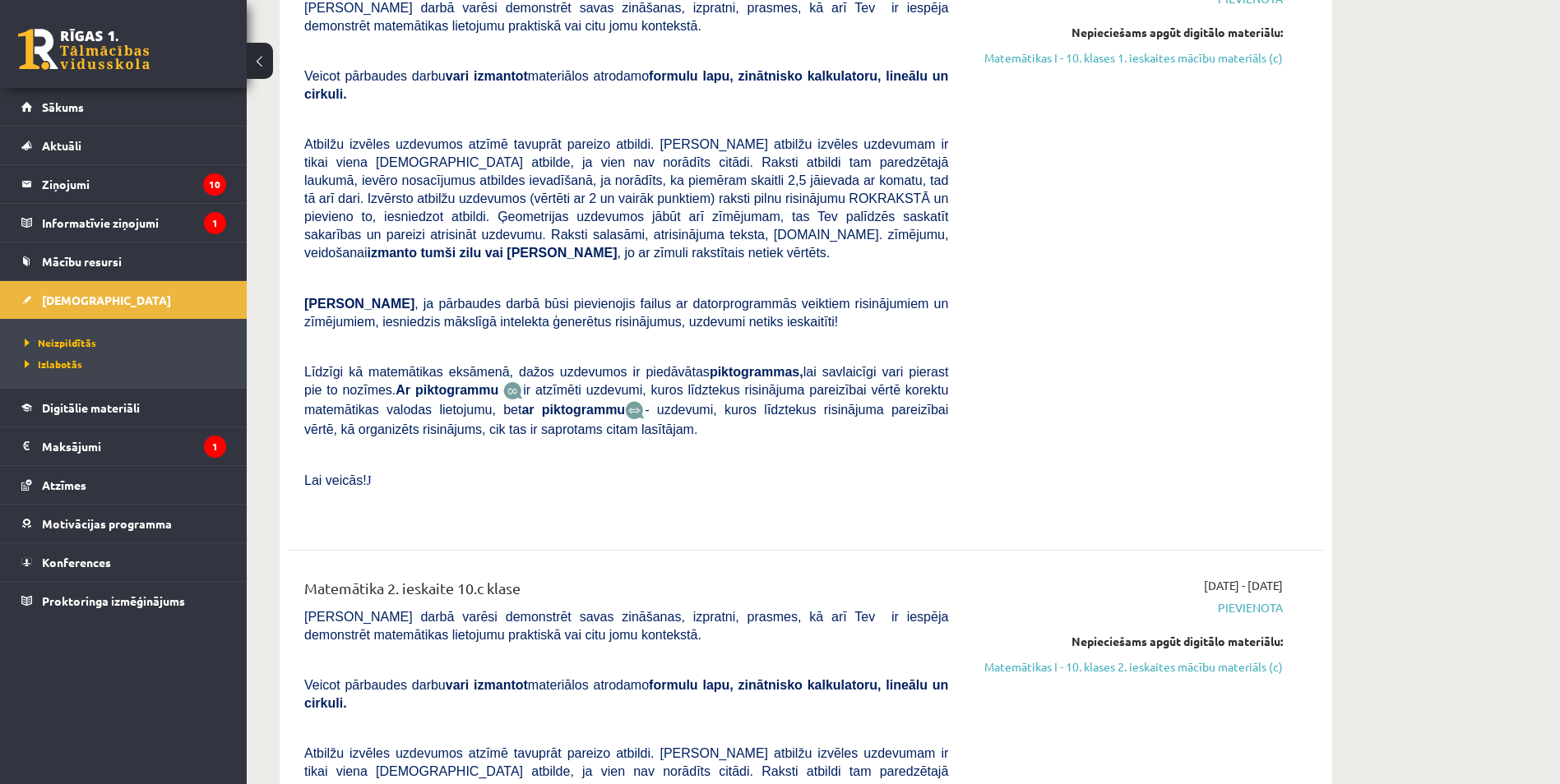
scroll to position [658, 0]
